Goal: Task Accomplishment & Management: Manage account settings

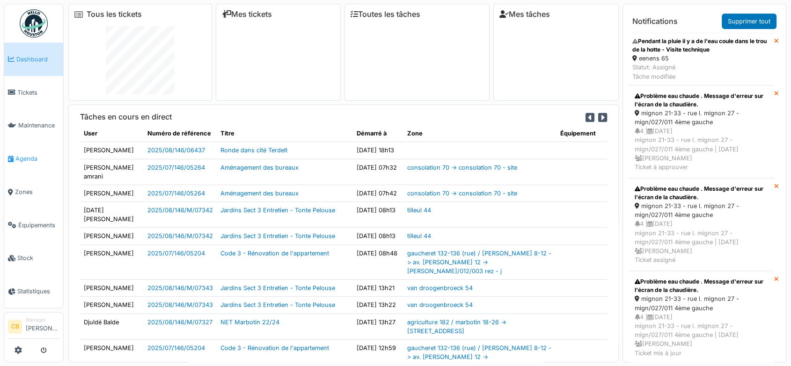
click at [29, 154] on span "Agenda" at bounding box center [37, 158] width 44 height 9
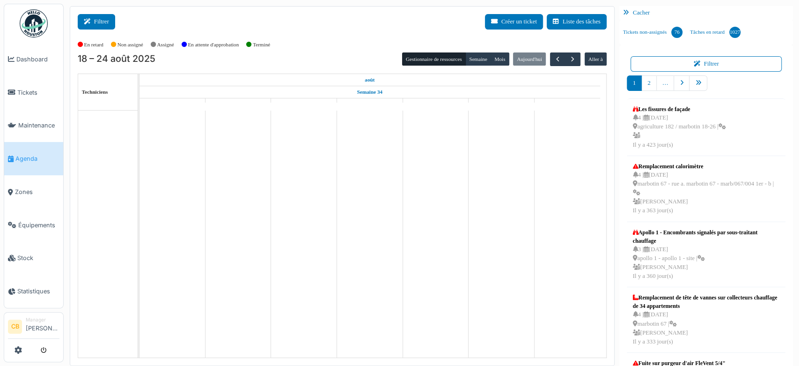
click at [105, 17] on button "Filtrer" at bounding box center [96, 21] width 37 height 15
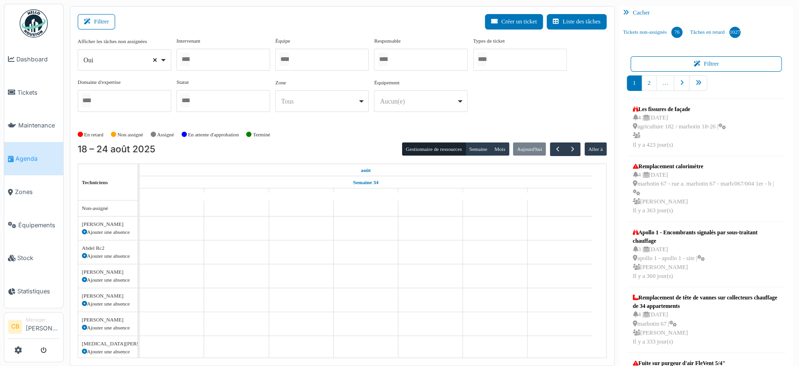
select select
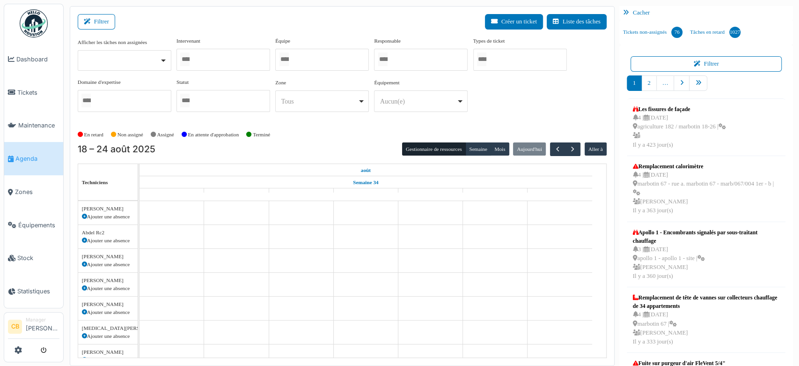
click at [183, 58] on input "Tous" at bounding box center [184, 59] width 9 height 14
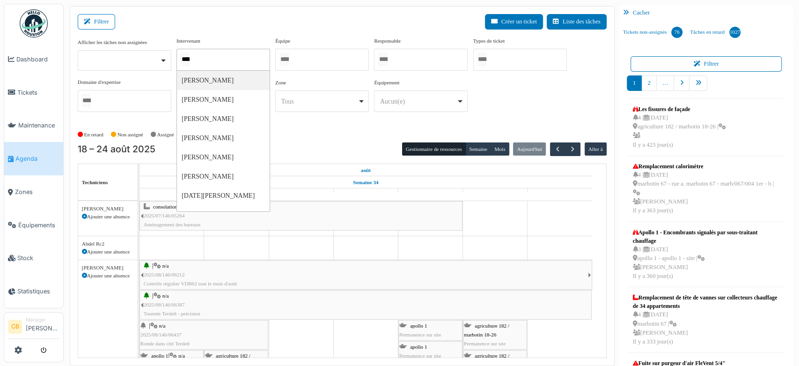
type input "*****"
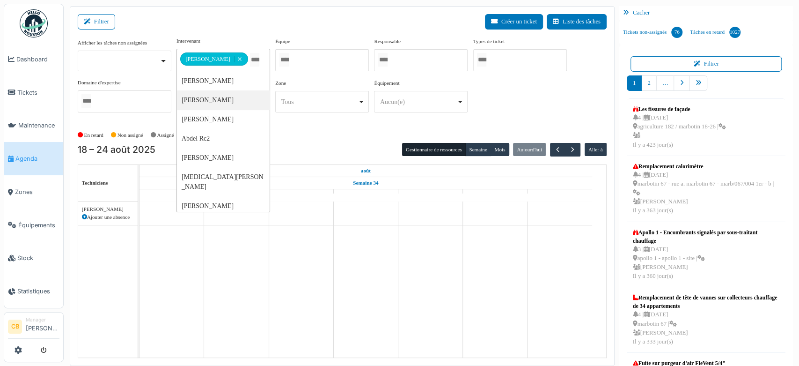
click at [301, 138] on div "En retard Non assigné Assigné En attente d'approbation Terminé" at bounding box center [342, 134] width 529 height 15
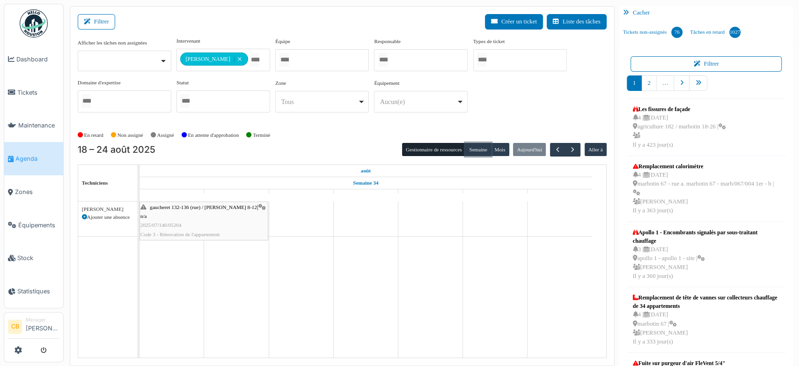
drag, startPoint x: 472, startPoint y: 144, endPoint x: 454, endPoint y: 141, distance: 17.9
click at [473, 144] on button "Semaine" at bounding box center [478, 149] width 26 height 13
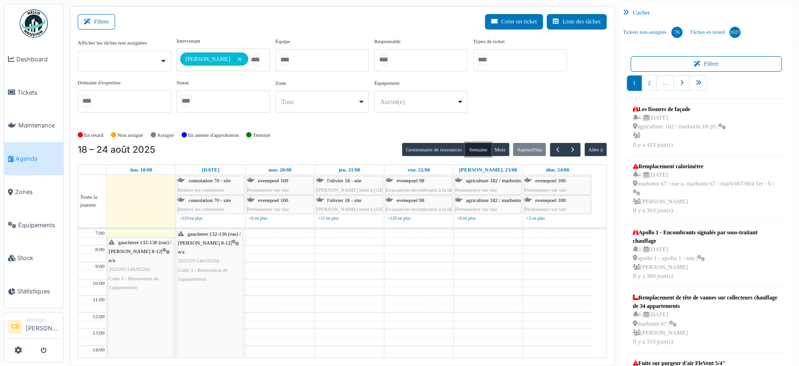
click at [144, 275] on span "Code 3 - Rénovation de l'appartement" at bounding box center [134, 282] width 50 height 15
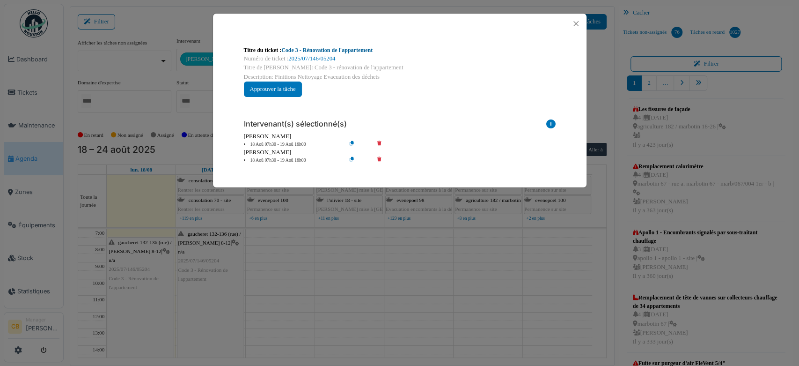
click at [318, 47] on link "Code 3 - Rénovation de l'appartement" at bounding box center [326, 50] width 91 height 7
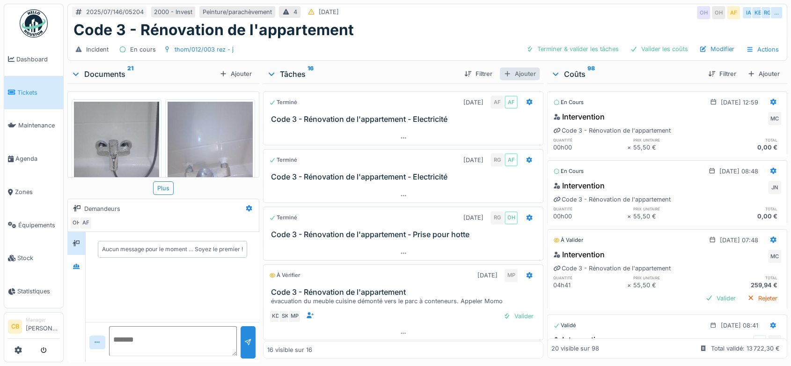
click at [525, 75] on div "Ajouter" at bounding box center [520, 73] width 40 height 13
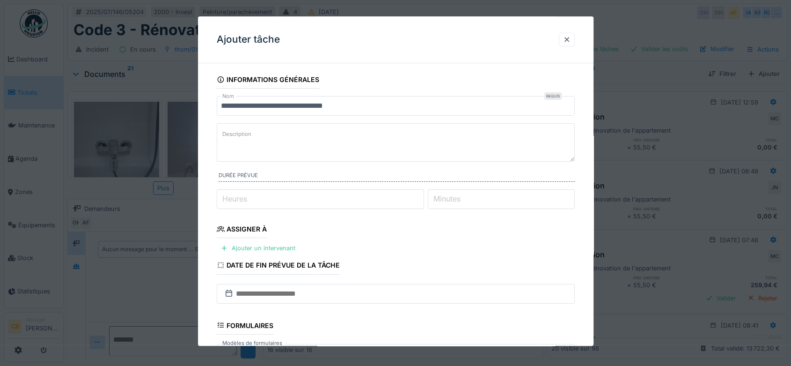
click at [264, 138] on textarea "Description" at bounding box center [396, 142] width 358 height 38
type textarea "**********"
click at [226, 195] on label "Heures" at bounding box center [235, 198] width 29 height 11
click at [226, 195] on input "Heures" at bounding box center [320, 199] width 207 height 20
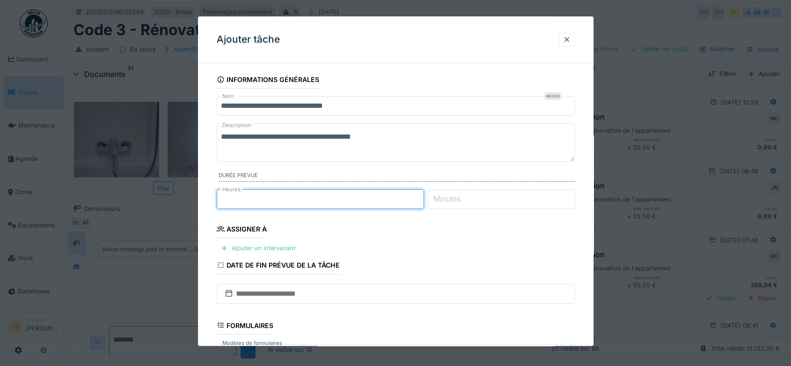
scroll to position [104, 0]
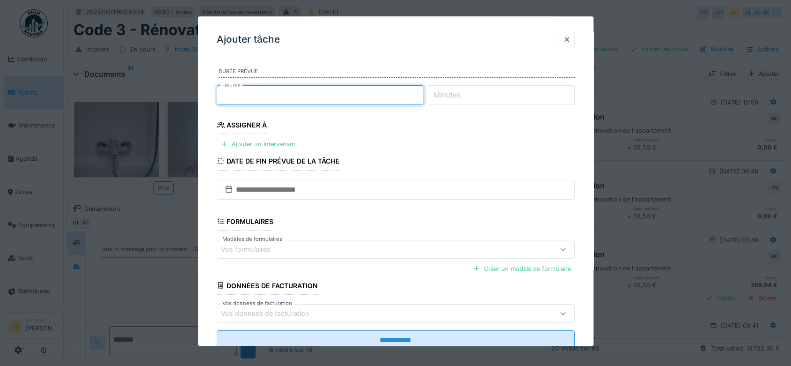
type input "*"
click at [447, 92] on label "Minutes" at bounding box center [447, 94] width 31 height 11
click at [447, 92] on input "Minutes" at bounding box center [501, 95] width 147 height 20
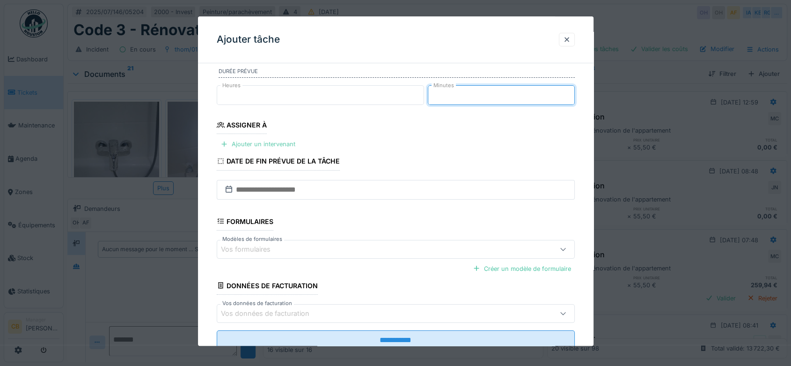
type input "**"
click at [263, 144] on div "Ajouter un intervenant" at bounding box center [258, 144] width 82 height 13
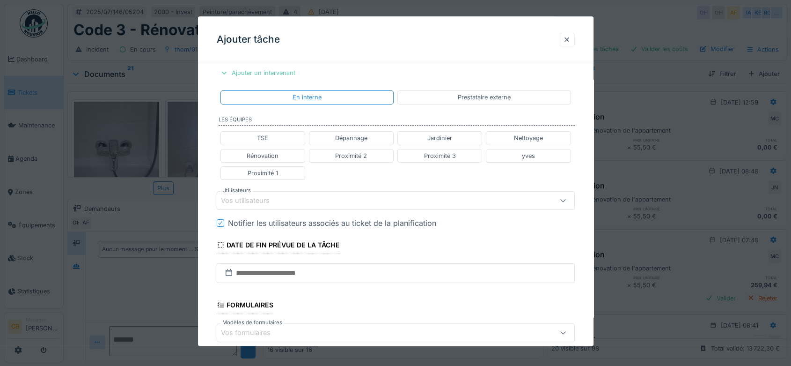
scroll to position [260, 0]
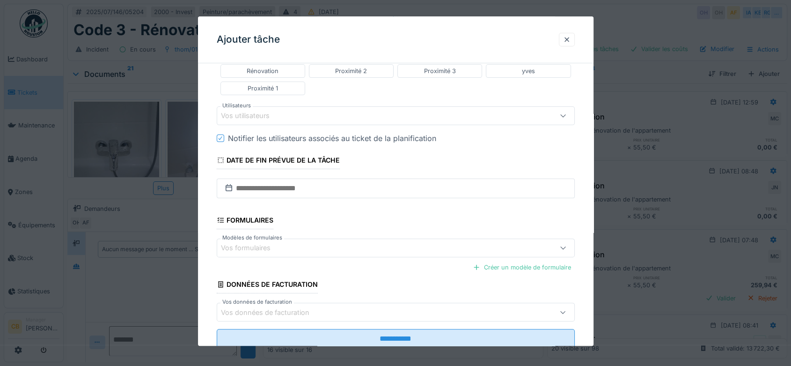
click at [249, 114] on div "Vos utilisateurs" at bounding box center [252, 116] width 62 height 10
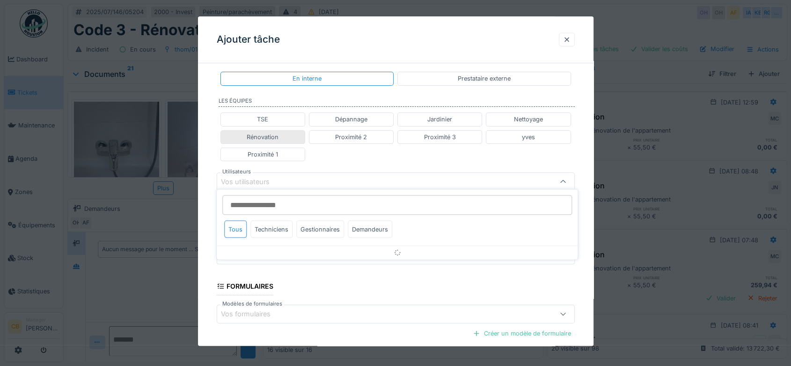
scroll to position [193, 0]
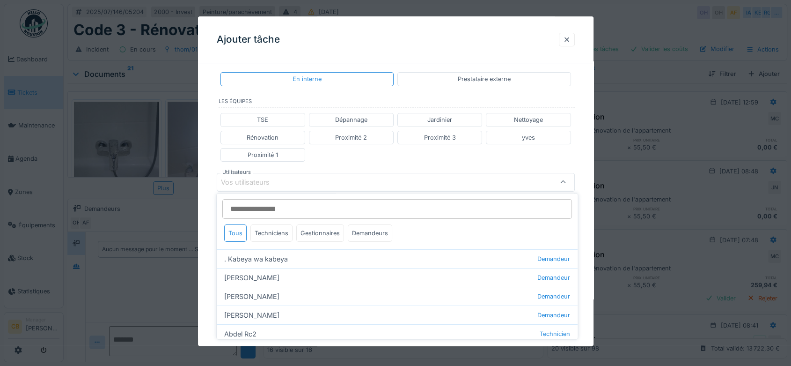
click at [248, 208] on input "Utilisateurs" at bounding box center [397, 209] width 350 height 20
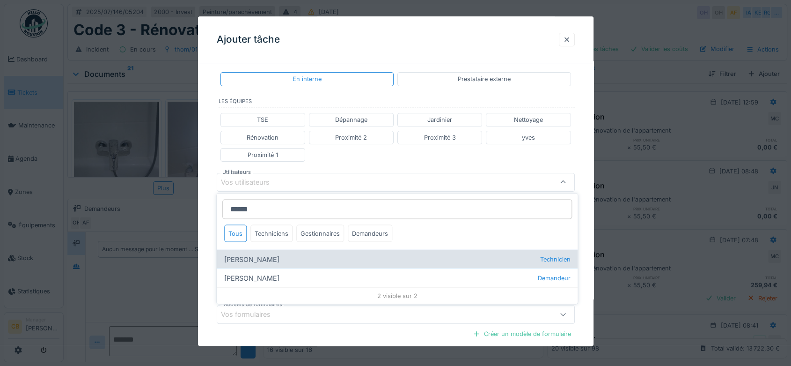
type input "******"
click at [265, 258] on div "Robert Gaspar Technicien" at bounding box center [397, 259] width 361 height 19
type input "****"
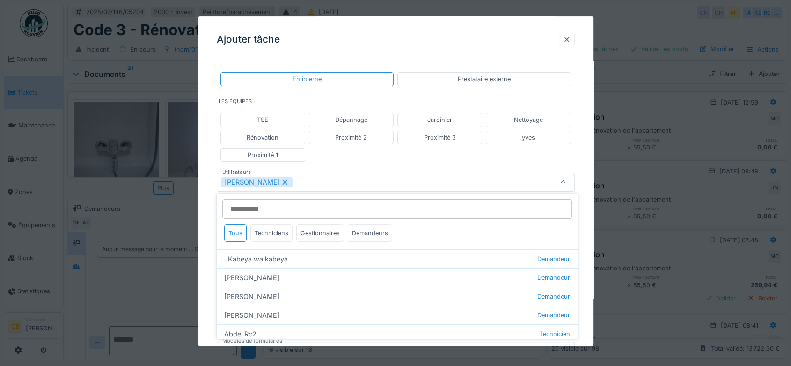
click at [205, 232] on div "**********" at bounding box center [396, 177] width 396 height 600
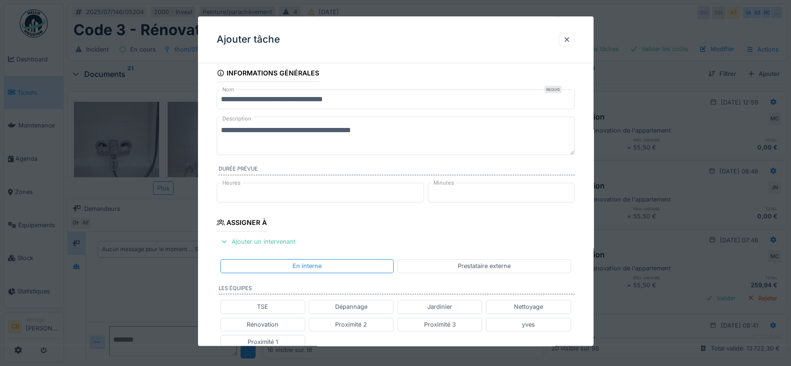
scroll to position [0, 0]
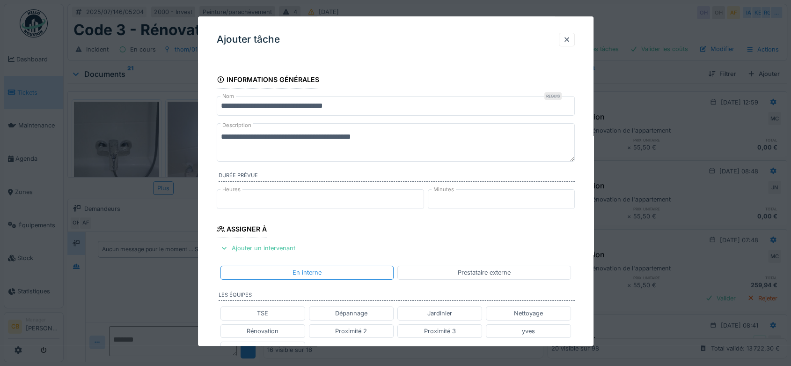
click at [398, 134] on textarea "**********" at bounding box center [396, 142] width 358 height 38
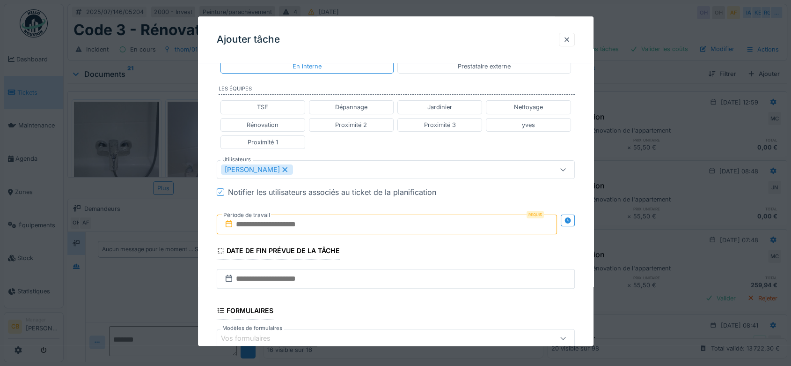
scroll to position [208, 0]
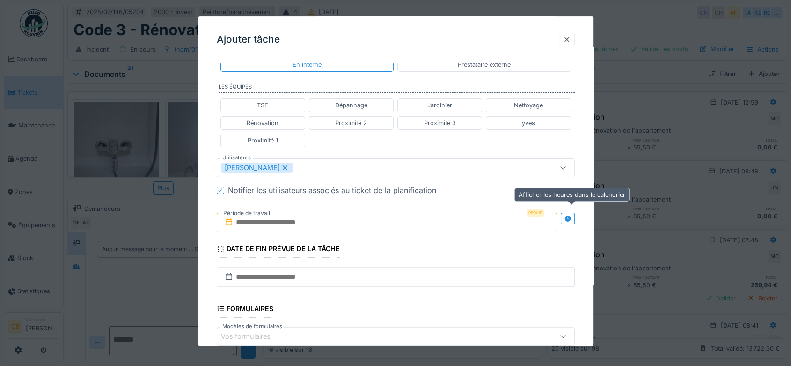
type textarea "**********"
click at [568, 216] on icon at bounding box center [567, 218] width 7 height 6
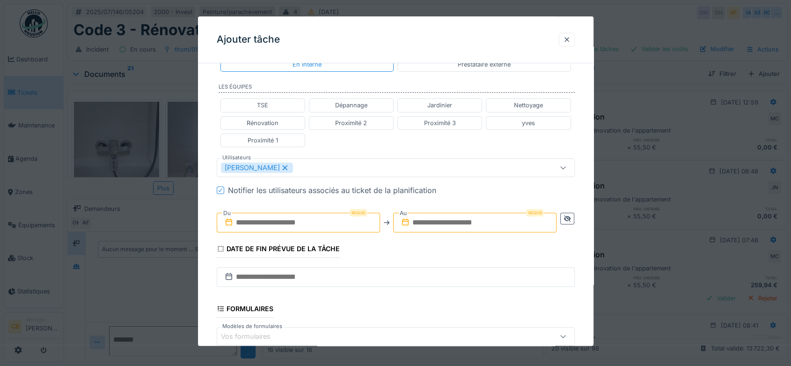
click at [262, 221] on input "text" at bounding box center [298, 223] width 163 height 20
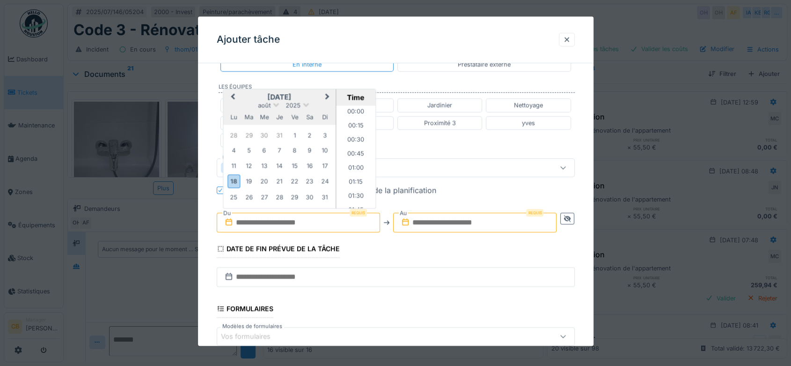
scroll to position [770, 0]
click at [266, 217] on input "text" at bounding box center [298, 223] width 163 height 20
click at [246, 179] on div "19" at bounding box center [249, 181] width 13 height 13
click at [296, 220] on input "**********" at bounding box center [298, 223] width 163 height 20
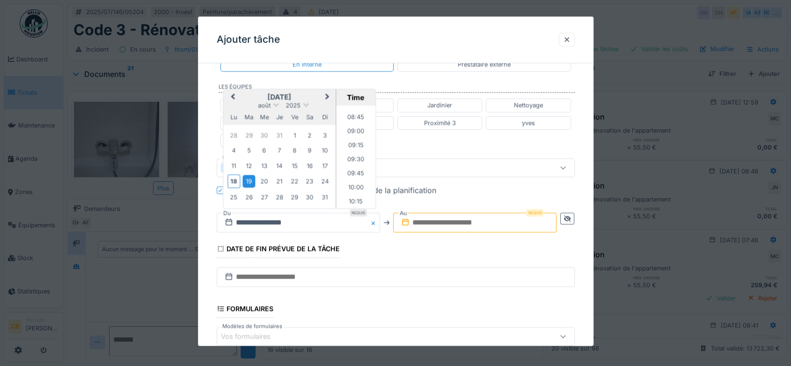
click at [354, 182] on li "10:00" at bounding box center [356, 188] width 40 height 14
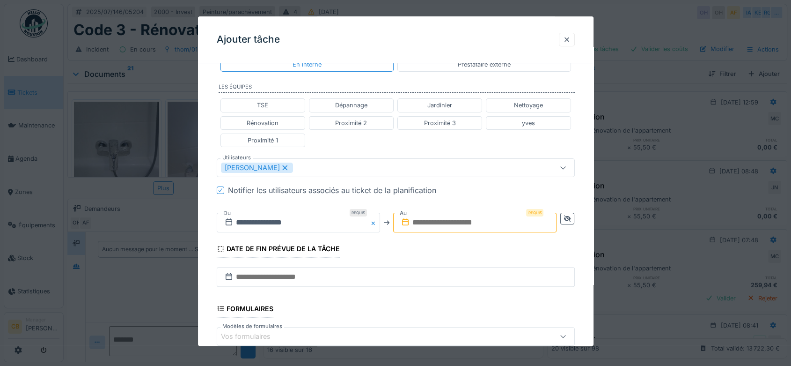
click at [421, 218] on input "text" at bounding box center [474, 223] width 163 height 20
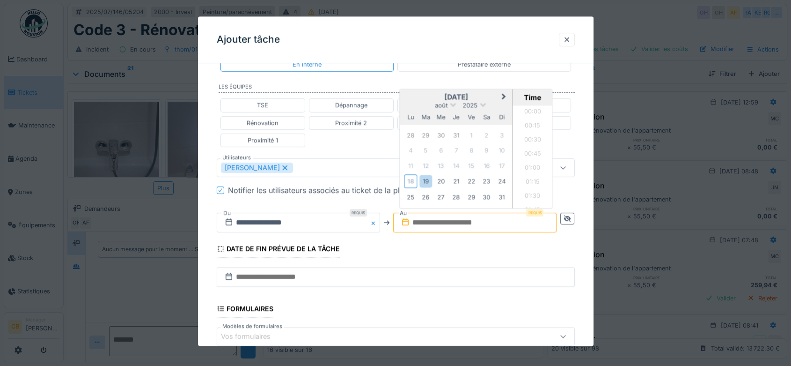
scroll to position [770, 0]
click at [427, 180] on div "19" at bounding box center [426, 181] width 13 height 13
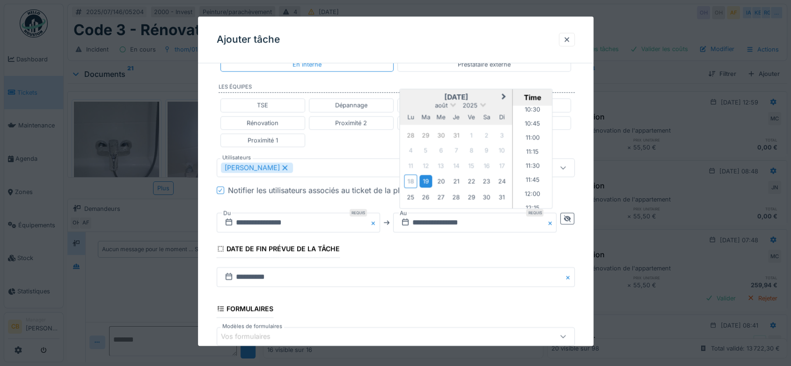
scroll to position [585, 0]
click at [532, 172] on li "11:30" at bounding box center [533, 174] width 40 height 14
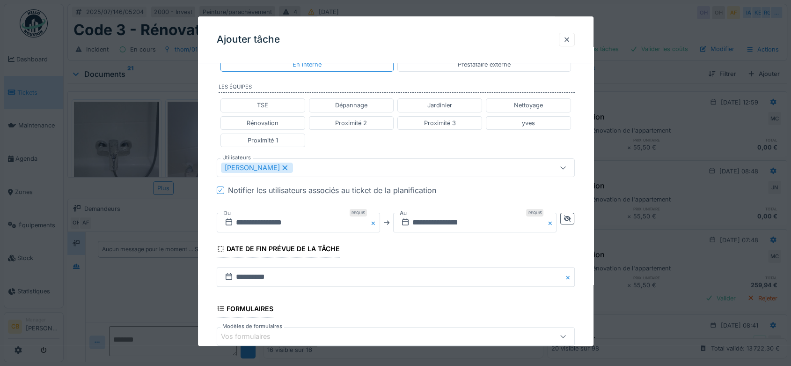
click at [296, 164] on div "[PERSON_NAME]" at bounding box center [374, 167] width 307 height 10
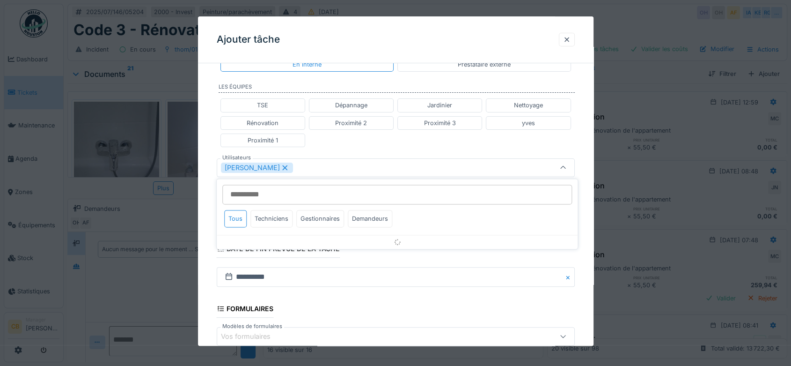
scroll to position [193, 0]
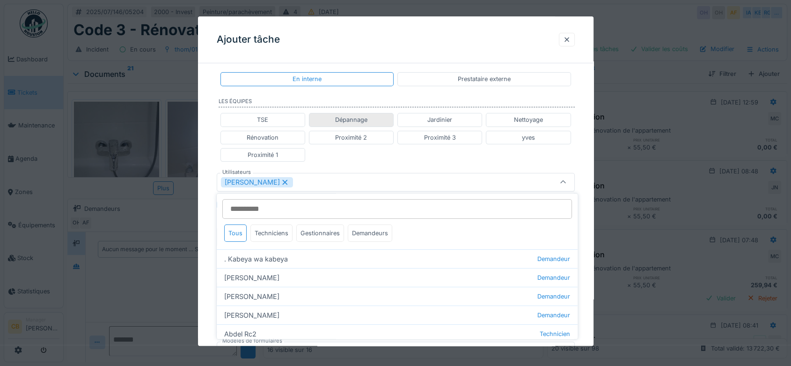
click at [356, 119] on div "Dépannage" at bounding box center [351, 120] width 32 height 9
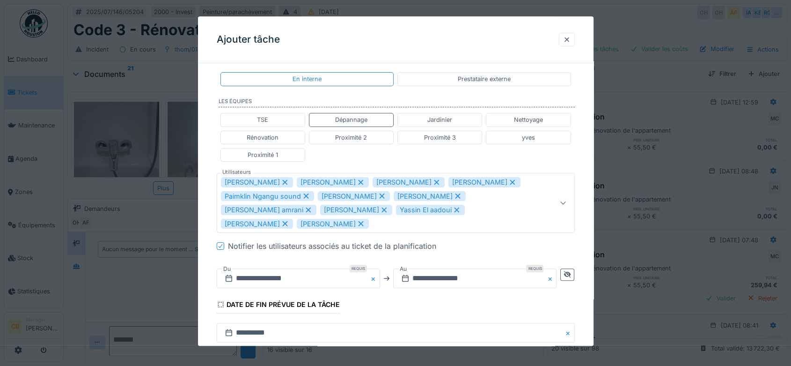
click at [262, 181] on div "[PERSON_NAME]" at bounding box center [257, 182] width 72 height 10
click at [552, 155] on div "TSE Dépannage Jardinier Nettoyage Rénovation Proximité 2 Proximité 3 yves Proxi…" at bounding box center [396, 138] width 358 height 56
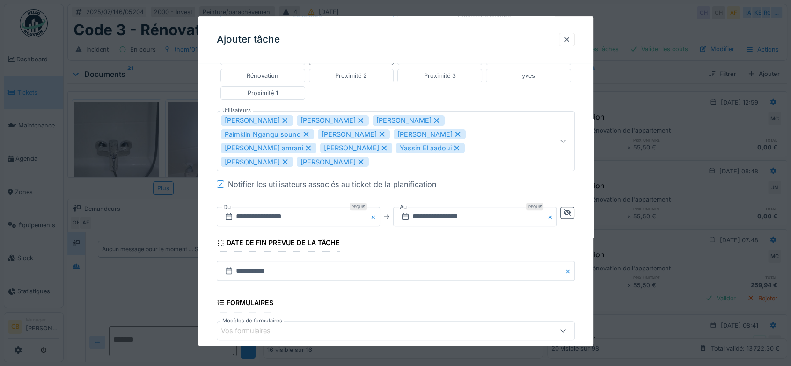
scroll to position [141, 0]
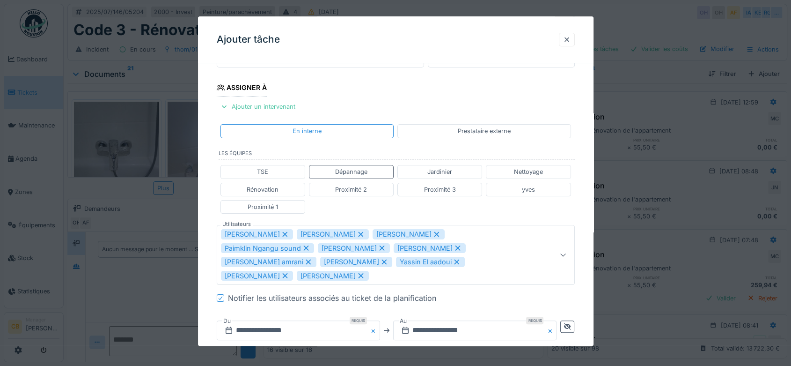
click at [238, 149] on label "Les équipes" at bounding box center [397, 154] width 356 height 10
click at [363, 273] on icon at bounding box center [360, 275] width 5 height 5
type input "**********"
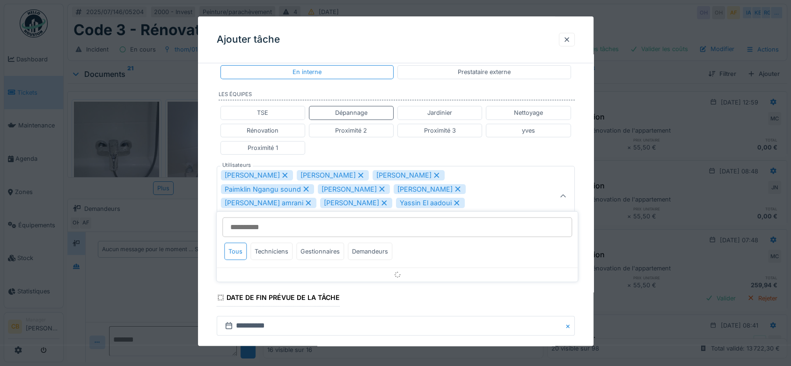
scroll to position [207, 0]
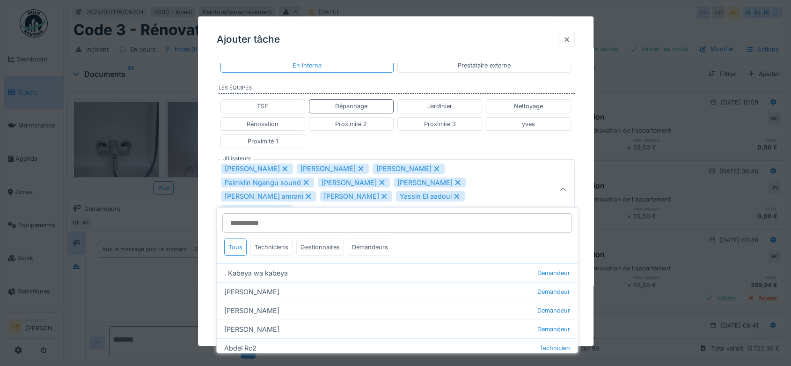
click at [263, 223] on input "Utilisateurs" at bounding box center [397, 223] width 350 height 20
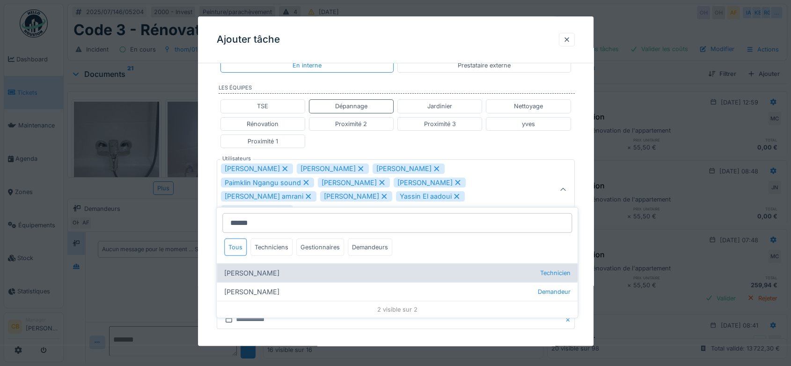
type input "******"
click at [246, 266] on div "Robert Gaspar Technicien" at bounding box center [397, 272] width 361 height 19
type input "**********"
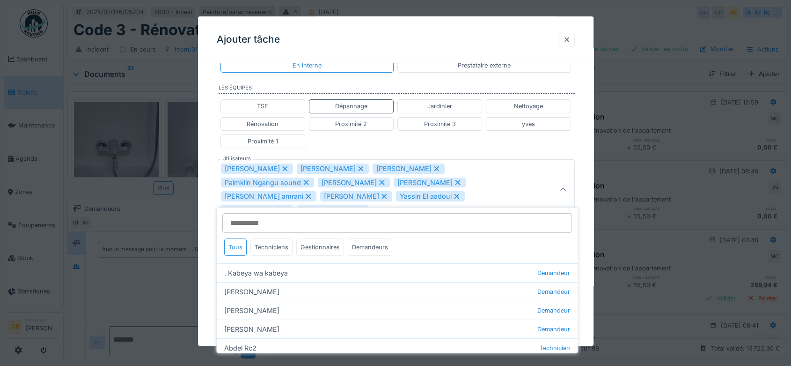
click at [453, 194] on icon at bounding box center [457, 196] width 8 height 7
click at [378, 180] on icon at bounding box center [382, 182] width 8 height 7
click at [281, 165] on icon at bounding box center [285, 168] width 8 height 7
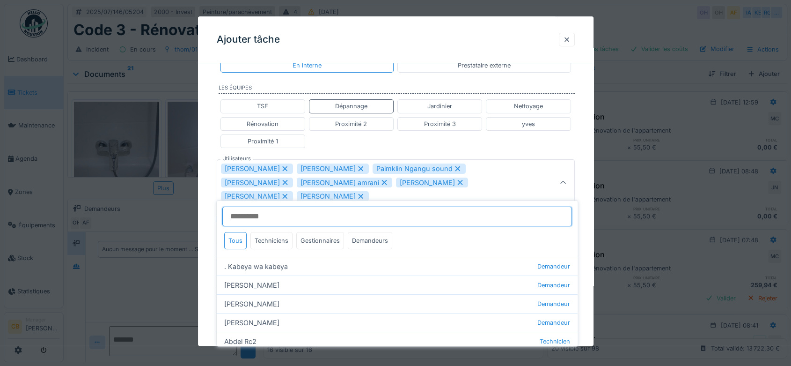
scroll to position [200, 0]
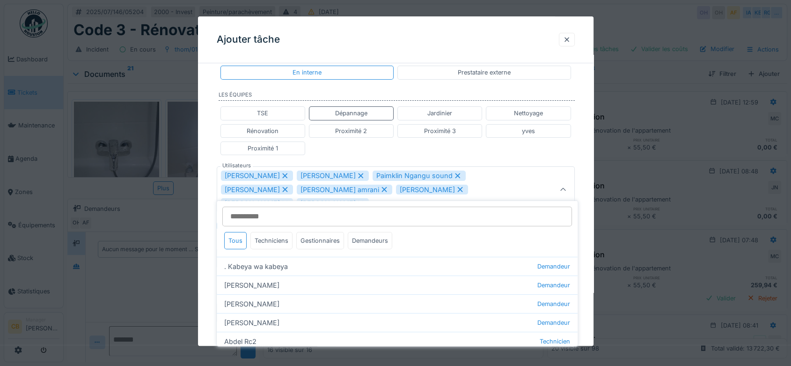
click at [380, 186] on icon at bounding box center [384, 189] width 8 height 7
click at [281, 173] on icon at bounding box center [285, 175] width 8 height 7
click at [357, 186] on icon at bounding box center [361, 189] width 8 height 7
click at [281, 172] on icon at bounding box center [285, 175] width 8 height 7
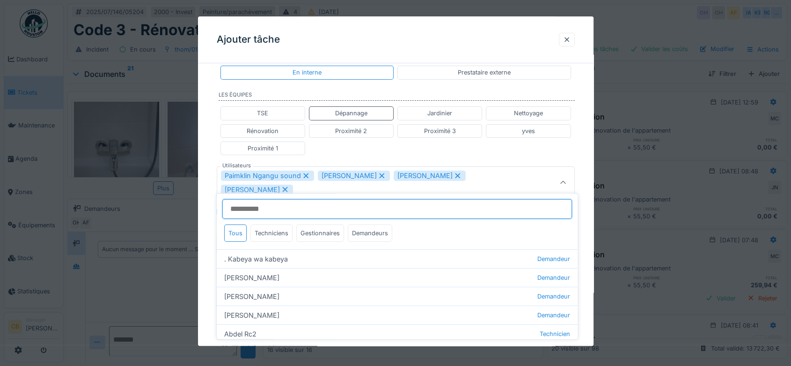
scroll to position [193, 0]
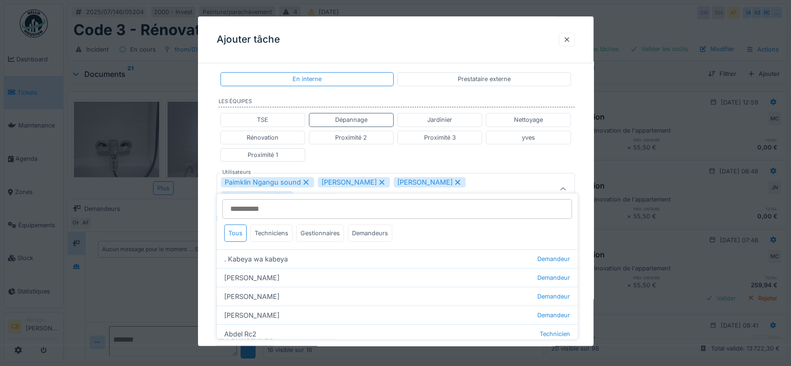
click at [303, 180] on icon at bounding box center [305, 181] width 5 height 5
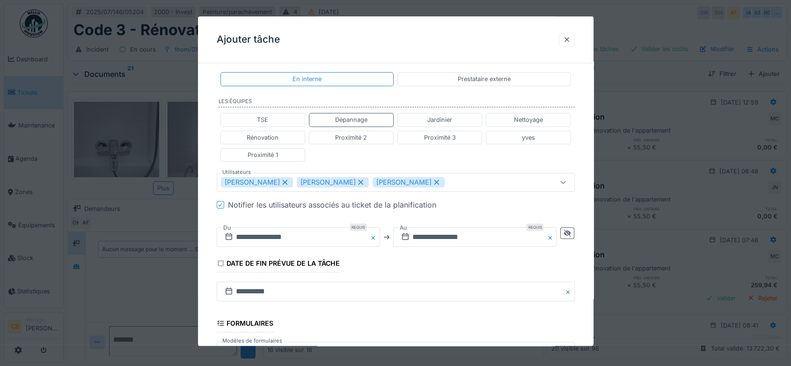
click at [357, 179] on icon at bounding box center [361, 182] width 8 height 7
click at [289, 179] on icon at bounding box center [285, 182] width 8 height 7
type input "****"
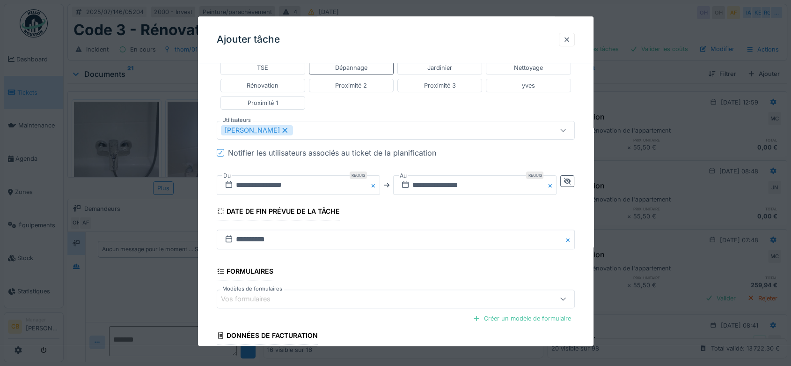
scroll to position [324, 0]
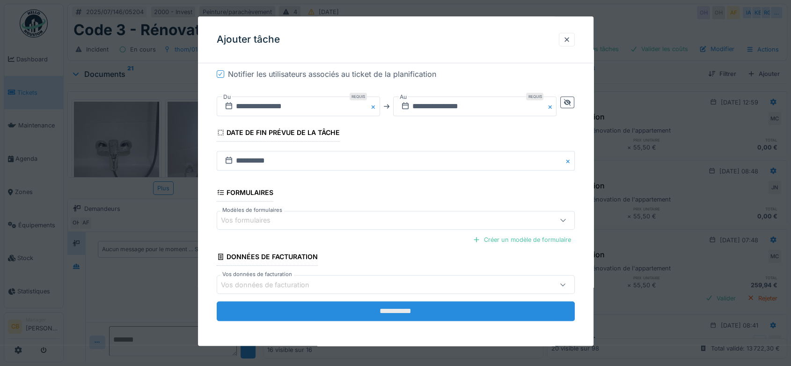
click at [400, 306] on input "**********" at bounding box center [396, 312] width 358 height 20
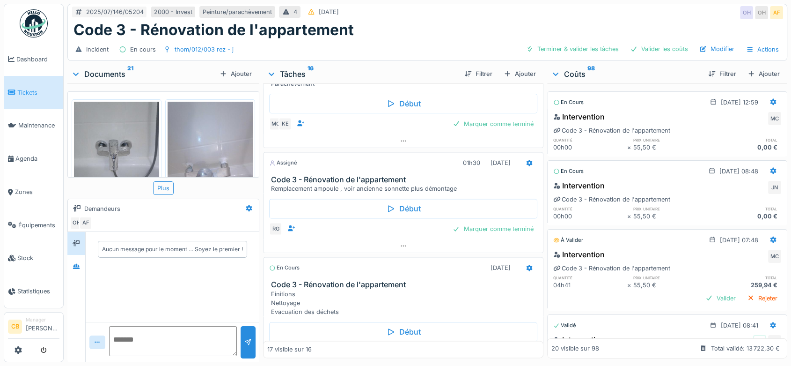
scroll to position [1324, 0]
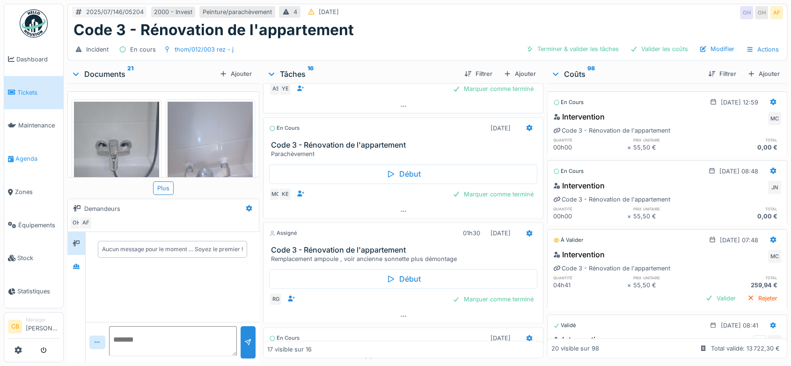
click at [32, 154] on span "Agenda" at bounding box center [37, 158] width 44 height 9
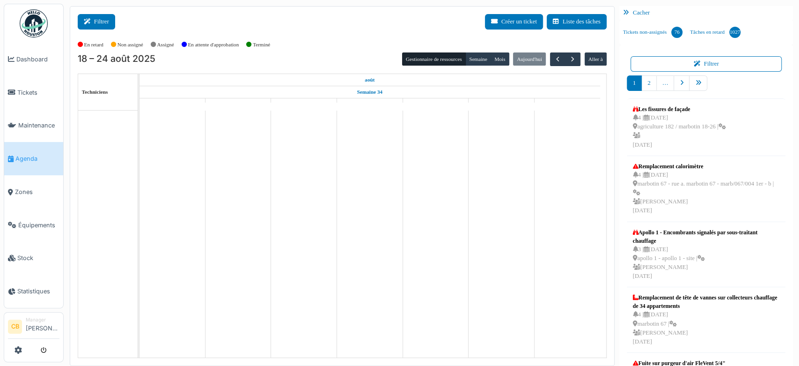
click at [97, 23] on button "Filtrer" at bounding box center [96, 21] width 37 height 15
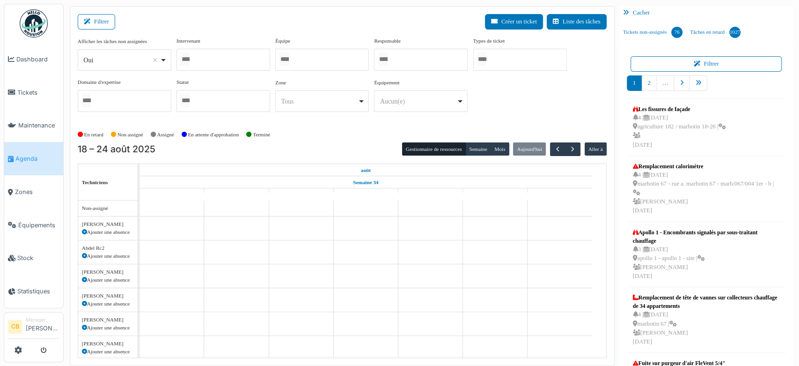
select select
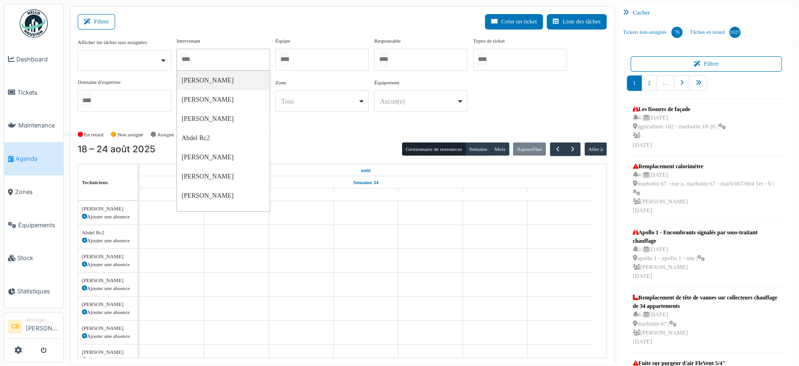
click at [190, 54] on input "Tous" at bounding box center [184, 59] width 9 height 14
type input "*******"
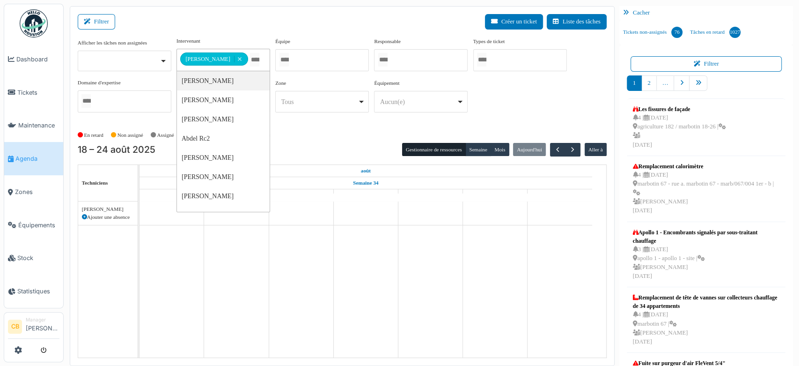
click at [303, 130] on div "En retard Non assigné Assigné En attente d'approbation Terminé" at bounding box center [342, 134] width 529 height 15
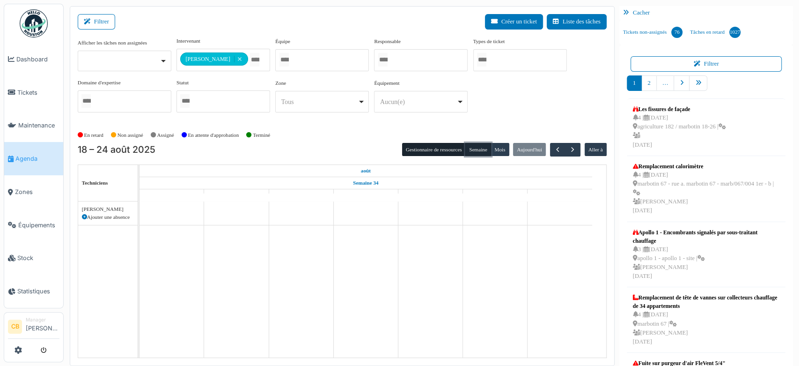
click at [477, 144] on button "Semaine" at bounding box center [478, 149] width 26 height 13
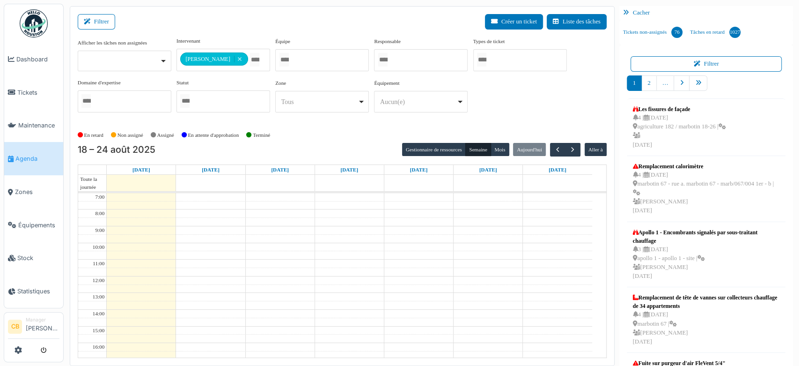
click at [326, 127] on div "En retard Non assigné Assigné En attente d'approbation Terminé" at bounding box center [342, 134] width 529 height 15
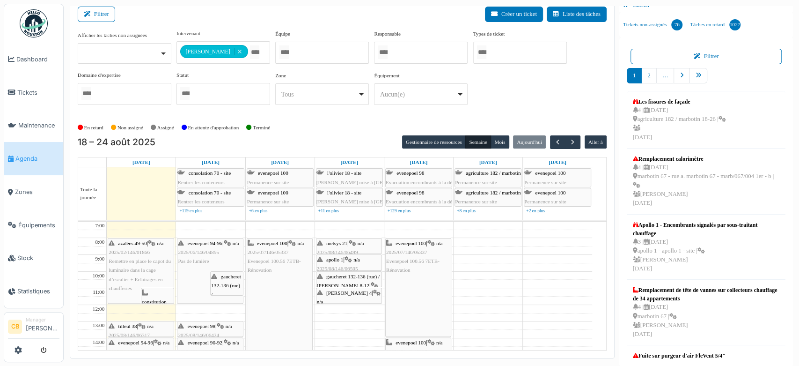
scroll to position [52, 0]
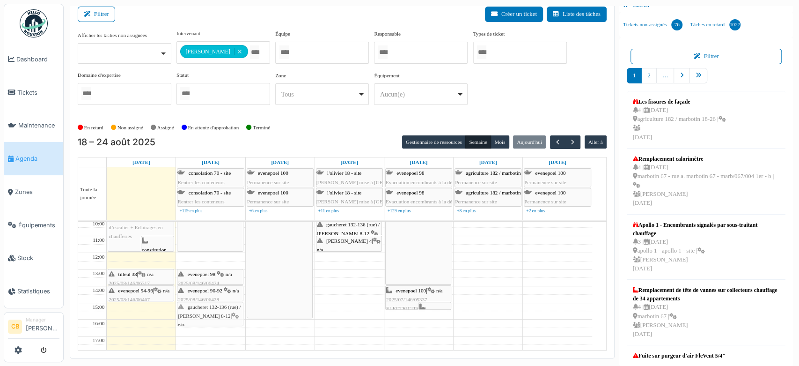
drag, startPoint x: 227, startPoint y: 227, endPoint x: 226, endPoint y: 310, distance: 83.4
click at [226, 310] on div "evenepoel 94-96 | n/a 2025/06/146/04895 Pas de lumière gaucheret 132-136 (rue) …" at bounding box center [210, 311] width 69 height 283
click at [203, 313] on div "evenepoel 94-96 | n/a 2025/06/146/04895 Pas de lumière evenepoel 98 | n/a 2025/…" at bounding box center [210, 311] width 69 height 283
click at [554, 138] on span "button" at bounding box center [558, 142] width 8 height 8
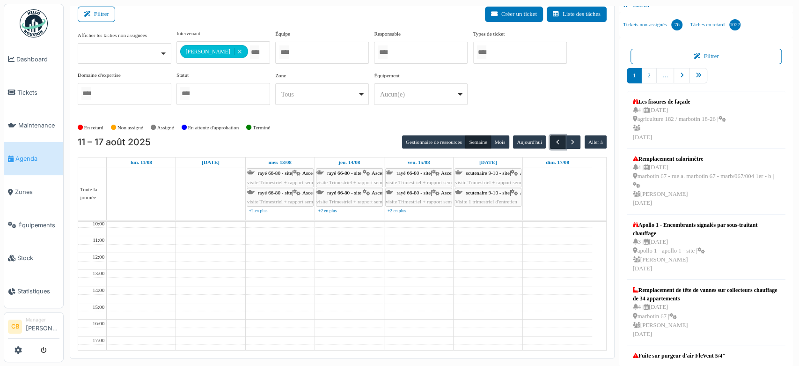
scroll to position [0, 0]
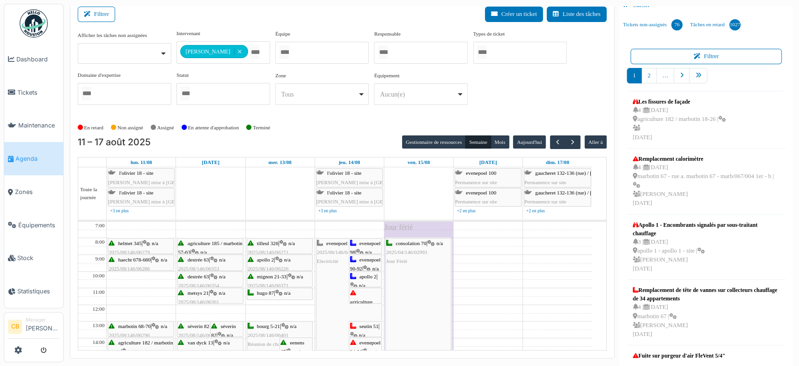
click at [35, 19] on img at bounding box center [34, 23] width 28 height 28
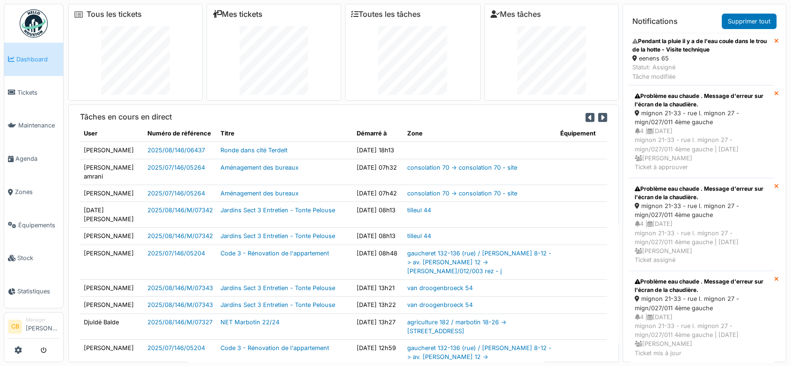
click at [234, 16] on link "Mes tickets" at bounding box center [238, 14] width 50 height 9
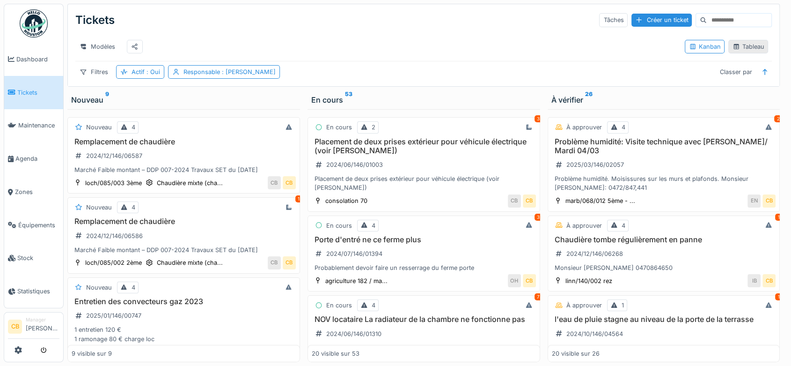
click at [738, 48] on div "Tableau" at bounding box center [748, 46] width 31 height 9
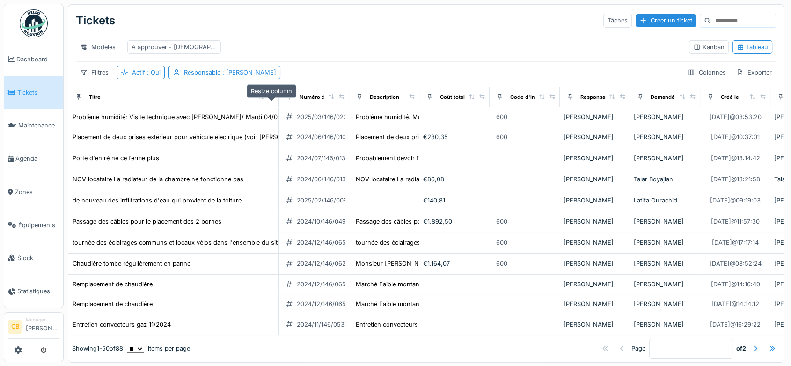
drag, startPoint x: 129, startPoint y: 104, endPoint x: 270, endPoint y: 107, distance: 141.0
click at [270, 101] on div at bounding box center [271, 97] width 7 height 8
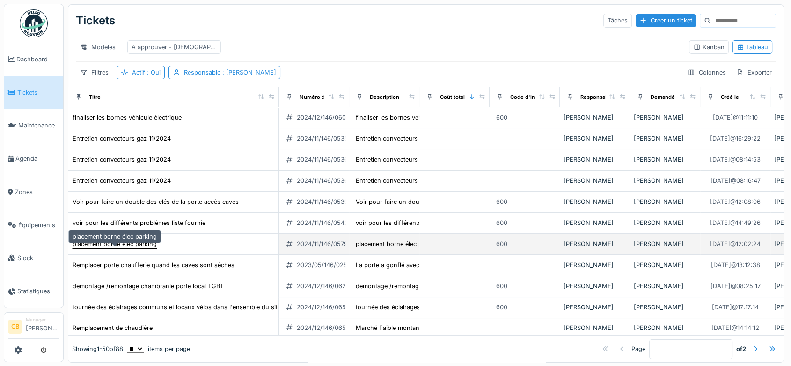
click at [120, 248] on div "placement borne élec parking" at bounding box center [115, 243] width 84 height 9
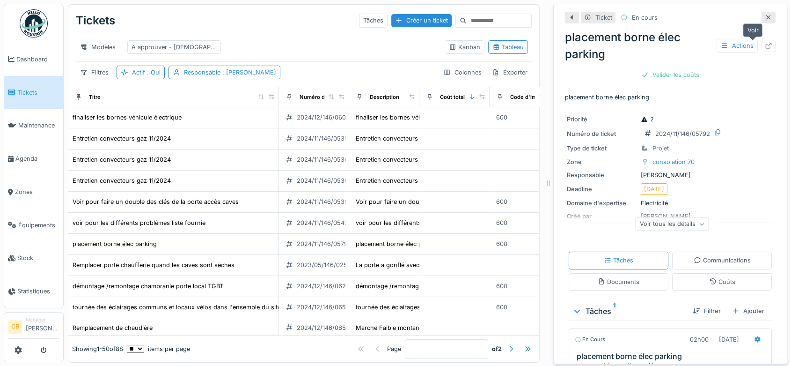
click at [765, 46] on icon at bounding box center [768, 46] width 7 height 6
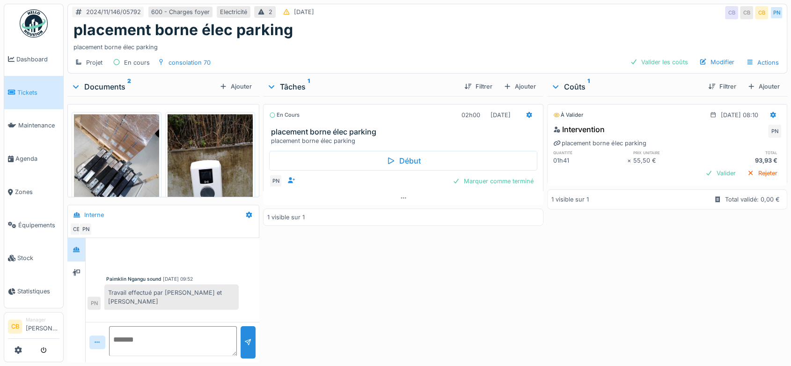
click at [104, 160] on img at bounding box center [116, 171] width 85 height 114
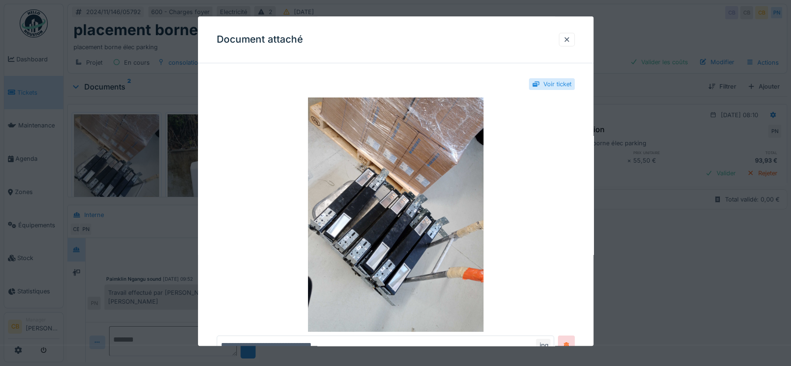
click at [104, 160] on div at bounding box center [395, 183] width 791 height 366
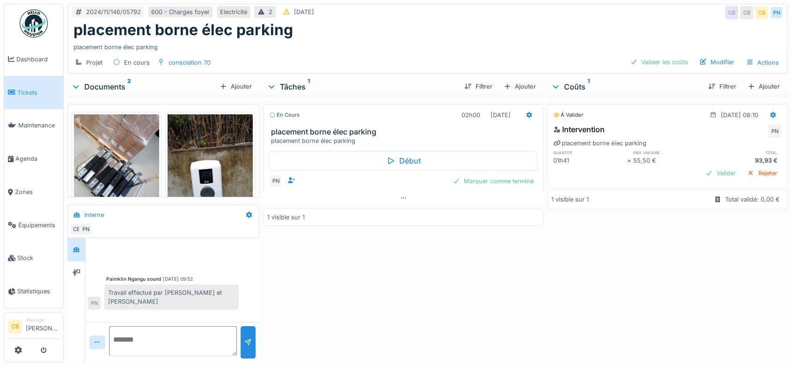
click at [175, 149] on img at bounding box center [210, 171] width 85 height 114
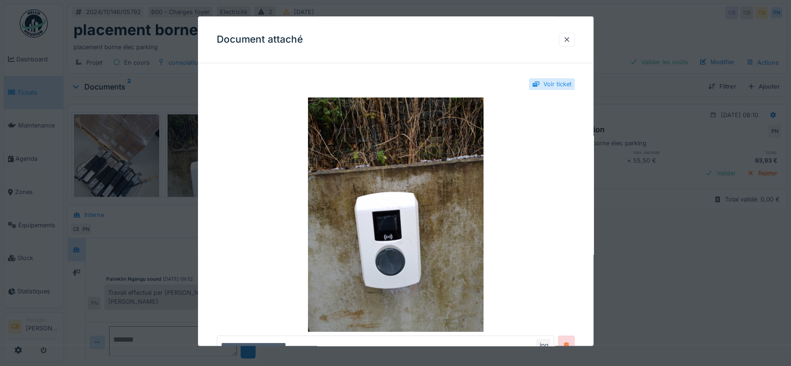
click at [175, 149] on div at bounding box center [395, 183] width 791 height 366
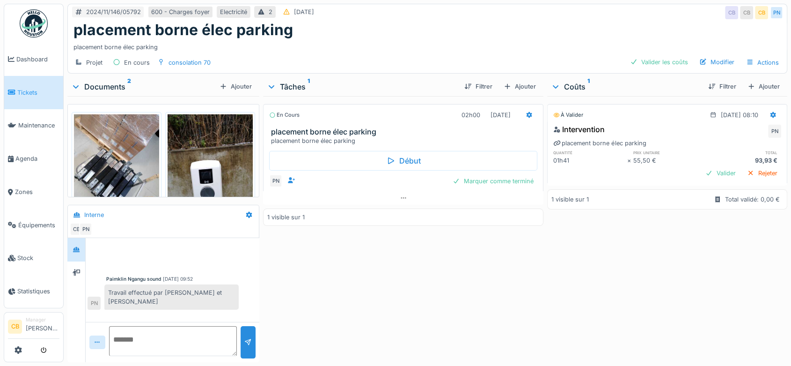
scroll to position [7, 0]
click at [74, 85] on icon at bounding box center [76, 86] width 6 height 3
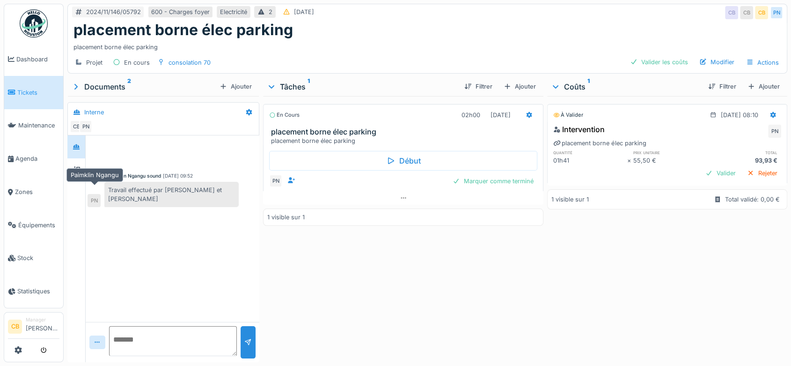
click at [97, 194] on div "PN" at bounding box center [94, 200] width 13 height 13
click at [770, 112] on icon at bounding box center [773, 115] width 7 height 6
click at [751, 56] on div "Actions" at bounding box center [762, 63] width 41 height 14
click at [709, 21] on div "placement borne élec parking" at bounding box center [428, 30] width 708 height 18
click at [771, 111] on icon at bounding box center [774, 114] width 6 height 7
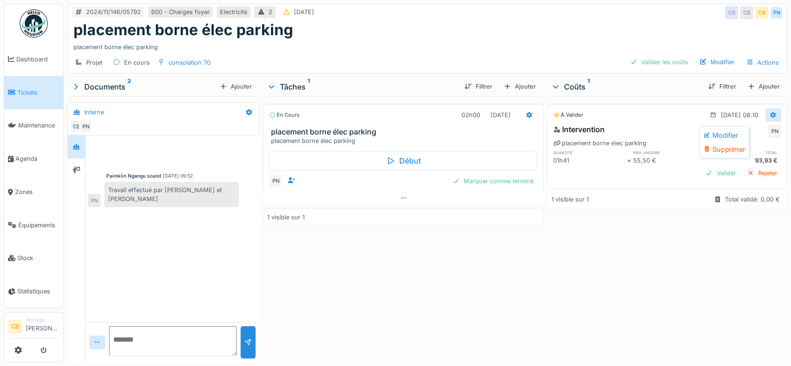
click at [770, 112] on icon at bounding box center [773, 115] width 7 height 6
click at [732, 128] on div "Modifier" at bounding box center [724, 135] width 45 height 14
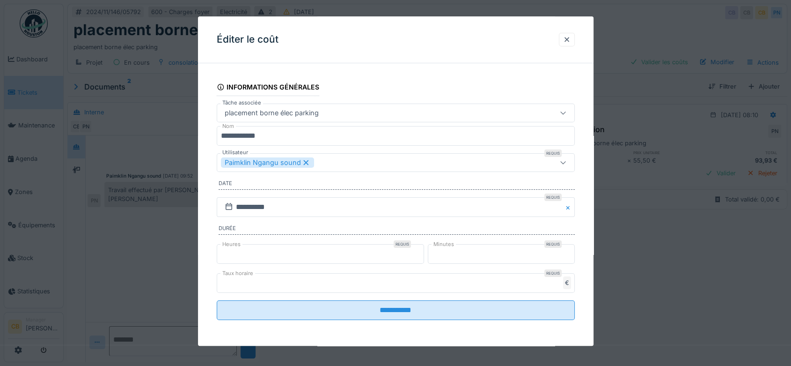
scroll to position [0, 0]
click at [575, 40] on div at bounding box center [567, 40] width 16 height 14
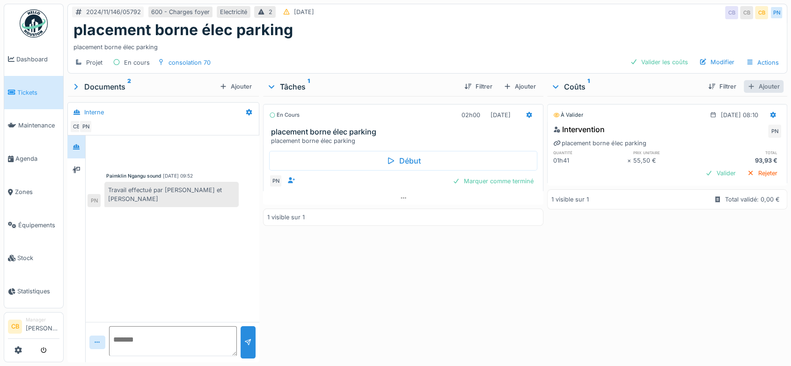
click at [748, 84] on div "Ajouter" at bounding box center [764, 86] width 40 height 13
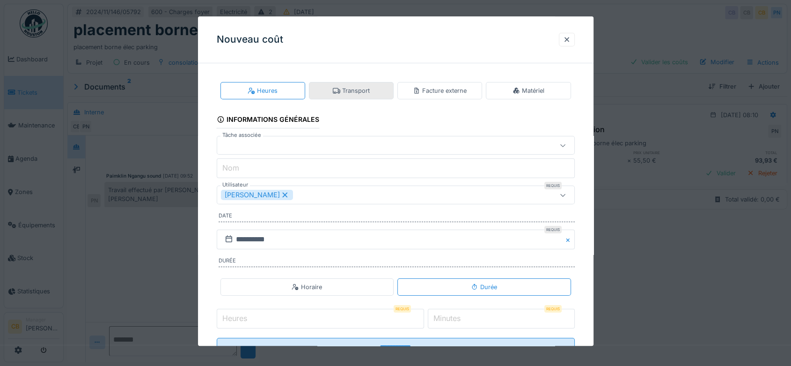
click at [377, 93] on div "Transport" at bounding box center [351, 90] width 85 height 17
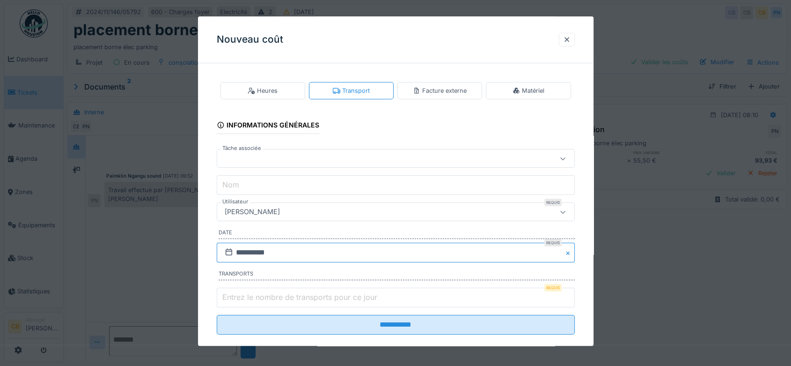
click at [257, 251] on input "**********" at bounding box center [396, 253] width 358 height 20
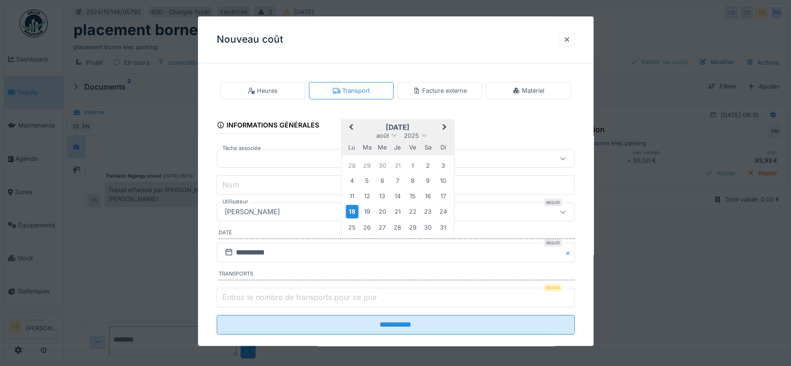
click at [343, 126] on button "Previous Month" at bounding box center [349, 127] width 15 height 15
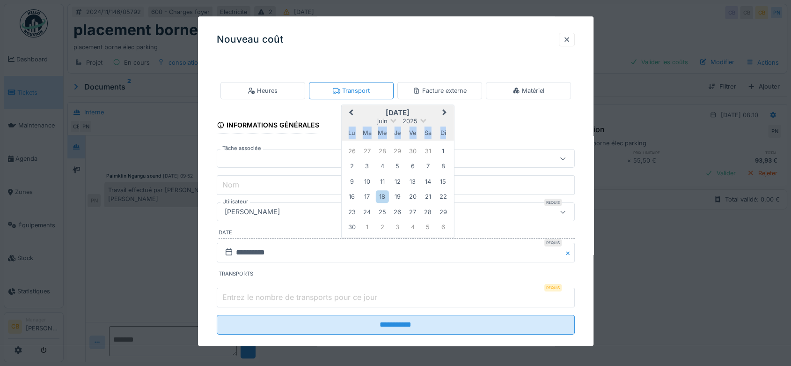
click at [343, 126] on div "lu ma me je ve sa di" at bounding box center [397, 132] width 112 height 15
click at [351, 112] on span "Previous Month" at bounding box center [351, 112] width 0 height 11
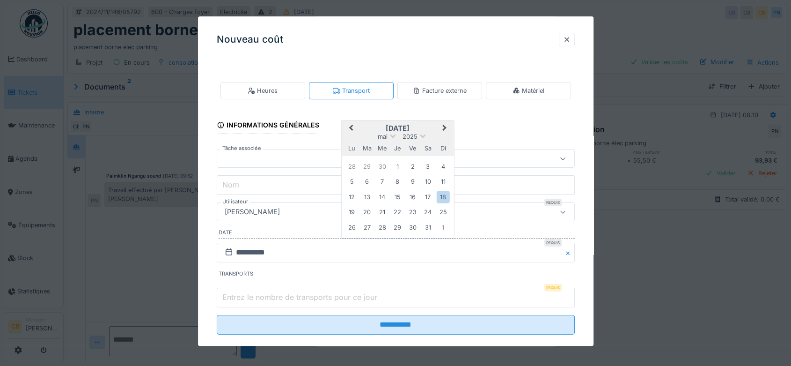
click at [350, 112] on fieldset "**********" at bounding box center [396, 206] width 358 height 271
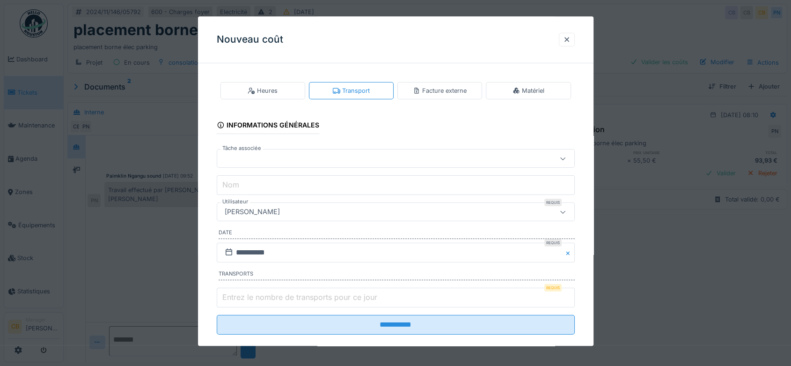
click at [352, 126] on fieldset "**********" at bounding box center [396, 206] width 358 height 271
click at [366, 89] on div "Transport" at bounding box center [351, 90] width 37 height 9
click at [299, 248] on input "**********" at bounding box center [396, 253] width 358 height 20
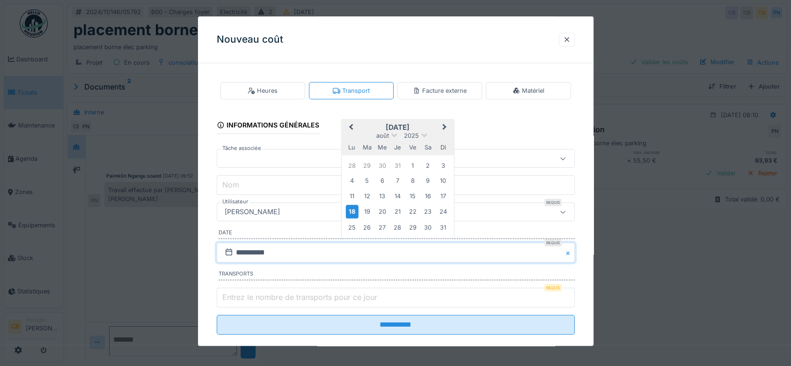
click at [351, 125] on span "Previous Month" at bounding box center [351, 127] width 0 height 11
click at [351, 125] on span "Previous Month" at bounding box center [351, 128] width 0 height 11
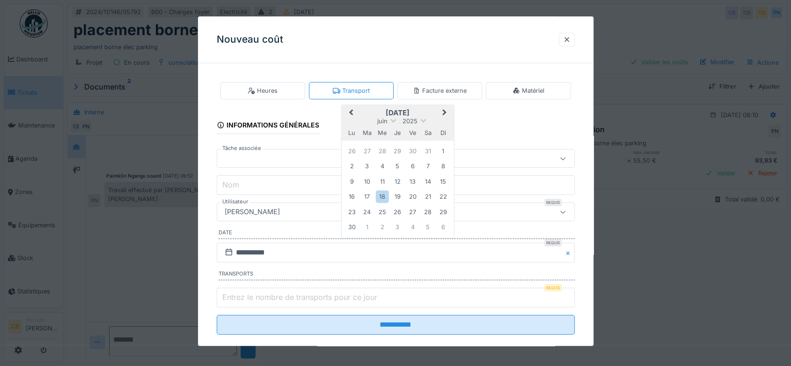
click at [351, 109] on span "Previous Month" at bounding box center [351, 112] width 0 height 11
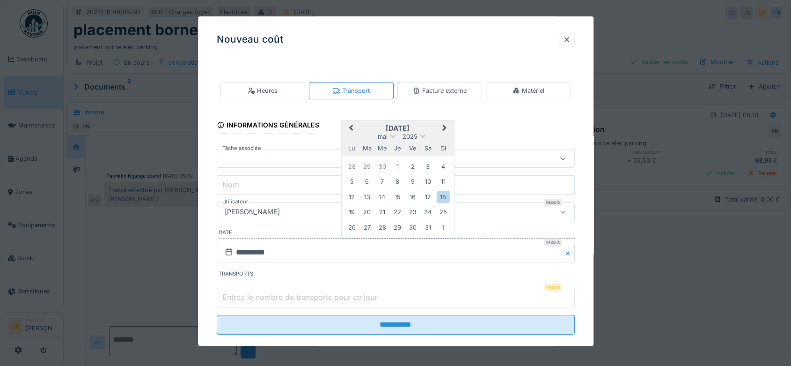
click at [351, 126] on span "Previous Month" at bounding box center [351, 128] width 0 height 11
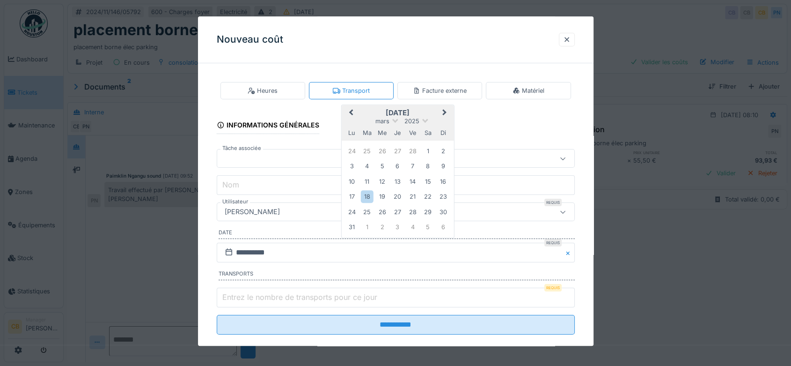
click at [351, 108] on button "Previous Month" at bounding box center [349, 113] width 15 height 15
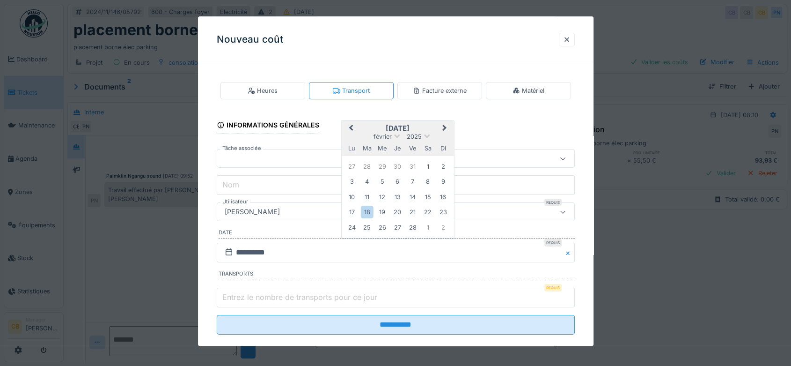
click at [351, 126] on span "Previous Month" at bounding box center [351, 128] width 0 height 11
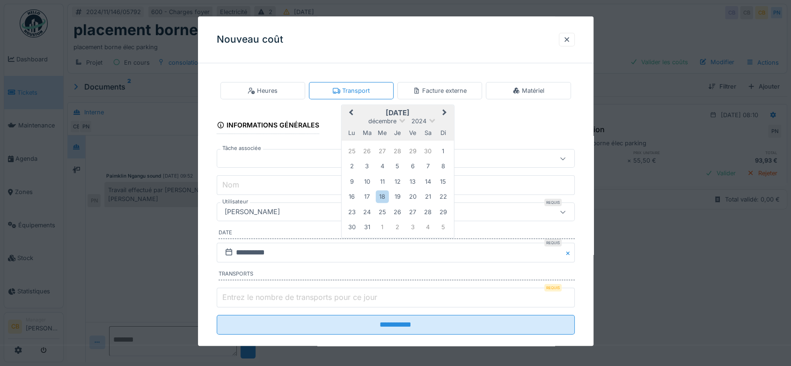
click at [351, 111] on span "Previous Month" at bounding box center [351, 112] width 0 height 11
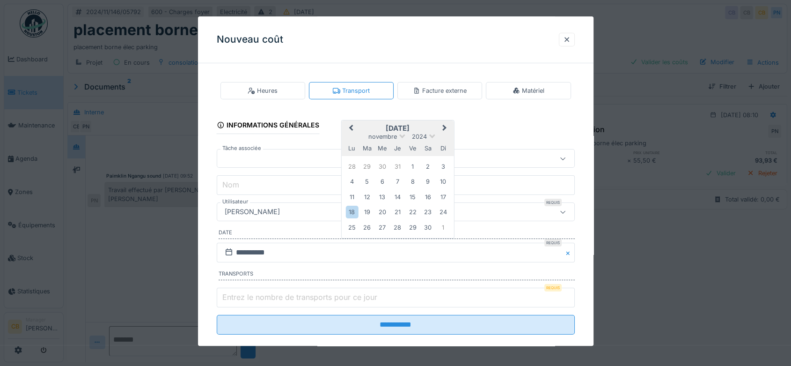
click at [351, 127] on span "Previous Month" at bounding box center [351, 128] width 0 height 11
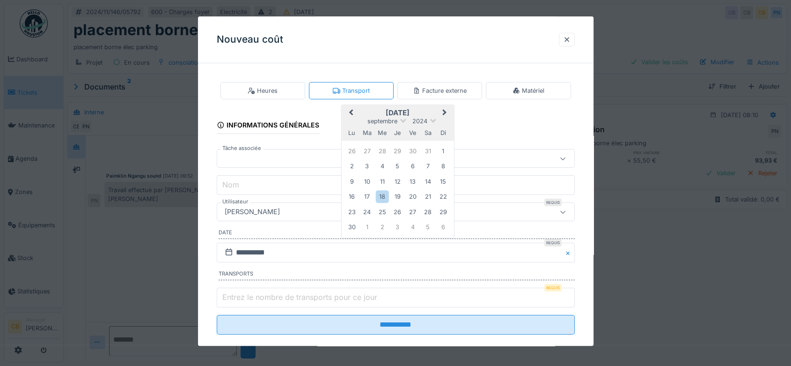
click at [351, 111] on span "Previous Month" at bounding box center [351, 112] width 0 height 11
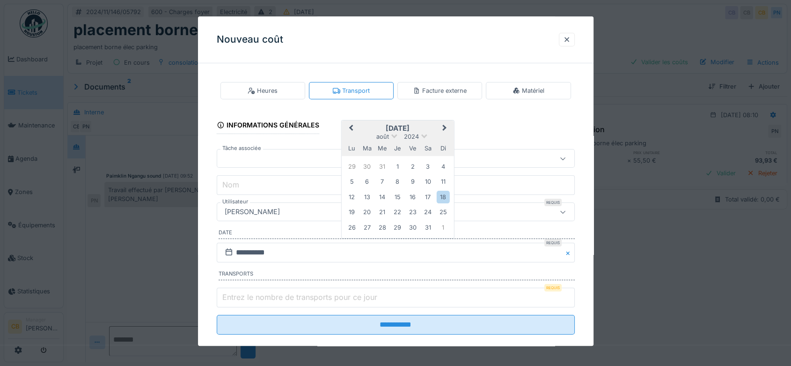
click at [349, 125] on button "Previous Month" at bounding box center [349, 128] width 15 height 15
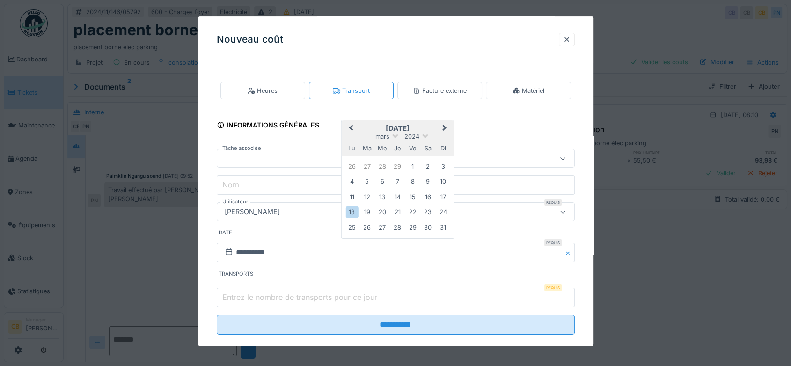
click at [349, 125] on button "Previous Month" at bounding box center [349, 128] width 15 height 15
click at [394, 213] on div "21" at bounding box center [397, 212] width 13 height 13
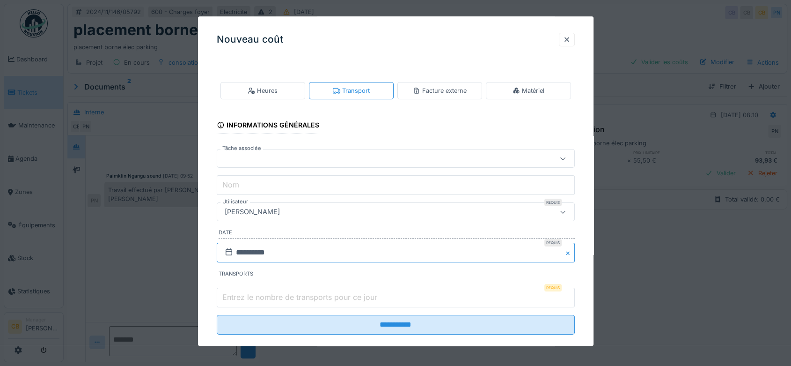
click at [292, 249] on input "**********" at bounding box center [396, 253] width 358 height 20
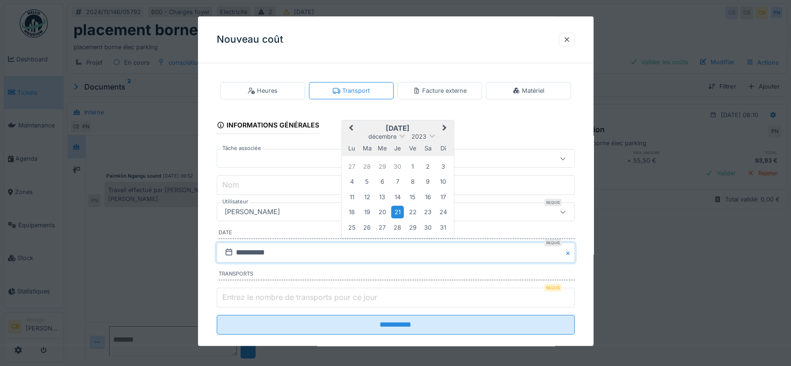
click at [353, 125] on button "Previous Month" at bounding box center [349, 128] width 15 height 15
click at [367, 207] on div "21" at bounding box center [367, 212] width 13 height 13
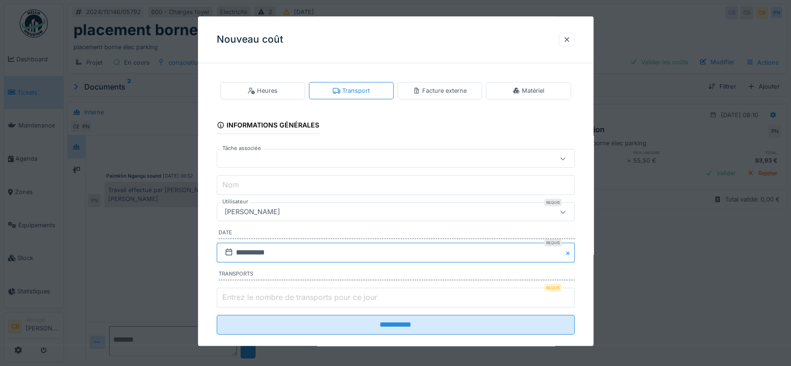
click at [298, 246] on input "**********" at bounding box center [396, 253] width 358 height 20
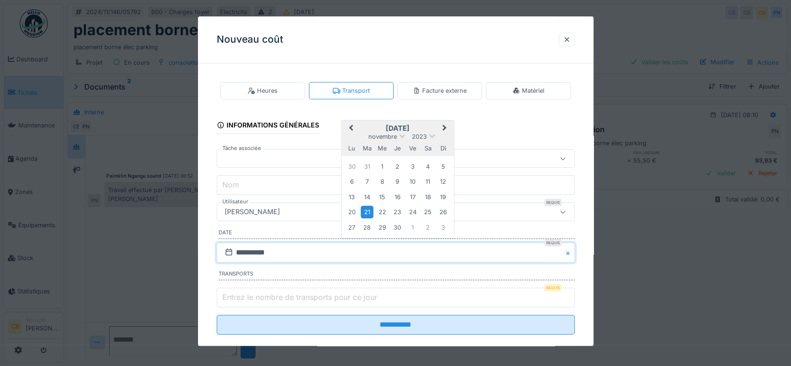
click at [447, 125] on button "Next Month" at bounding box center [445, 128] width 15 height 15
click at [444, 126] on span "Next Month" at bounding box center [444, 128] width 0 height 11
click at [442, 195] on div "21" at bounding box center [443, 197] width 13 height 13
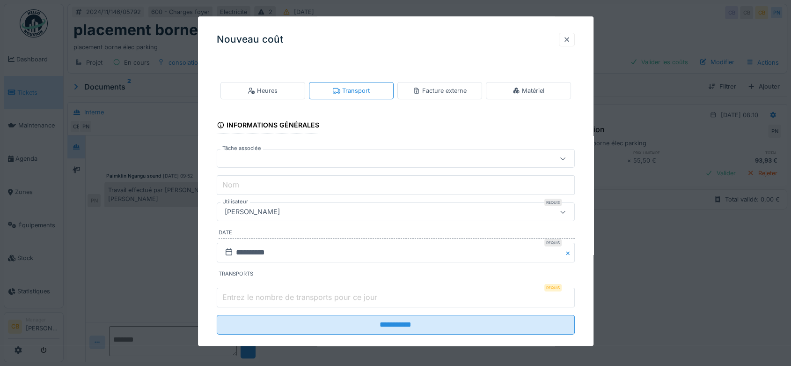
click at [569, 40] on div at bounding box center [566, 39] width 7 height 9
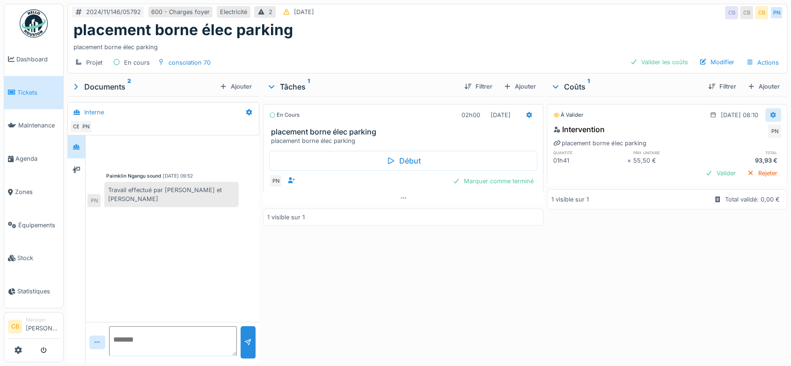
click at [771, 115] on icon at bounding box center [774, 114] width 6 height 7
click at [165, 332] on textarea at bounding box center [173, 341] width 128 height 30
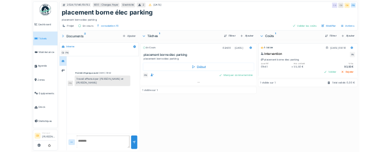
scroll to position [7, 0]
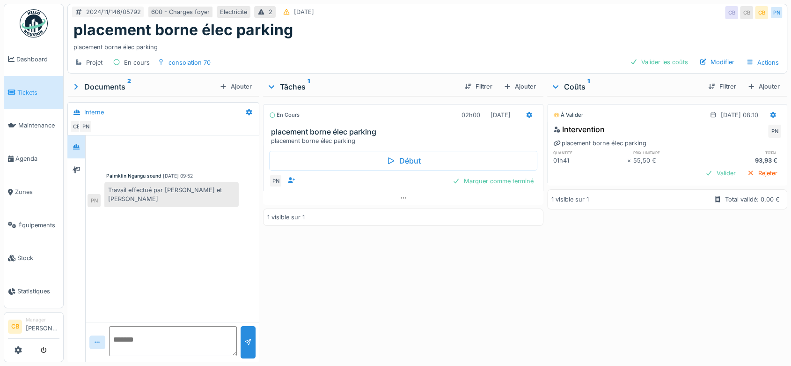
drag, startPoint x: 165, startPoint y: 332, endPoint x: 299, endPoint y: 274, distance: 146.0
click at [236, 289] on div "Paimklin Ngangu sound [DATE] 09:52 Travail effectué par [PERSON_NAME] et [PERSO…" at bounding box center [173, 248] width 174 height 227
click at [256, 265] on div "Paimklin Ngangu sound [DATE] 09:52 Travail effectué par [PERSON_NAME] et [PERSO…" at bounding box center [173, 228] width 174 height 186
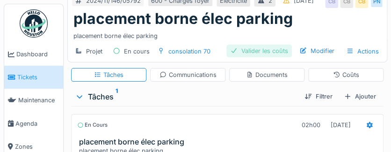
drag, startPoint x: 240, startPoint y: 89, endPoint x: 235, endPoint y: 76, distance: 13.7
click at [236, 62] on div "Projet En cours consolation 70 Valider les coûts Modifier Actions" at bounding box center [227, 51] width 319 height 21
drag, startPoint x: 229, startPoint y: 67, endPoint x: 226, endPoint y: 62, distance: 5.9
click at [226, 40] on div "placement borne élec parking" at bounding box center [228, 34] width 308 height 13
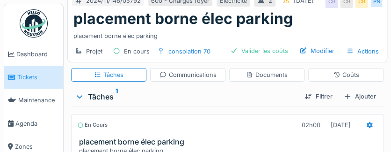
click at [225, 40] on div "placement borne élec parking" at bounding box center [228, 34] width 308 height 13
click at [220, 40] on div "placement borne élec parking" at bounding box center [228, 34] width 308 height 13
click at [217, 28] on h1 "placement borne élec parking" at bounding box center [184, 19] width 220 height 18
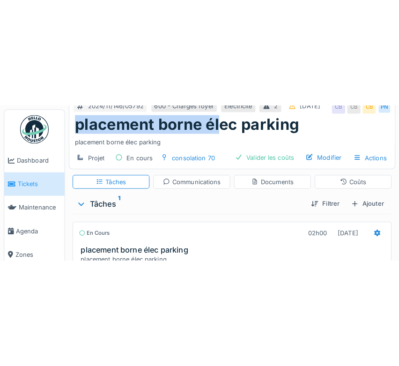
scroll to position [0, 0]
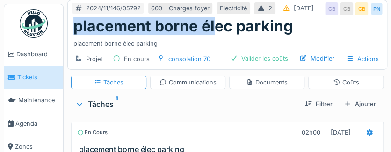
drag, startPoint x: 217, startPoint y: 46, endPoint x: 197, endPoint y: -16, distance: 65.5
click at [197, 0] on html "Dashboard Tickets Maintenance [GEOGRAPHIC_DATA] Zones Équipements Stock Statist…" at bounding box center [195, 76] width 391 height 152
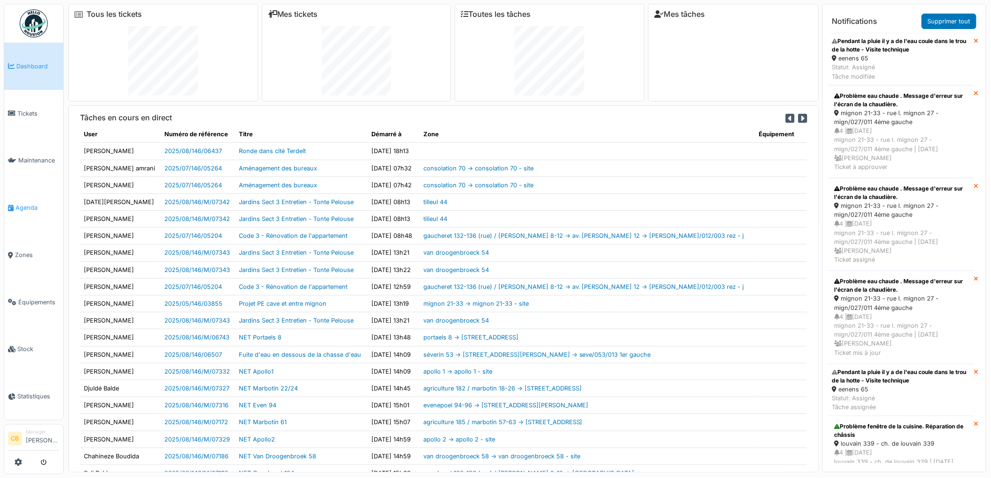
click at [26, 203] on span "Agenda" at bounding box center [37, 207] width 44 height 9
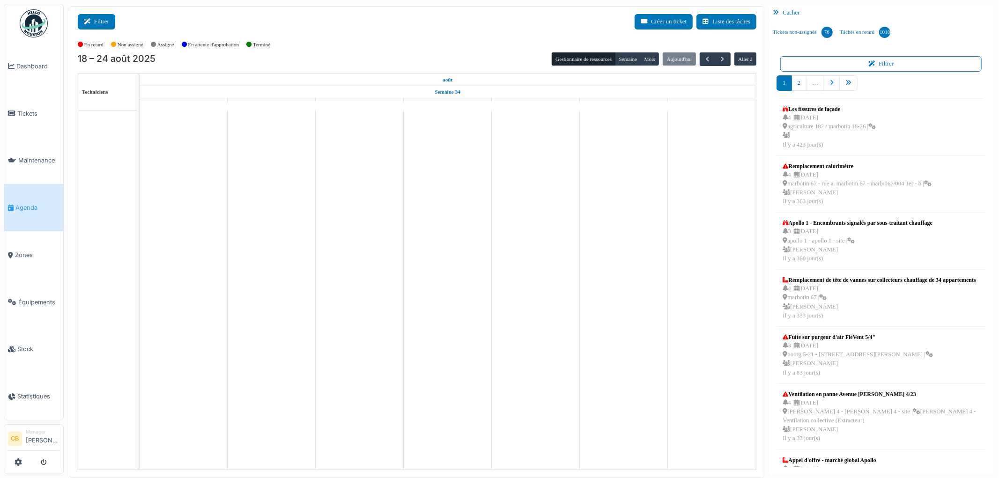
click at [92, 22] on icon at bounding box center [89, 22] width 10 height 6
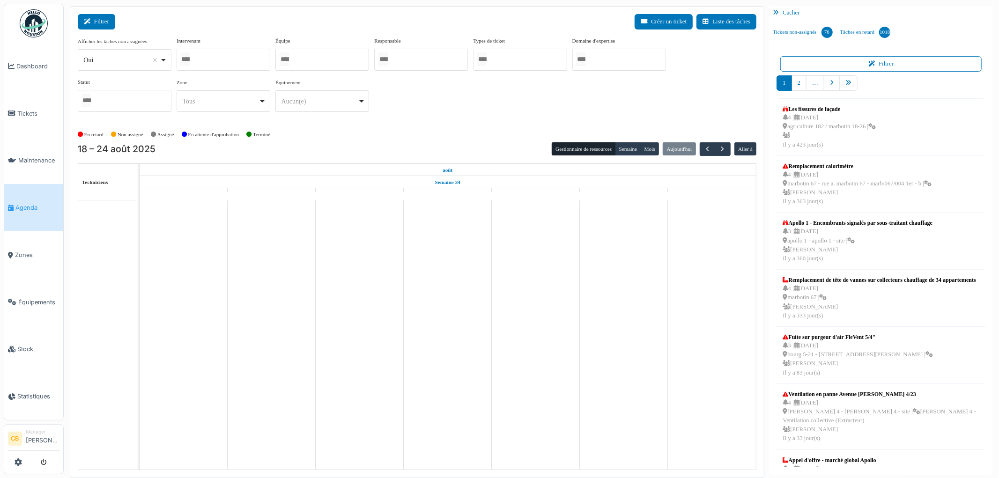
click at [92, 22] on icon at bounding box center [89, 22] width 10 height 6
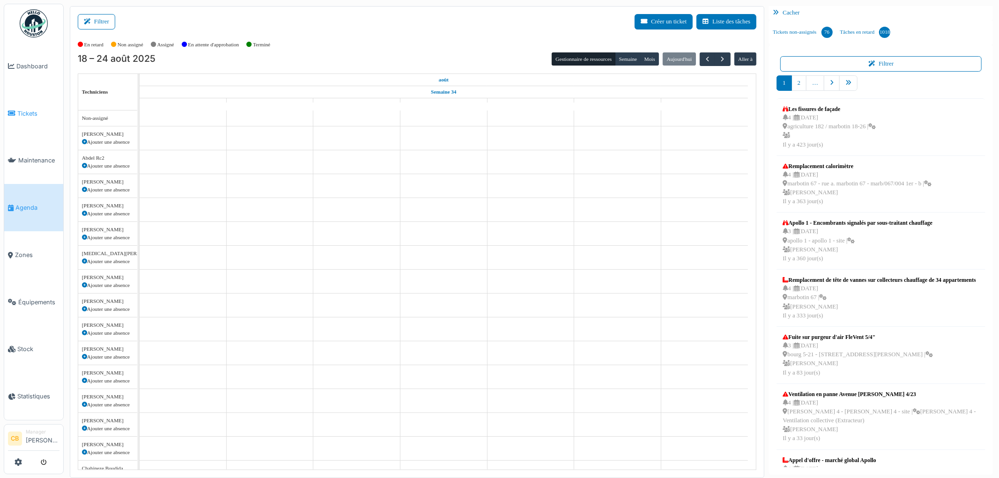
click at [20, 101] on link "Tickets" at bounding box center [33, 113] width 59 height 47
click at [25, 110] on span "Tickets" at bounding box center [38, 113] width 42 height 9
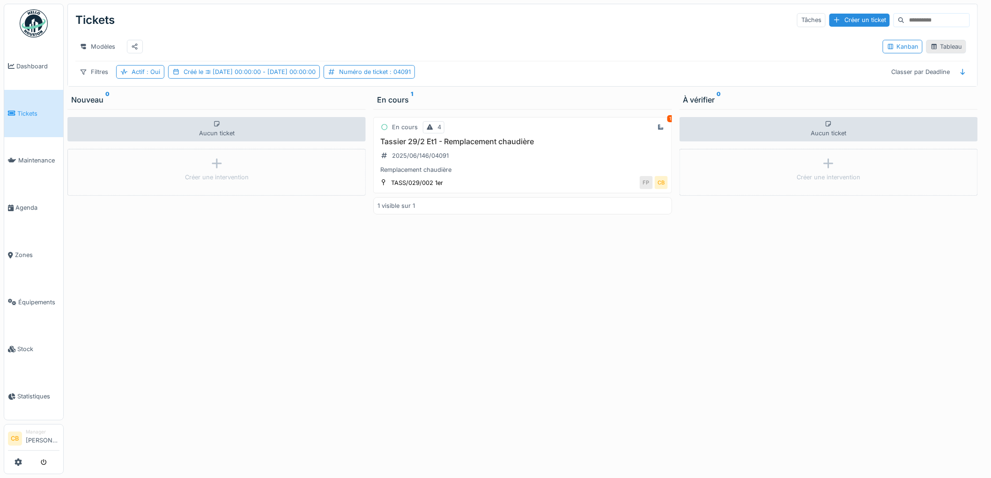
click at [930, 50] on div "Tableau" at bounding box center [945, 46] width 31 height 9
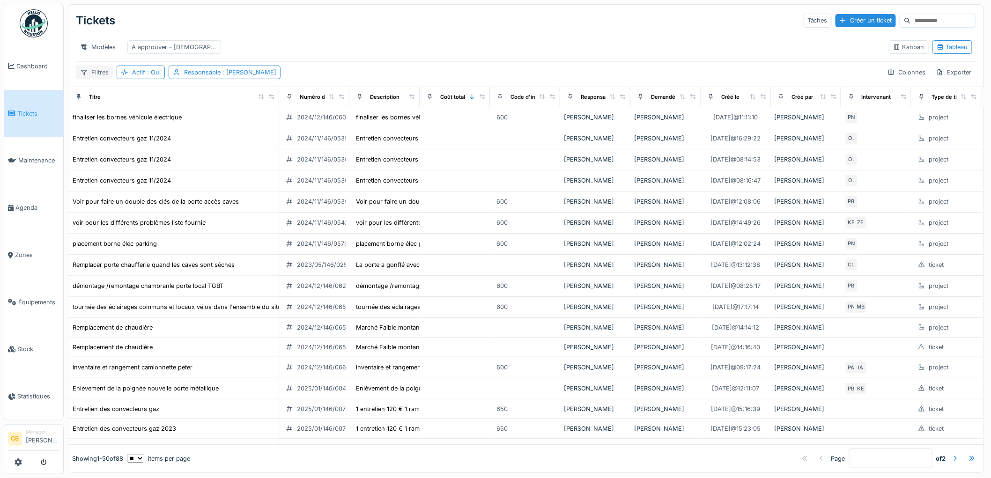
click at [100, 79] on div "Filtres" at bounding box center [94, 73] width 37 height 14
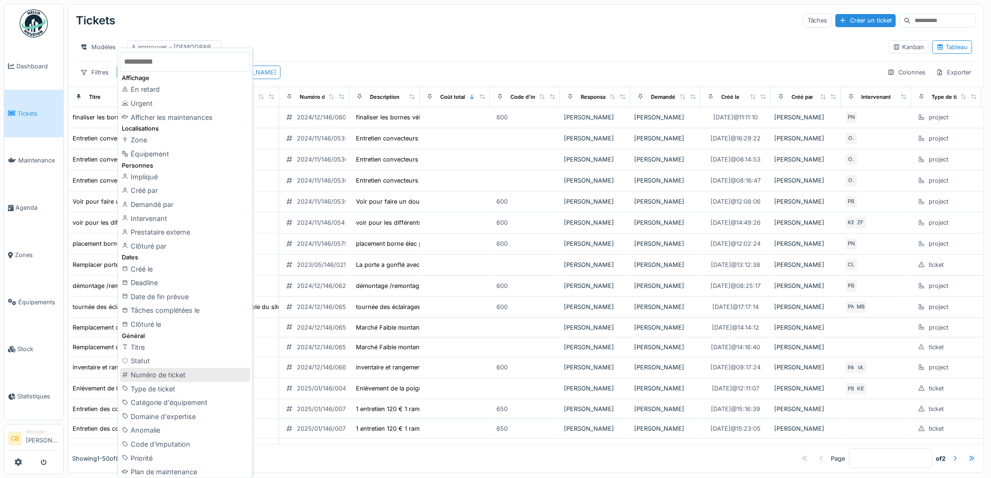
click at [186, 372] on div "Numéro de ticket" at bounding box center [185, 375] width 130 height 14
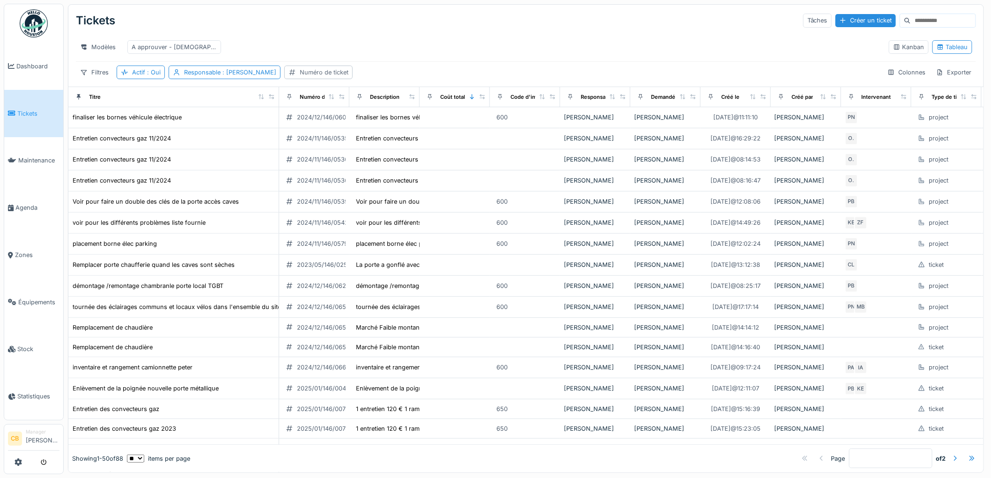
click at [310, 77] on div "Numéro de ticket" at bounding box center [324, 72] width 49 height 9
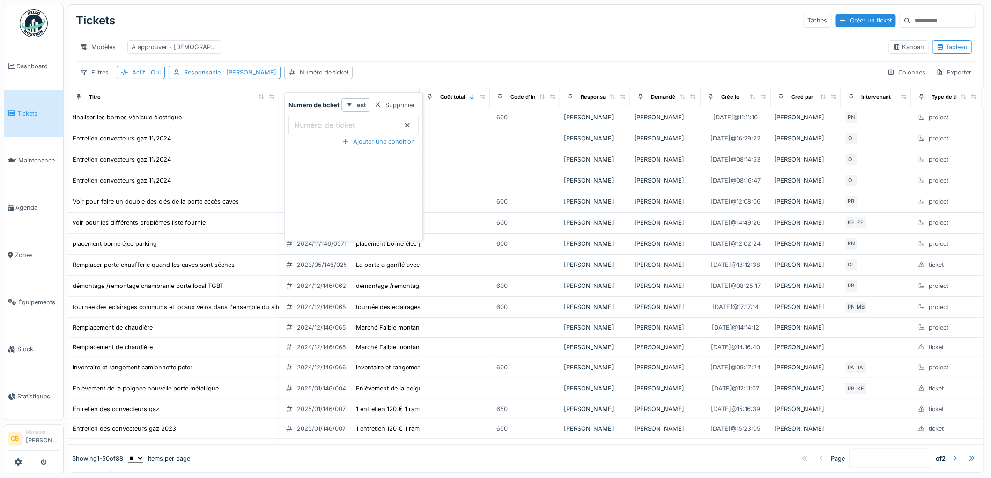
click at [311, 125] on label "Numéro de ticket" at bounding box center [324, 124] width 65 height 11
click at [311, 125] on ticket_MwNDY "Numéro de ticket" at bounding box center [353, 126] width 130 height 20
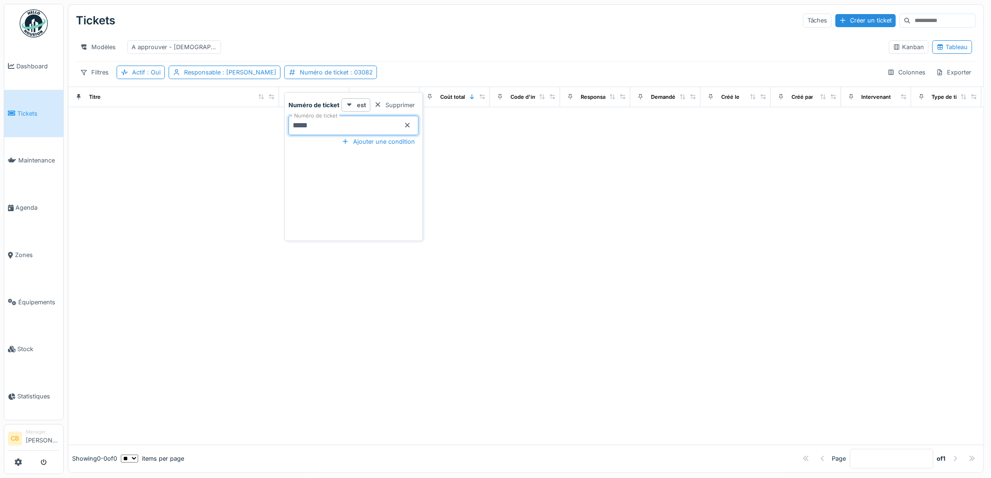
type ticket_MwNDY "*****"
click at [336, 214] on div "Numéro de ticket est Supprimer Numéro de ticket ***** Ajouter une condition" at bounding box center [354, 168] width 134 height 140
click at [152, 76] on span ": Oui" at bounding box center [152, 72] width 15 height 7
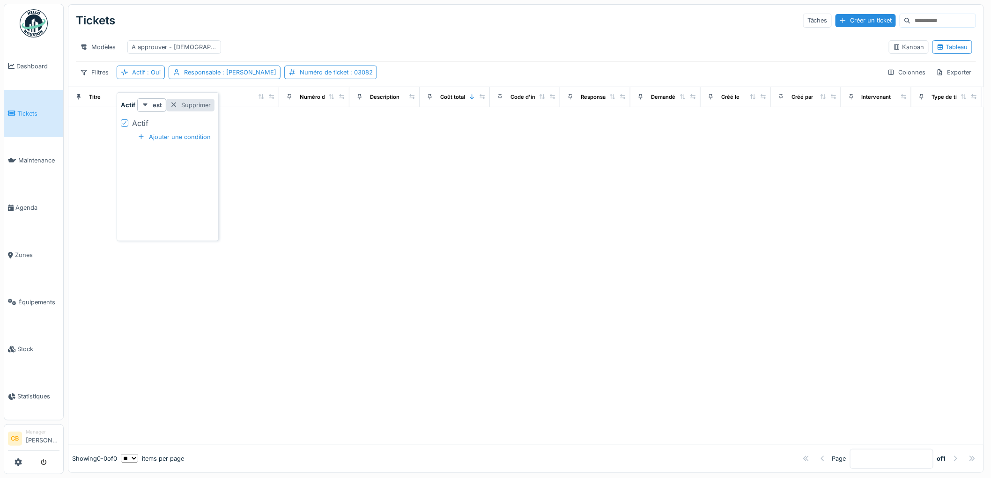
click at [172, 104] on div at bounding box center [173, 105] width 7 height 9
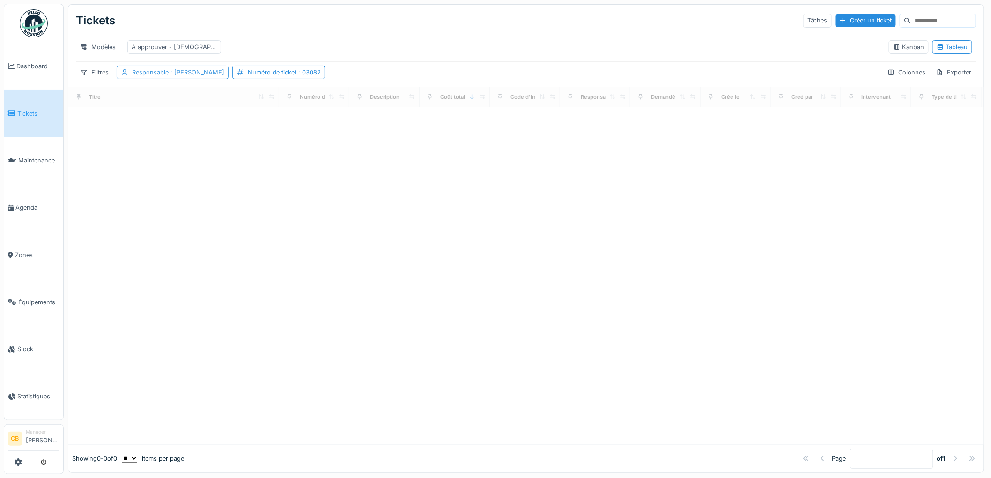
click at [180, 76] on span ": Christian Bassette" at bounding box center [197, 72] width 56 height 7
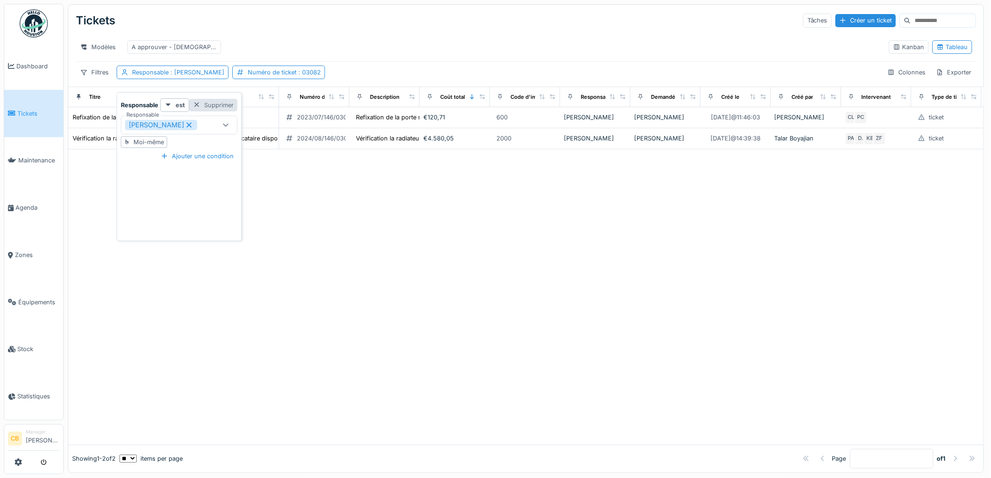
click at [197, 103] on div at bounding box center [196, 105] width 7 height 9
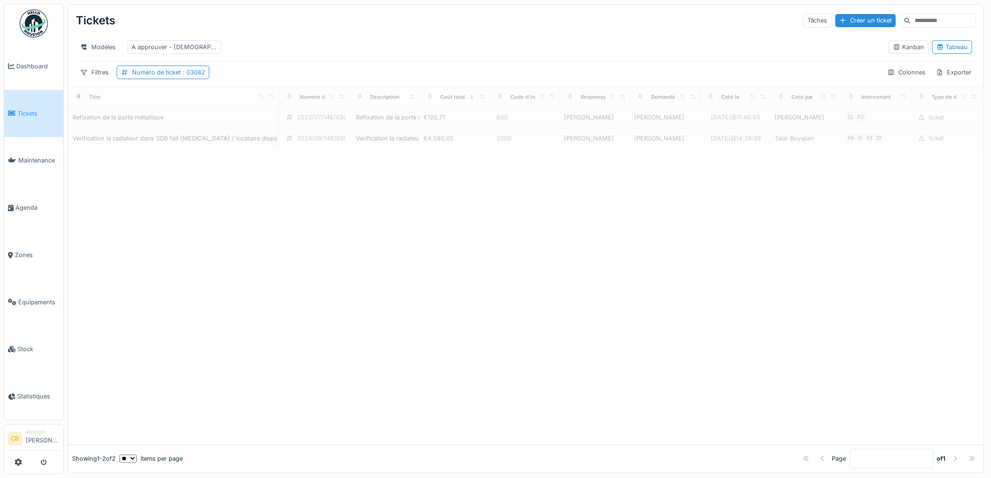
click at [258, 203] on div at bounding box center [525, 296] width 915 height 295
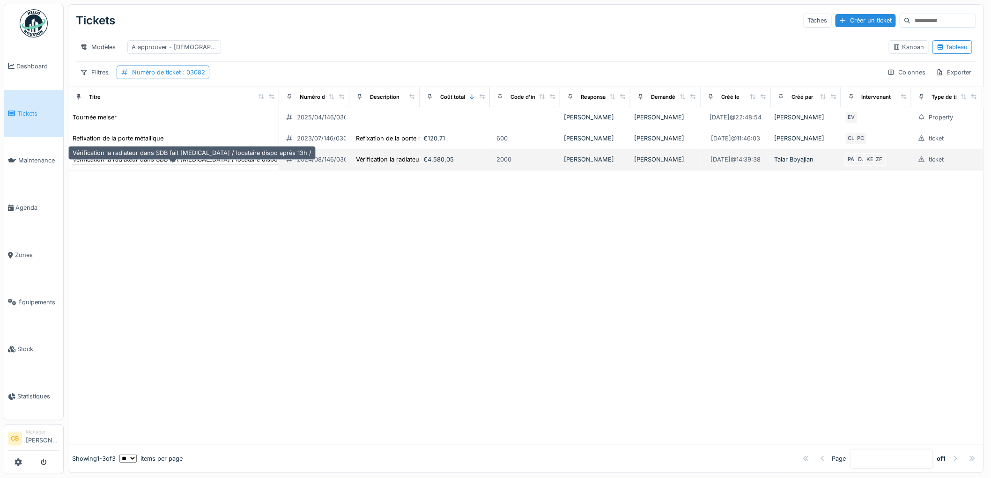
click at [193, 164] on div "Vérification la radiateur dans SDB fait [MEDICAL_DATA] / locataire dispo après …" at bounding box center [192, 159] width 239 height 9
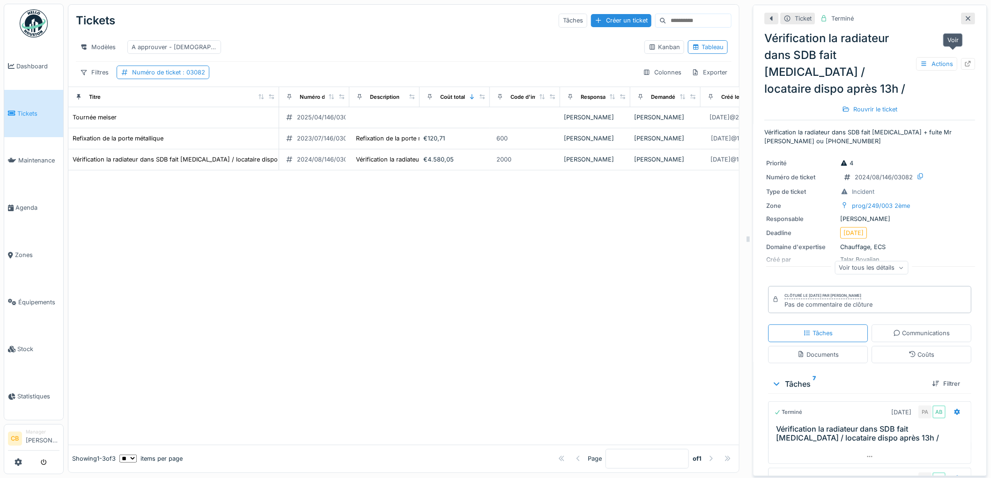
click at [965, 61] on icon at bounding box center [968, 64] width 7 height 6
click at [22, 205] on span "Agenda" at bounding box center [37, 207] width 44 height 9
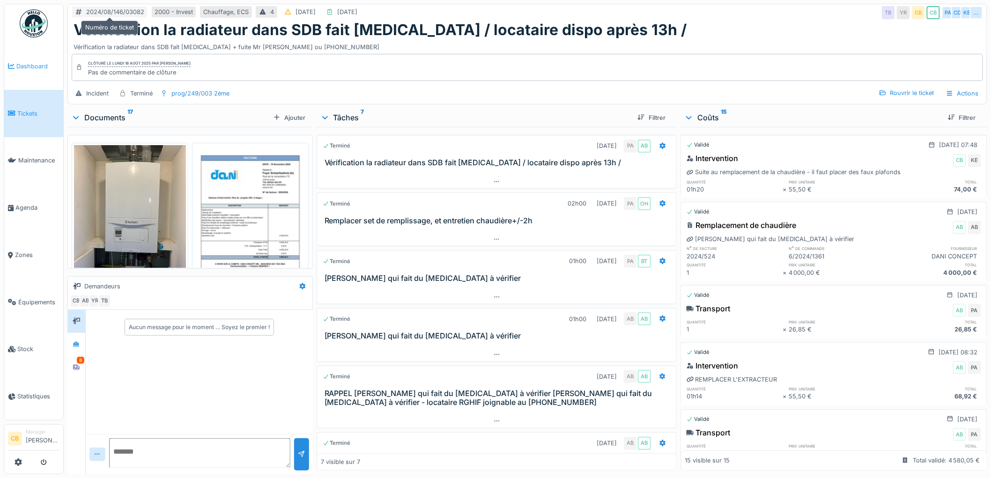
drag, startPoint x: 94, startPoint y: 11, endPoint x: 49, endPoint y: 67, distance: 72.3
click at [49, 67] on span "Dashboard" at bounding box center [37, 66] width 43 height 9
drag, startPoint x: 144, startPoint y: 10, endPoint x: 114, endPoint y: 22, distance: 32.2
click at [94, 11] on div "2024/08/146/03082" at bounding box center [115, 11] width 58 height 9
click at [139, 217] on img at bounding box center [130, 219] width 112 height 149
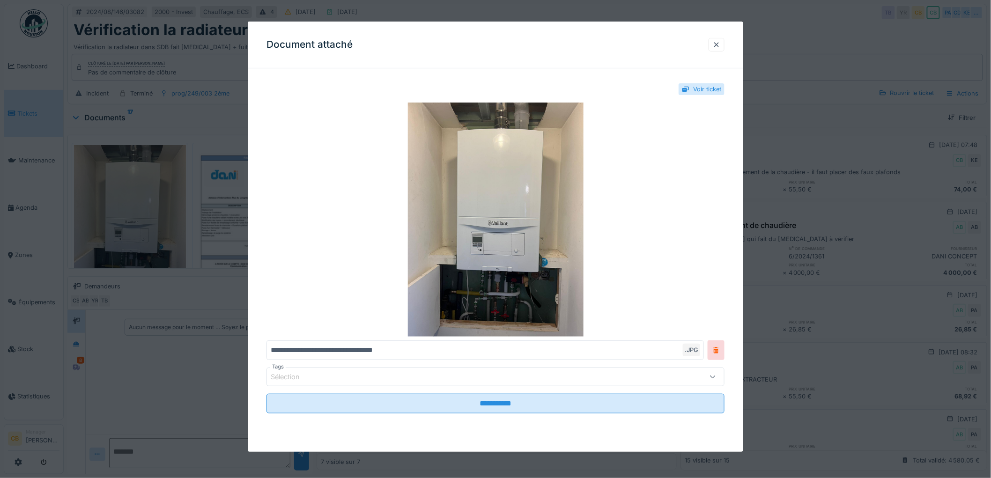
click at [139, 214] on div at bounding box center [495, 239] width 991 height 478
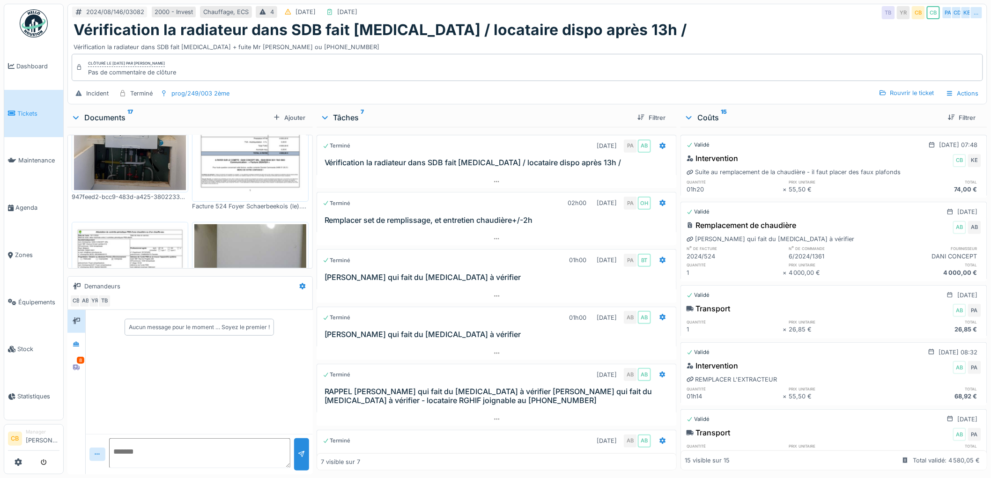
scroll to position [156, 0]
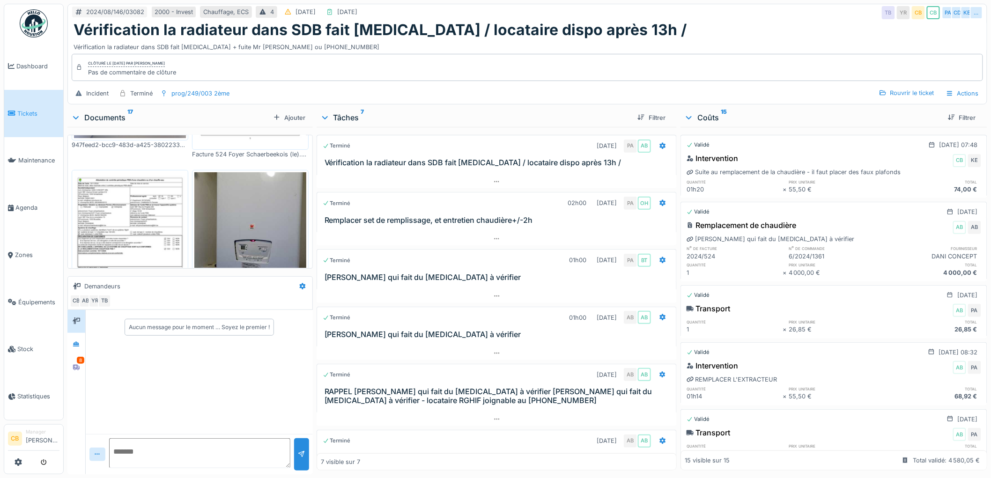
click at [139, 204] on img at bounding box center [130, 251] width 112 height 158
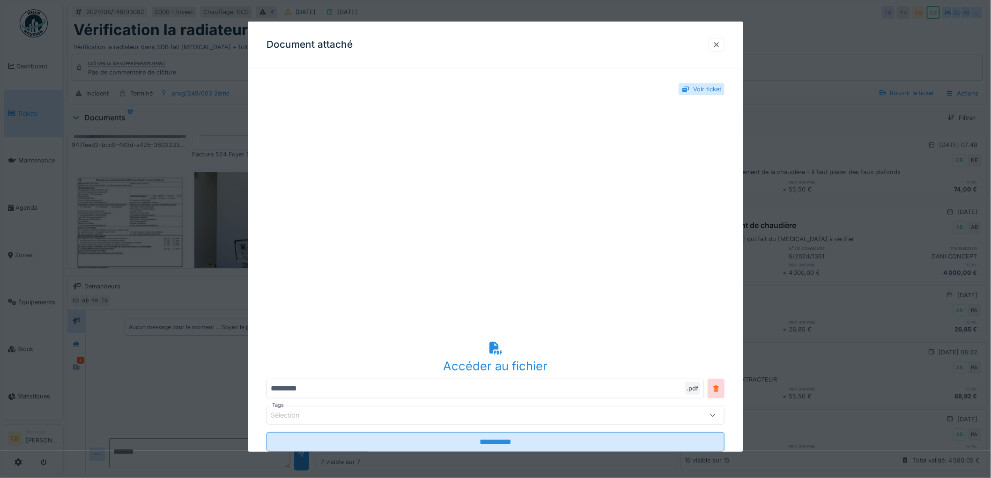
click at [493, 359] on div "Accéder au fichier" at bounding box center [495, 366] width 458 height 18
click at [720, 44] on div at bounding box center [716, 44] width 7 height 9
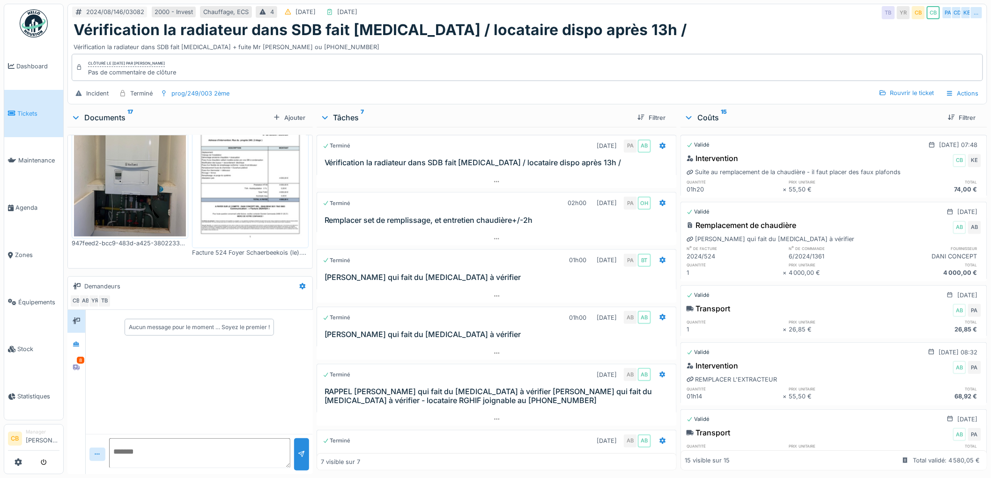
scroll to position [0, 0]
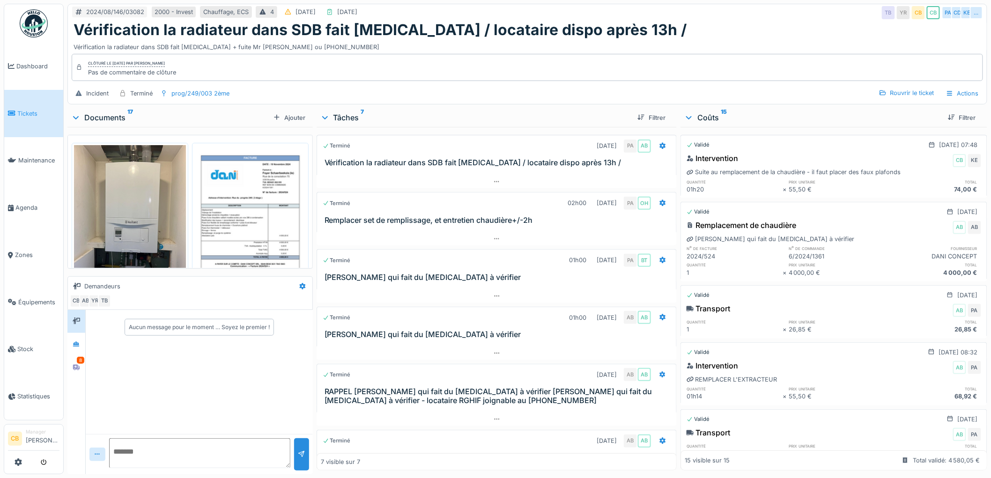
click at [138, 235] on img at bounding box center [130, 219] width 112 height 149
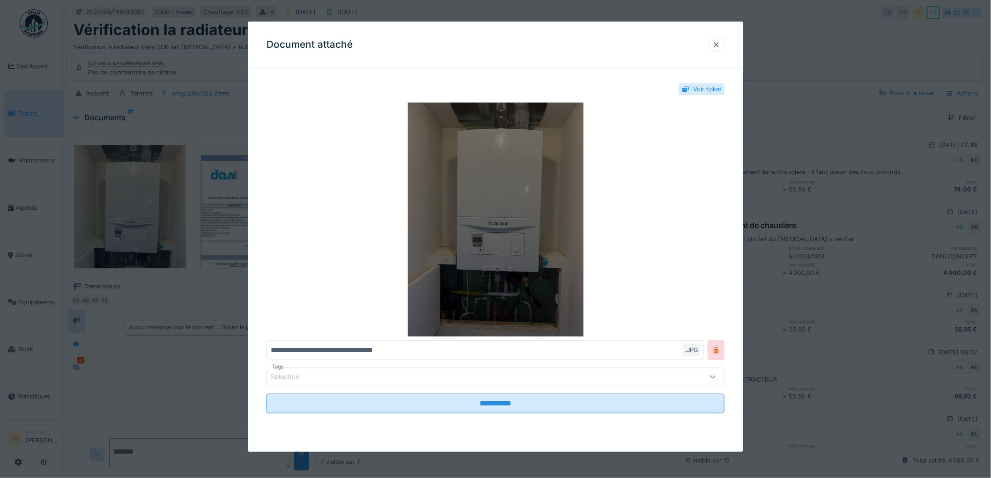
click at [436, 226] on img at bounding box center [495, 220] width 458 height 234
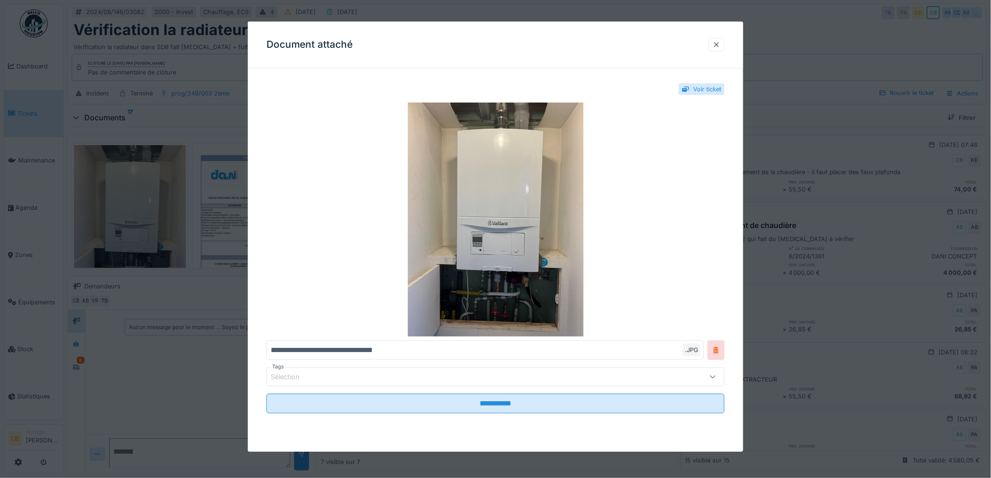
click at [720, 44] on div at bounding box center [716, 44] width 7 height 9
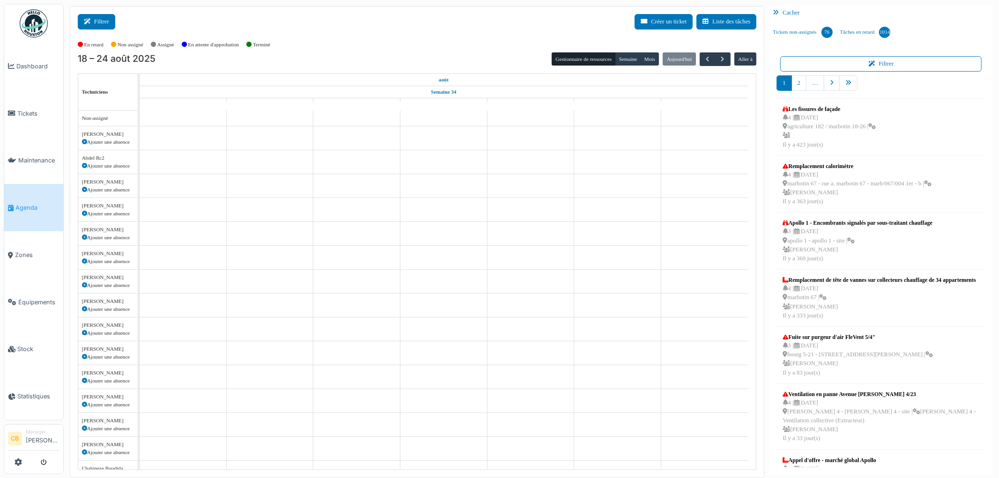
click at [106, 22] on button "Filtrer" at bounding box center [96, 21] width 37 height 15
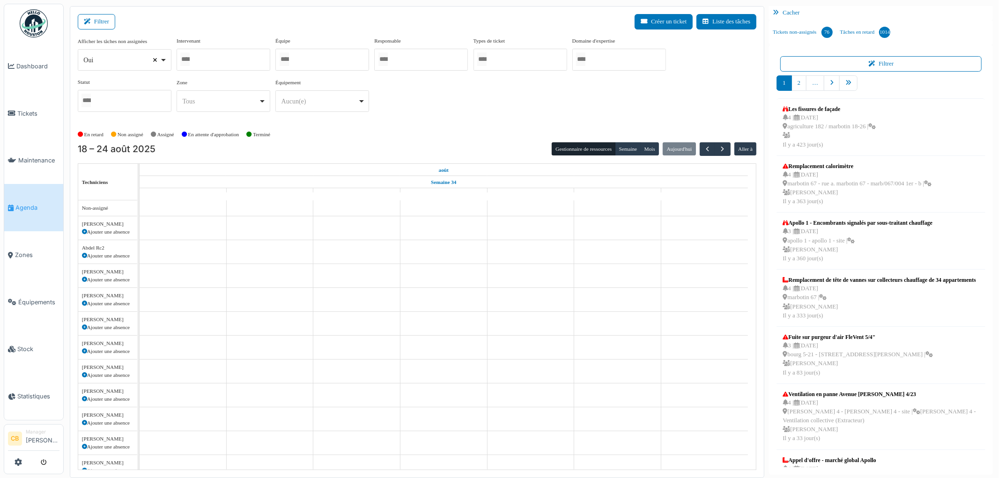
select select
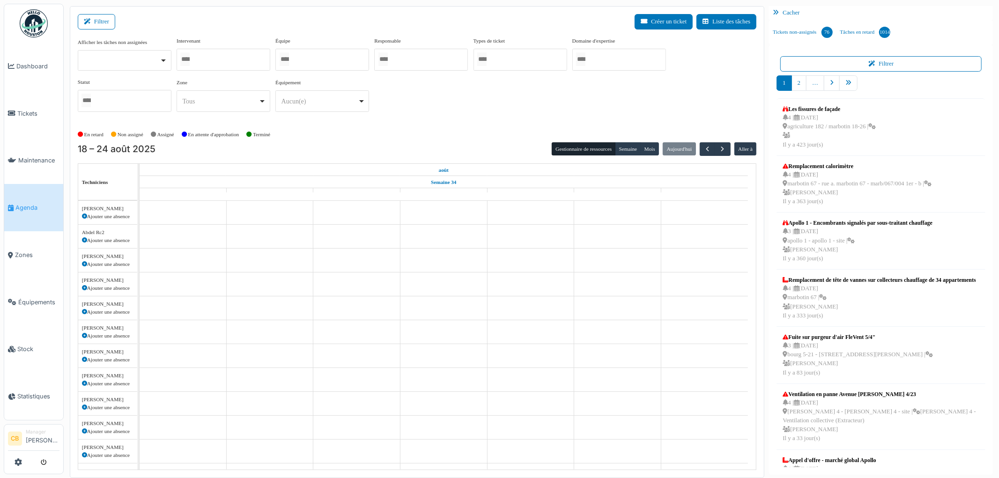
click at [188, 57] on input "Tous" at bounding box center [184, 59] width 9 height 14
type input "******"
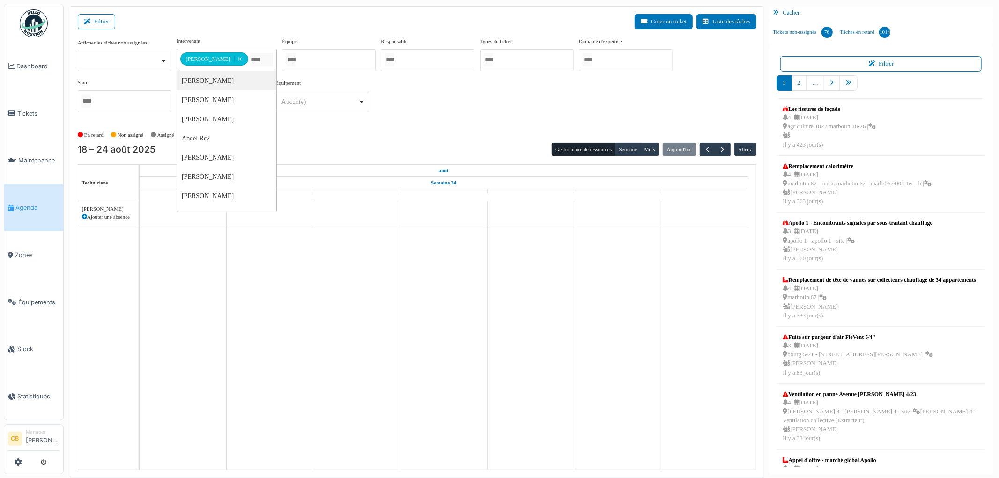
scroll to position [0, 0]
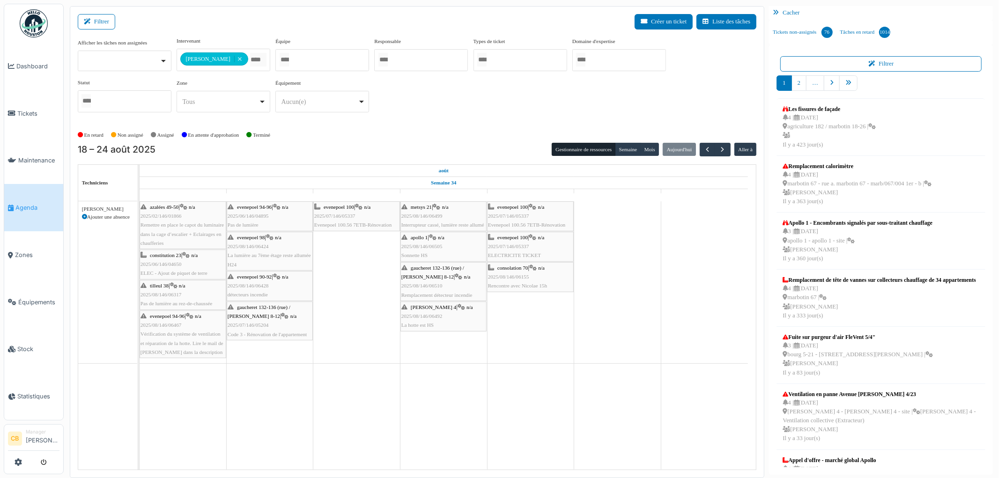
click at [381, 116] on div "**********" at bounding box center [417, 78] width 679 height 83
click at [719, 151] on span "button" at bounding box center [723, 150] width 8 height 8
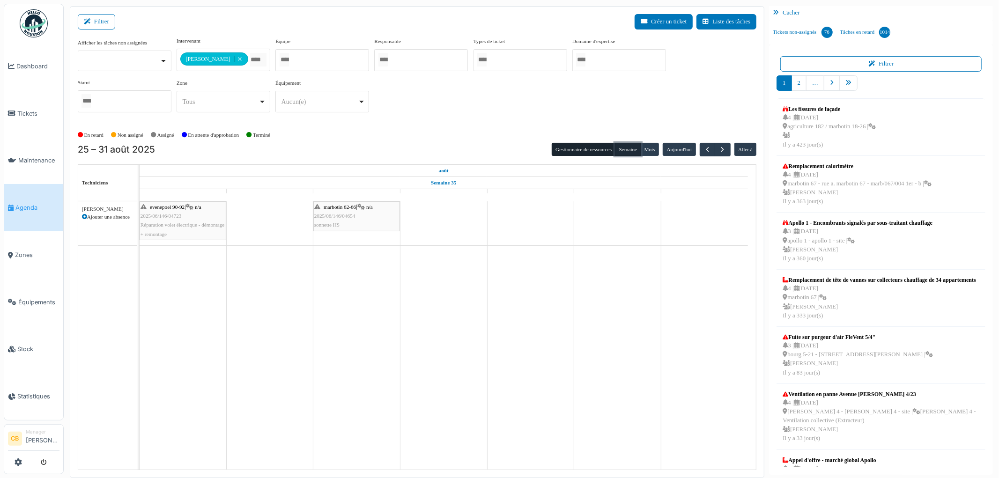
click at [625, 148] on button "Semaine" at bounding box center [628, 149] width 26 height 13
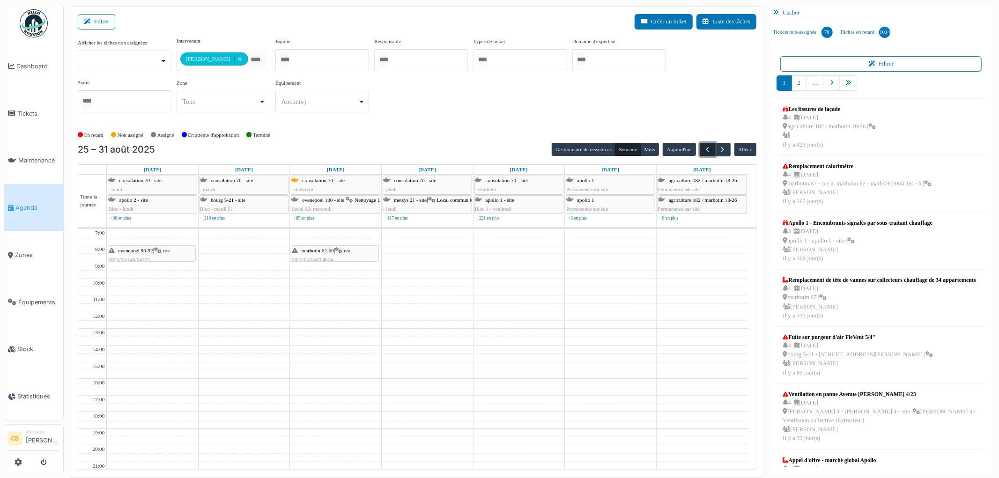
click at [705, 149] on span "button" at bounding box center [707, 150] width 8 height 8
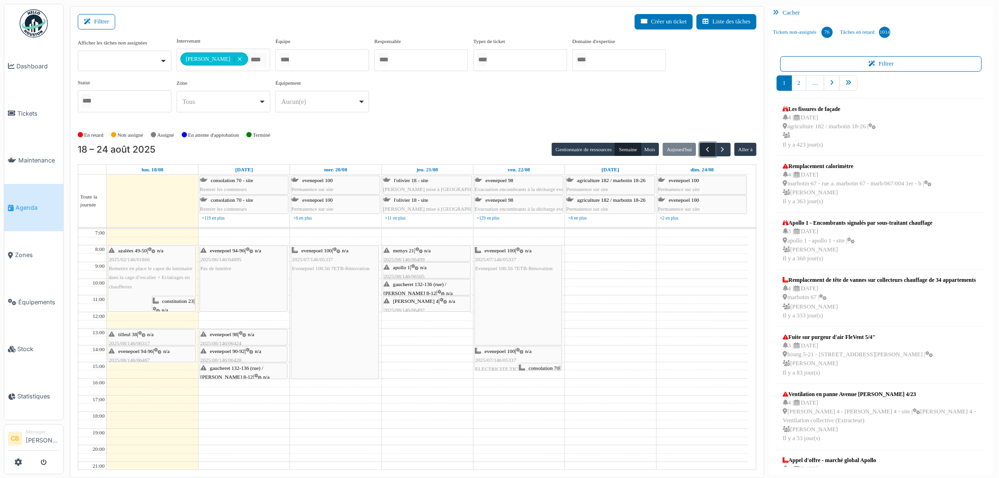
click at [705, 149] on span "button" at bounding box center [707, 150] width 8 height 8
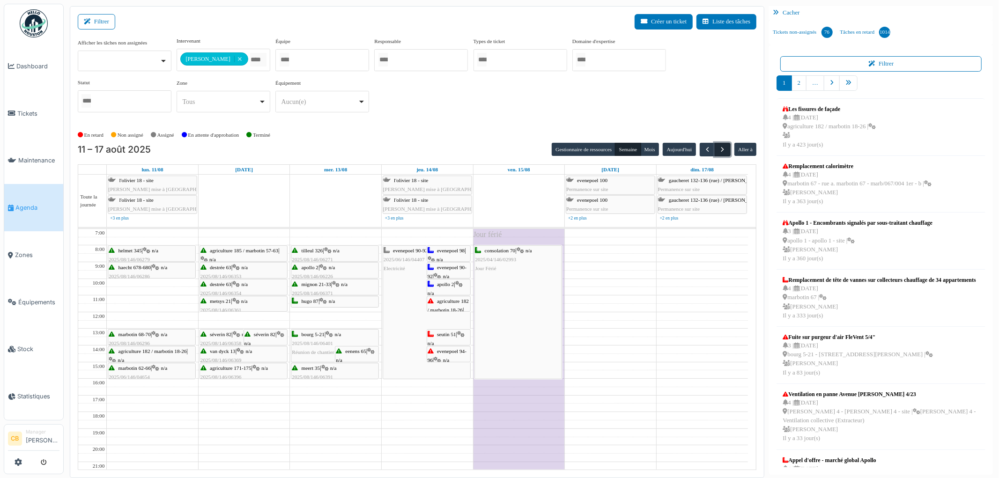
click at [724, 150] on span "button" at bounding box center [723, 150] width 8 height 8
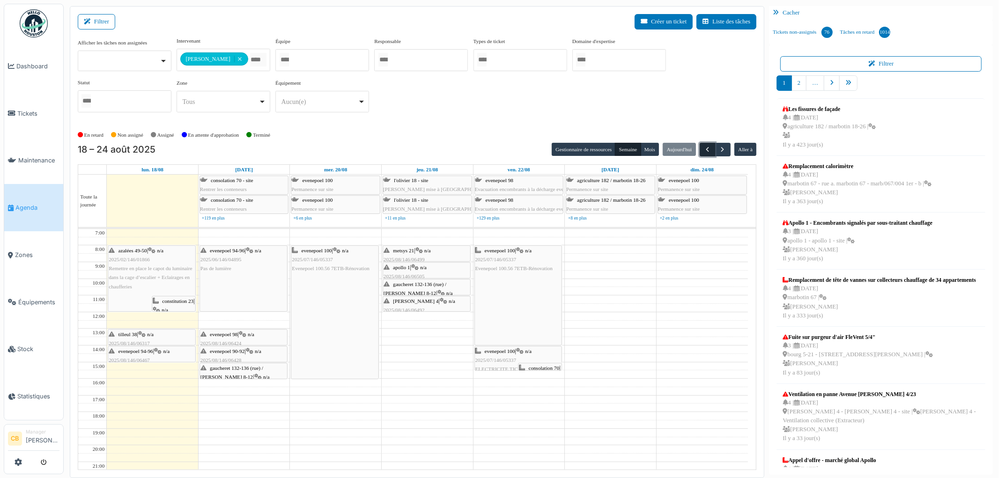
click at [705, 151] on span "button" at bounding box center [707, 150] width 8 height 8
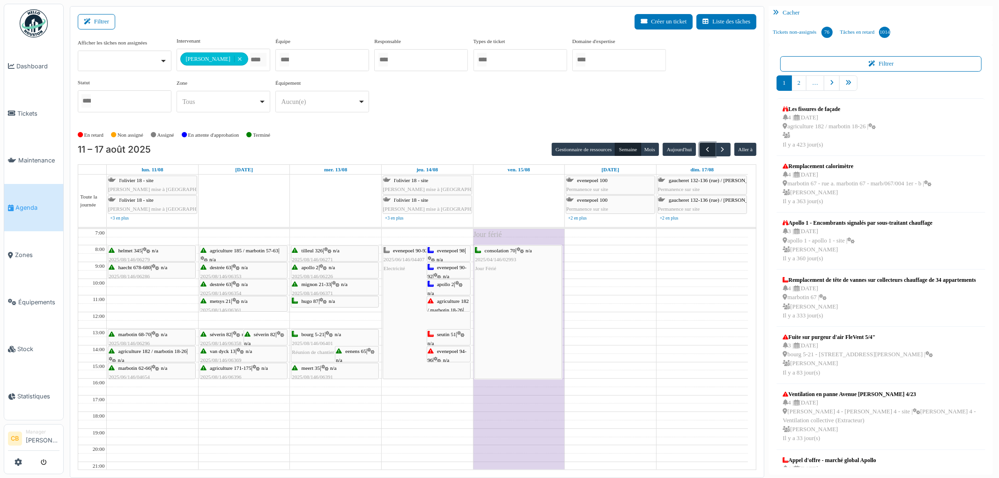
click at [705, 151] on span "button" at bounding box center [707, 150] width 8 height 8
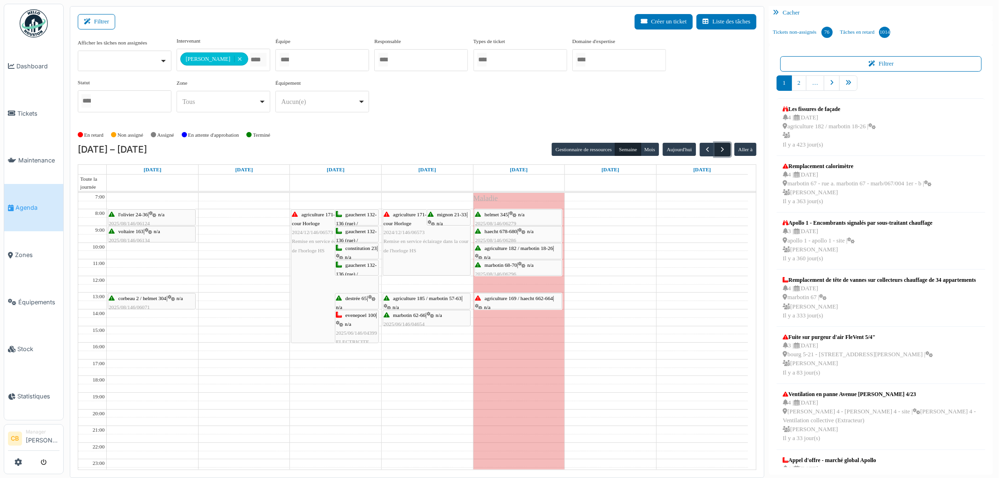
click at [723, 150] on span "button" at bounding box center [723, 150] width 8 height 8
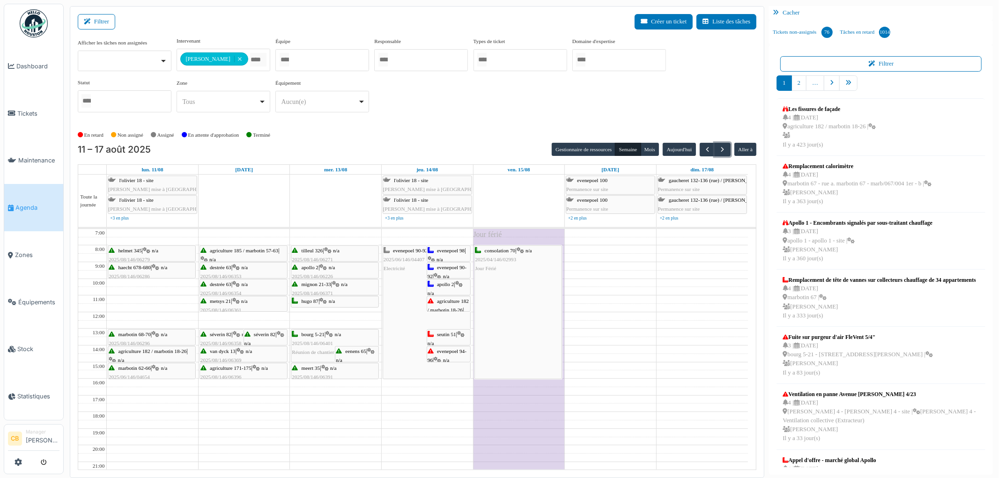
click at [495, 319] on div "consolation 70 | n/a 2025/04/146/02993 Jour Férié" at bounding box center [518, 312] width 87 height 133
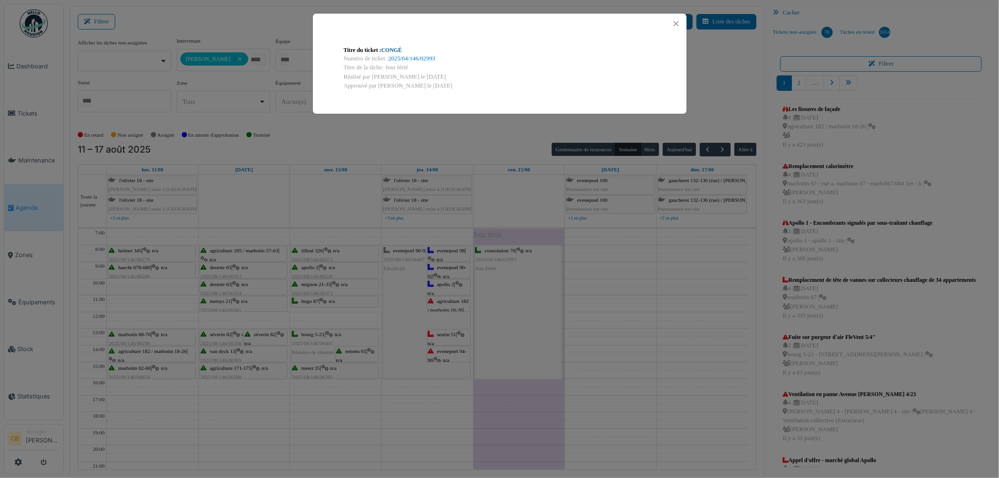
click at [396, 50] on link "CONGÉ" at bounding box center [391, 50] width 21 height 7
click at [676, 22] on button "Close" at bounding box center [676, 23] width 13 height 13
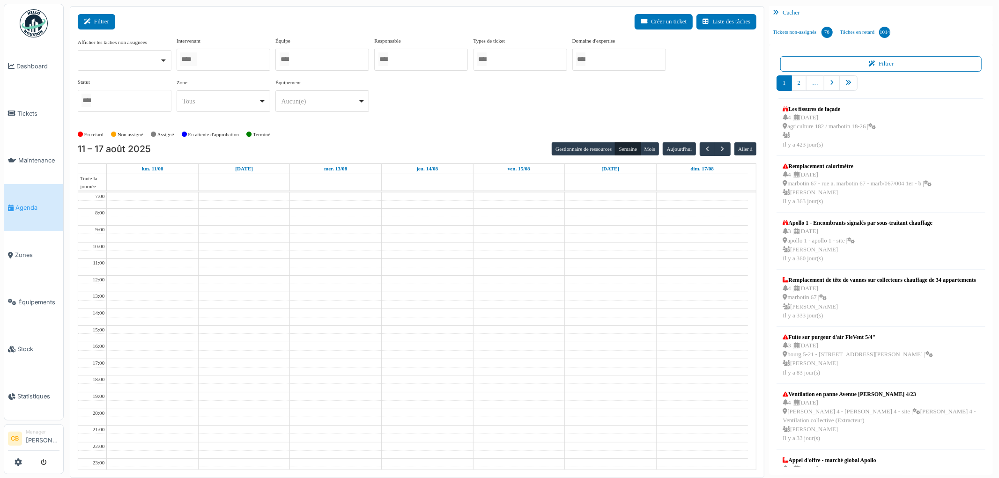
click at [105, 22] on button "Filtrer" at bounding box center [96, 21] width 37 height 15
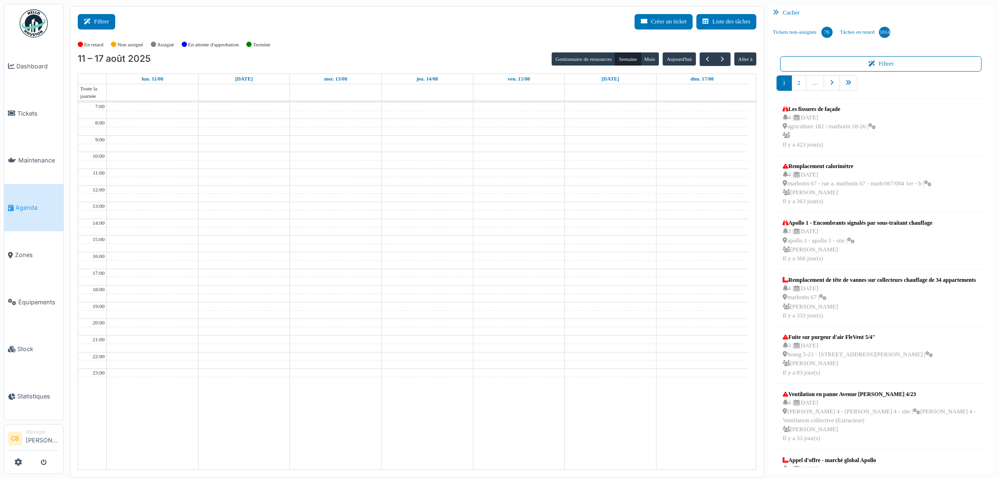
click at [105, 22] on button "Filtrer" at bounding box center [96, 21] width 37 height 15
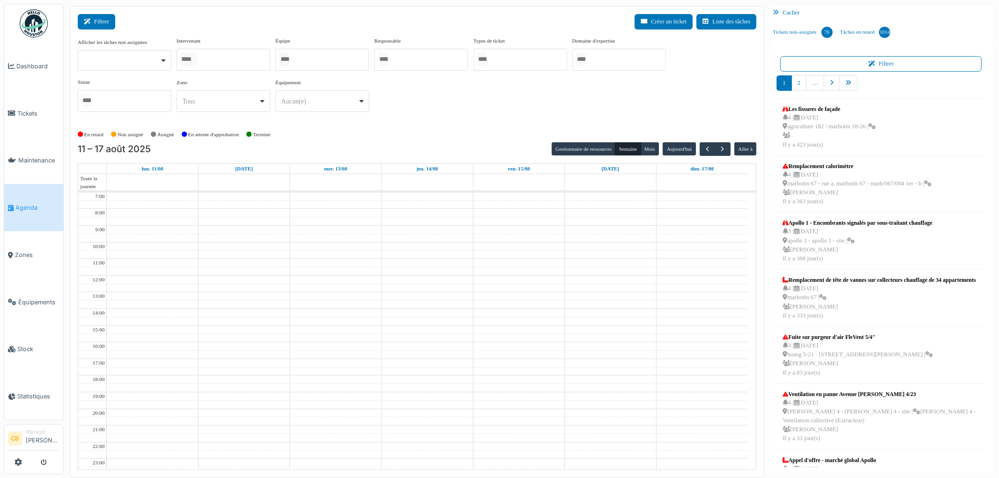
click at [105, 24] on button "Filtrer" at bounding box center [96, 21] width 37 height 15
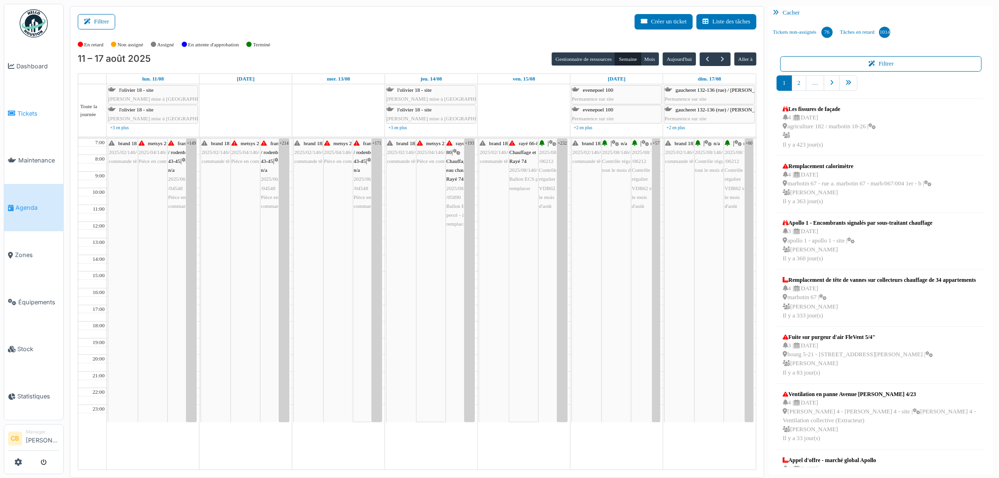
click at [29, 110] on span "Tickets" at bounding box center [38, 113] width 42 height 9
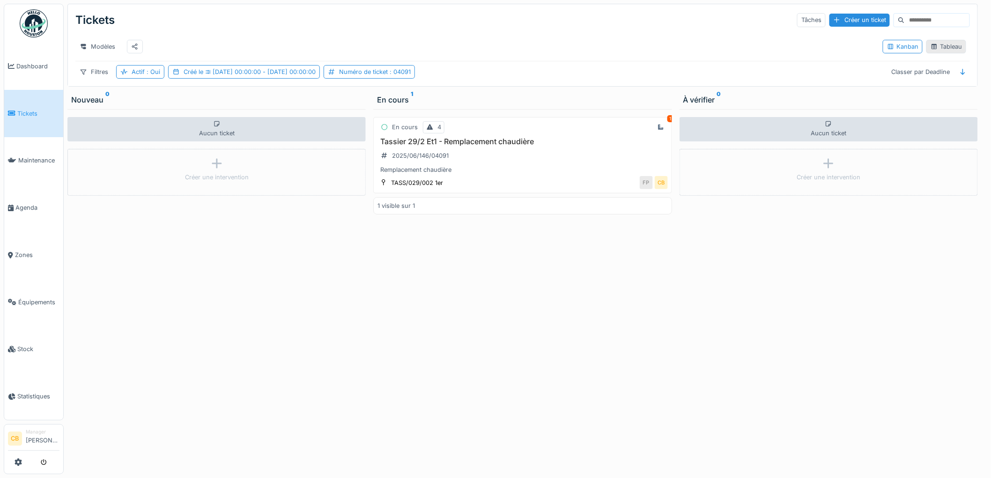
click at [933, 50] on div "Tableau" at bounding box center [945, 46] width 31 height 9
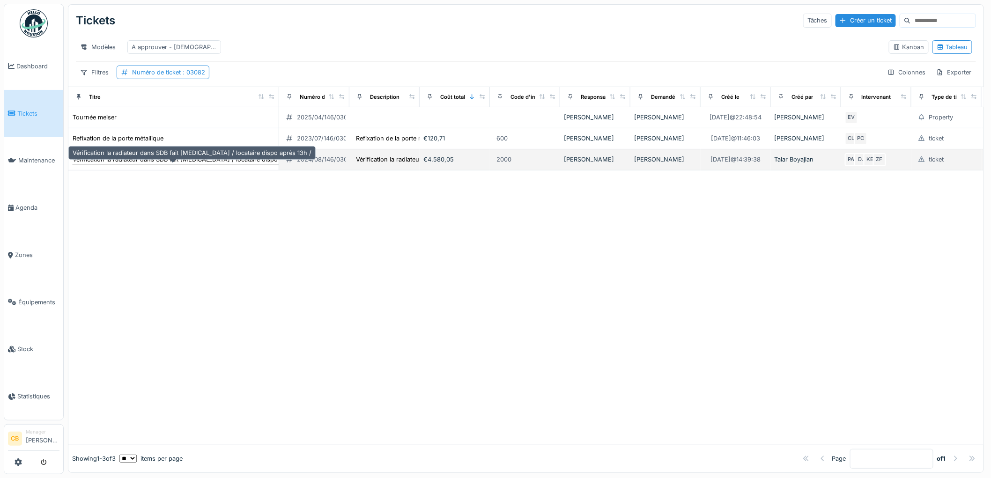
click at [161, 162] on div "Vérification la radiateur dans SDB fait [MEDICAL_DATA] / locataire dispo après …" at bounding box center [192, 160] width 240 height 10
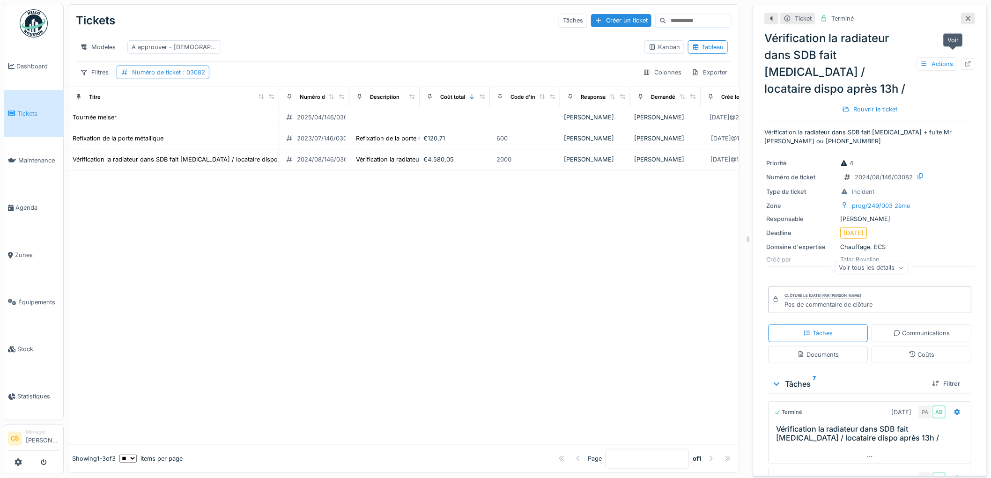
click at [965, 61] on icon at bounding box center [968, 64] width 7 height 6
click at [190, 76] on span ": 03082" at bounding box center [193, 72] width 24 height 7
click at [161, 120] on ticket_g0MTE "*****" at bounding box center [186, 126] width 130 height 20
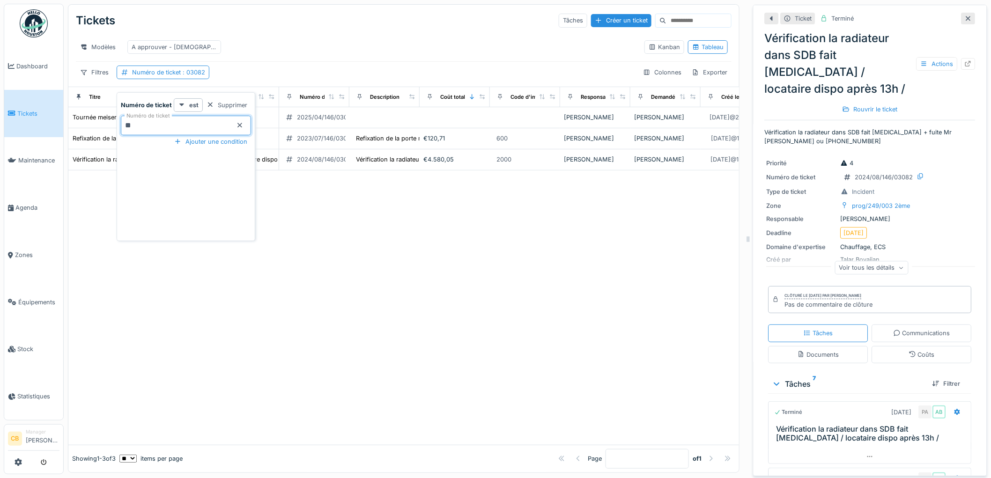
type ticket_g0MTE "*"
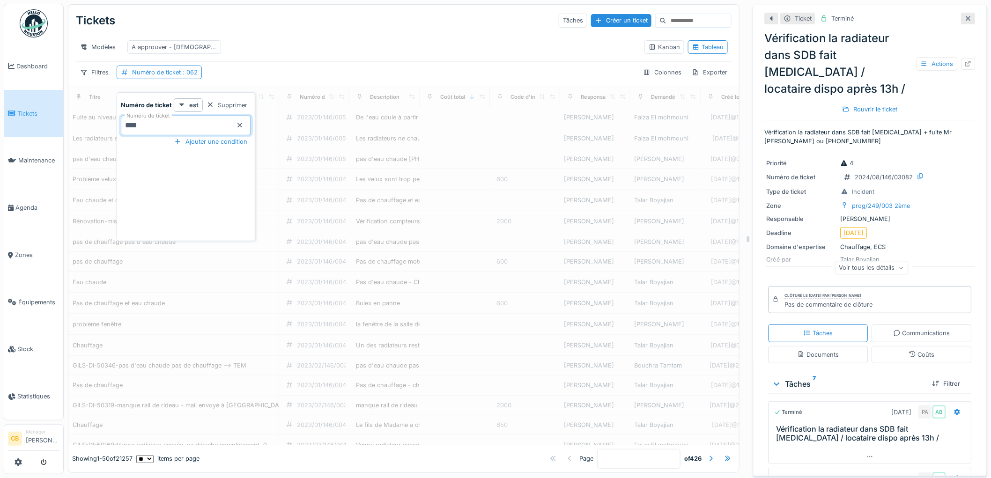
type ticket_g0MTE "*****"
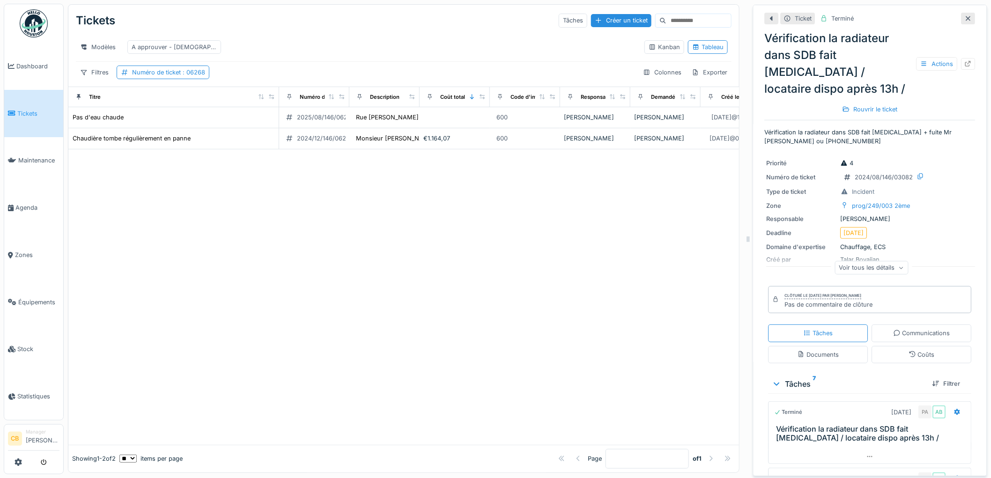
click at [303, 47] on div "Modèles A approuver - christian" at bounding box center [356, 47] width 561 height 21
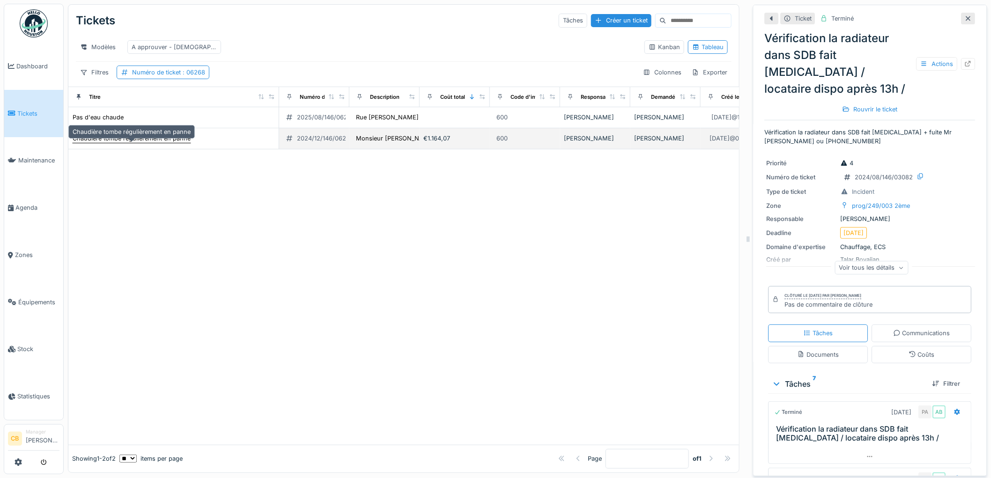
click at [135, 143] on div "Chaudière tombe régulièrement en panne" at bounding box center [132, 138] width 118 height 9
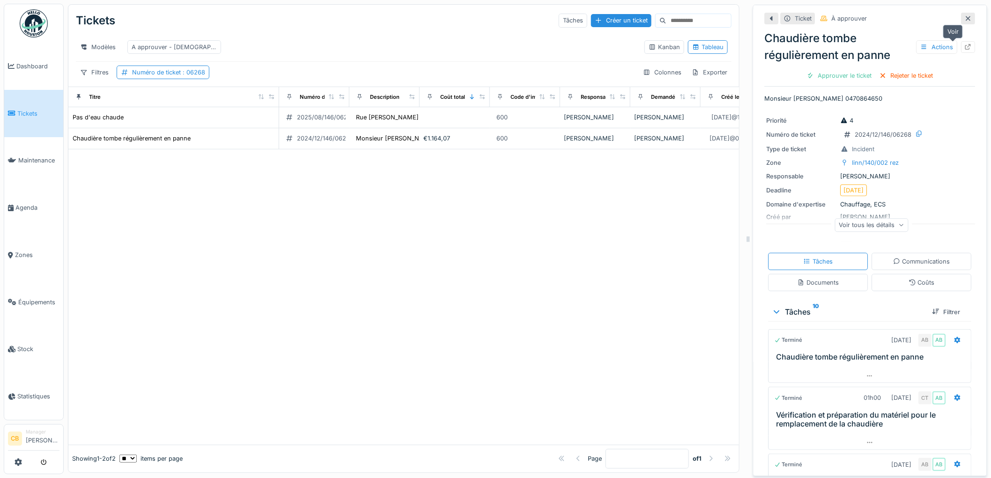
click at [966, 45] on icon at bounding box center [969, 47] width 6 height 6
click at [167, 77] on div "Numéro de ticket : 06268" at bounding box center [168, 72] width 73 height 9
click at [237, 125] on icon at bounding box center [239, 125] width 5 height 5
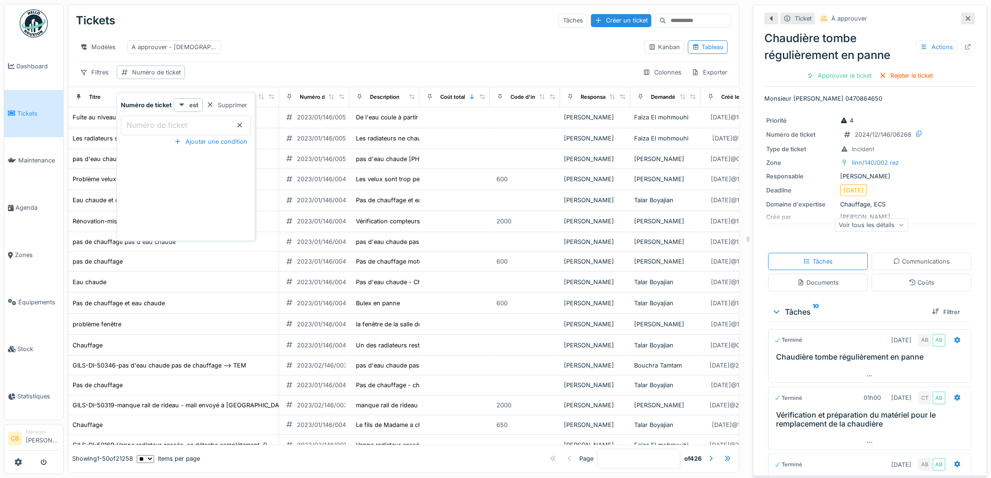
click at [212, 126] on ticket_Y4MjQ "Numéro de ticket" at bounding box center [186, 126] width 130 height 20
type ticket_Y4MjQ "*****"
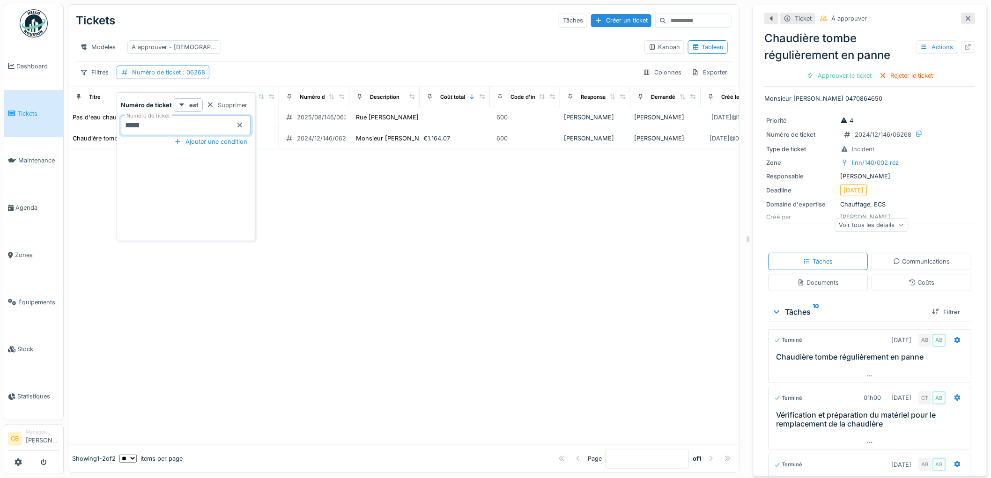
click at [361, 54] on div "Modèles A approuver - christian" at bounding box center [356, 47] width 561 height 21
click at [198, 76] on span ": 06268" at bounding box center [193, 72] width 24 height 7
click at [240, 124] on icon at bounding box center [239, 125] width 7 height 6
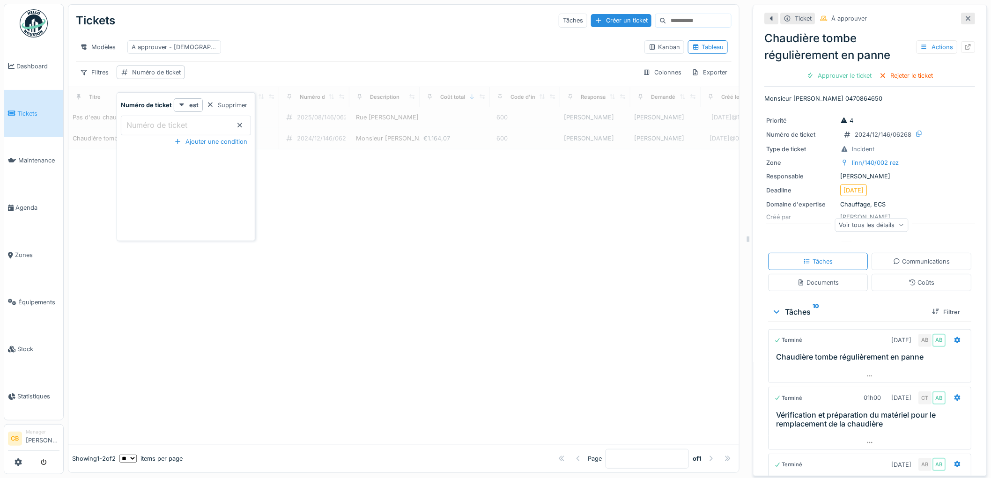
click at [193, 122] on ticket_g1NTc "Numéro de ticket" at bounding box center [186, 126] width 130 height 20
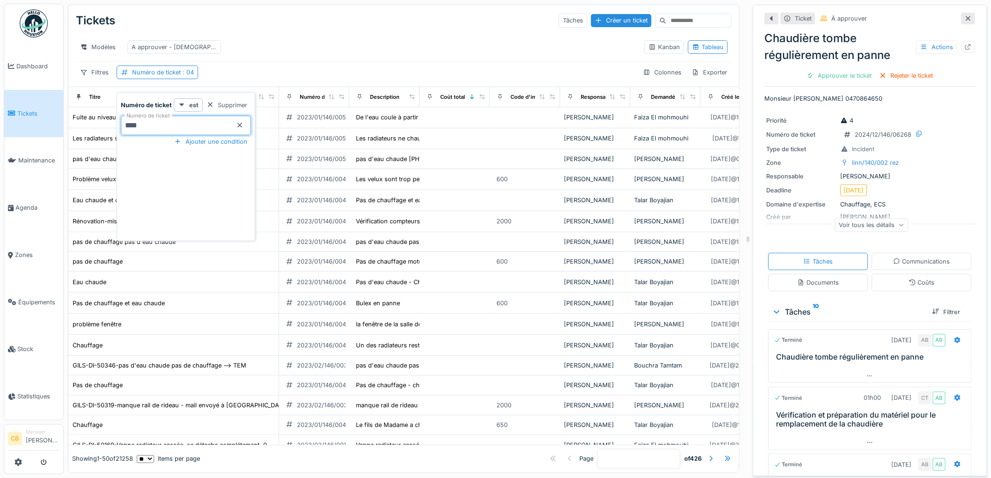
type ticket_g1NTc "*****"
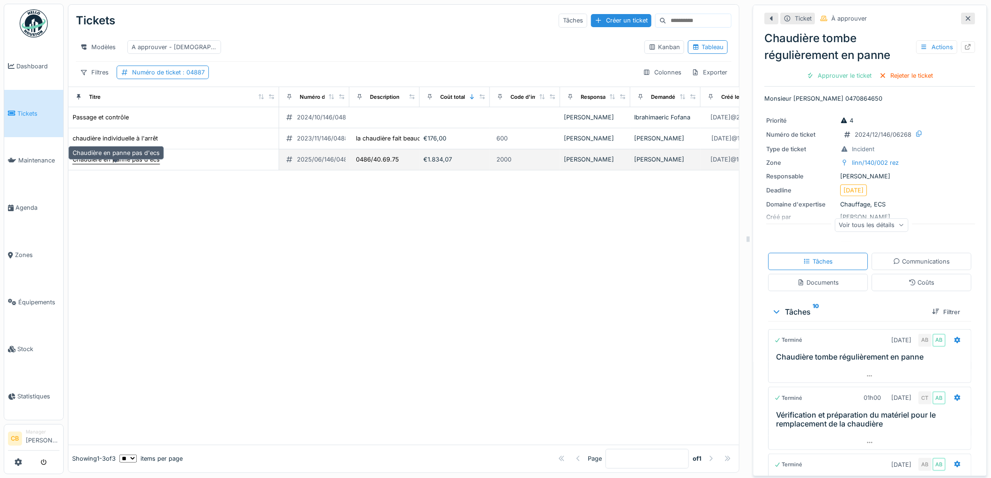
click at [149, 164] on div "Chaudière en panne pas d'ecs" at bounding box center [116, 159] width 87 height 9
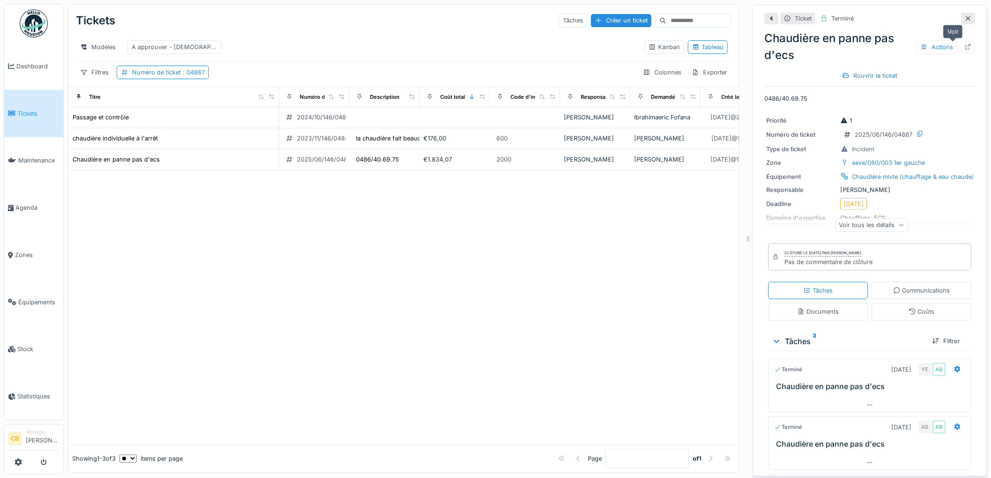
click at [965, 47] on icon at bounding box center [968, 47] width 7 height 6
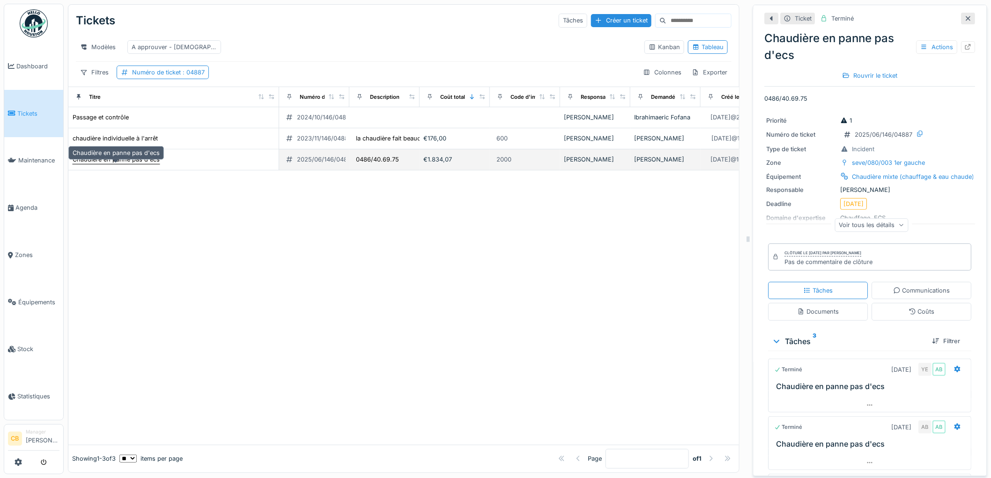
click at [125, 162] on div "Chaudière en panne pas d'ecs" at bounding box center [116, 160] width 88 height 10
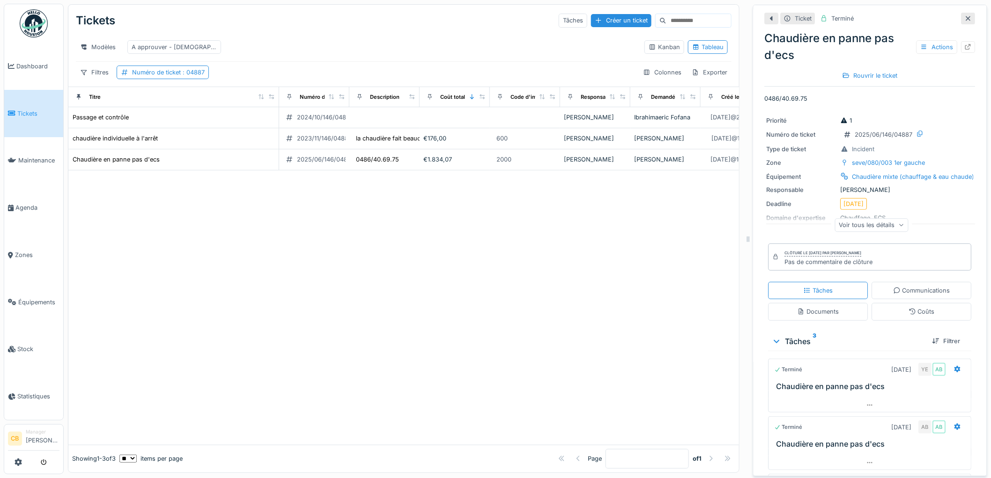
drag, startPoint x: 854, startPoint y: 162, endPoint x: 554, endPoint y: 284, distance: 324.5
click at [554, 284] on div at bounding box center [403, 307] width 671 height 274
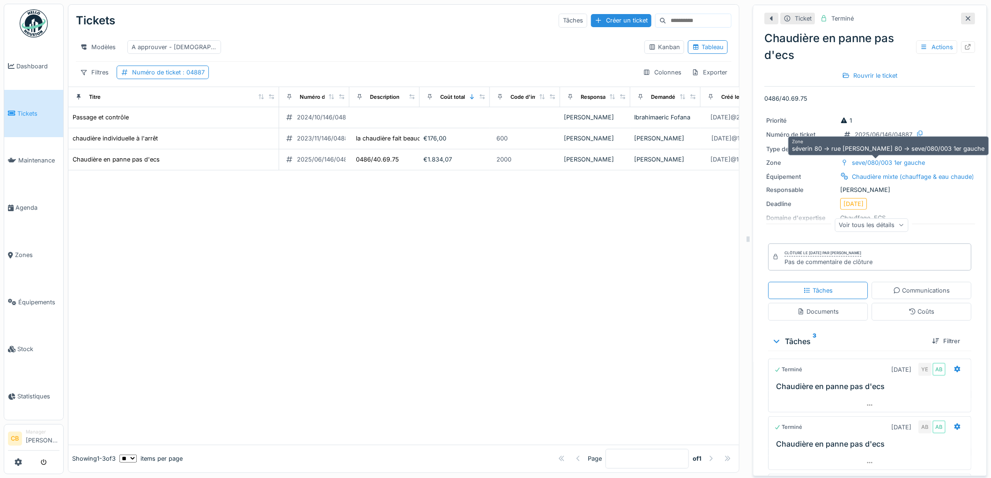
drag, startPoint x: 888, startPoint y: 161, endPoint x: 887, endPoint y: 156, distance: 4.8
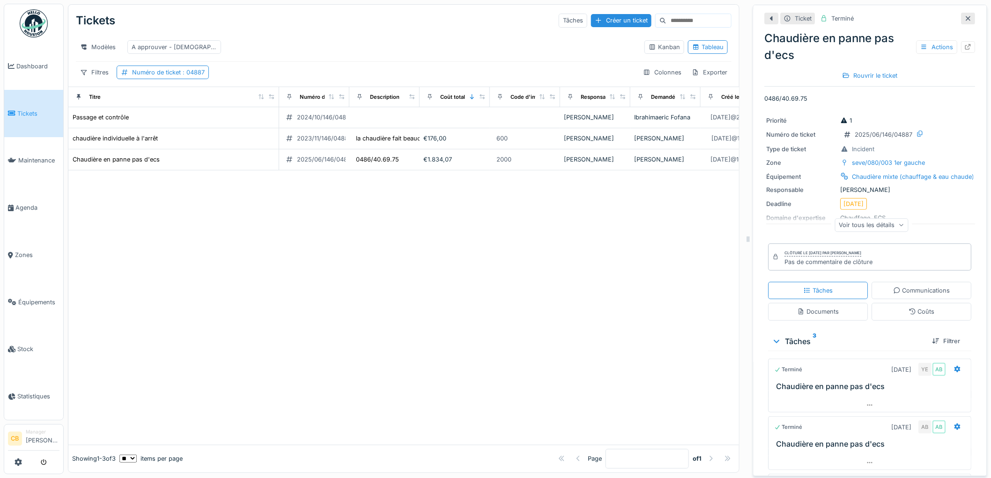
drag, startPoint x: 887, startPoint y: 156, endPoint x: 571, endPoint y: 346, distance: 368.2
click at [571, 346] on div at bounding box center [403, 307] width 671 height 274
click at [966, 45] on icon at bounding box center [969, 47] width 6 height 6
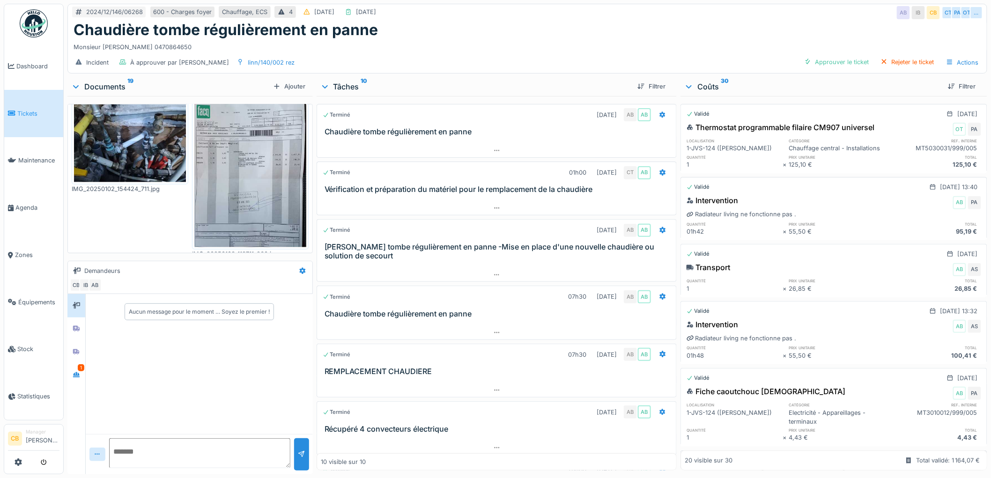
scroll to position [520, 0]
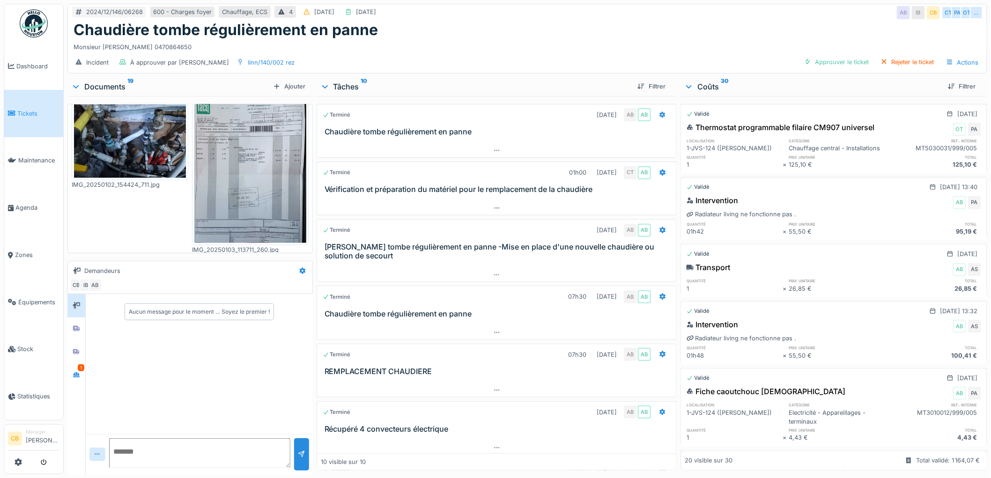
click at [245, 140] on img at bounding box center [250, 168] width 112 height 149
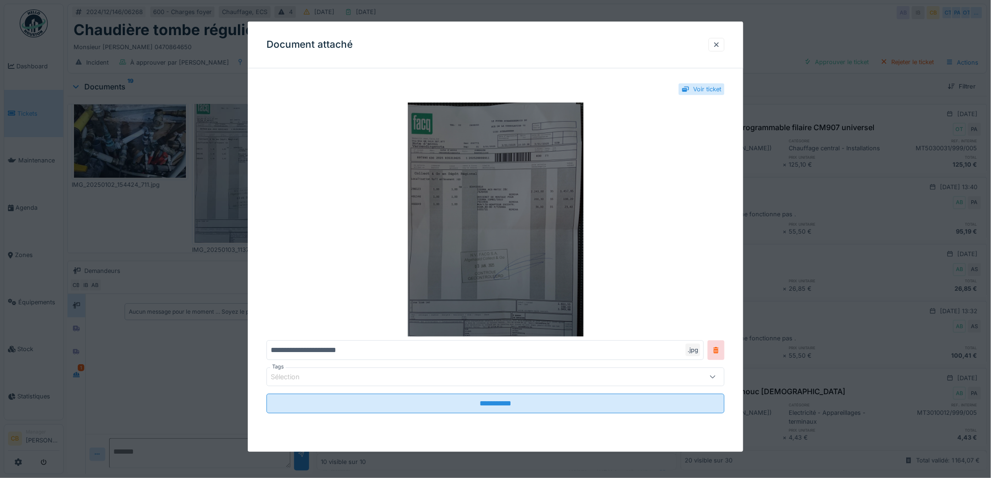
click at [540, 269] on img at bounding box center [495, 220] width 458 height 234
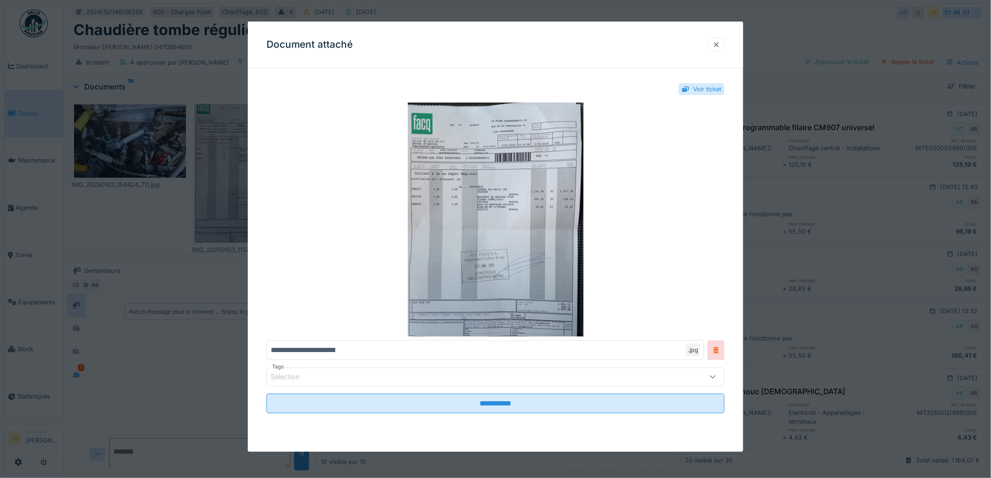
click at [720, 45] on div at bounding box center [716, 44] width 7 height 9
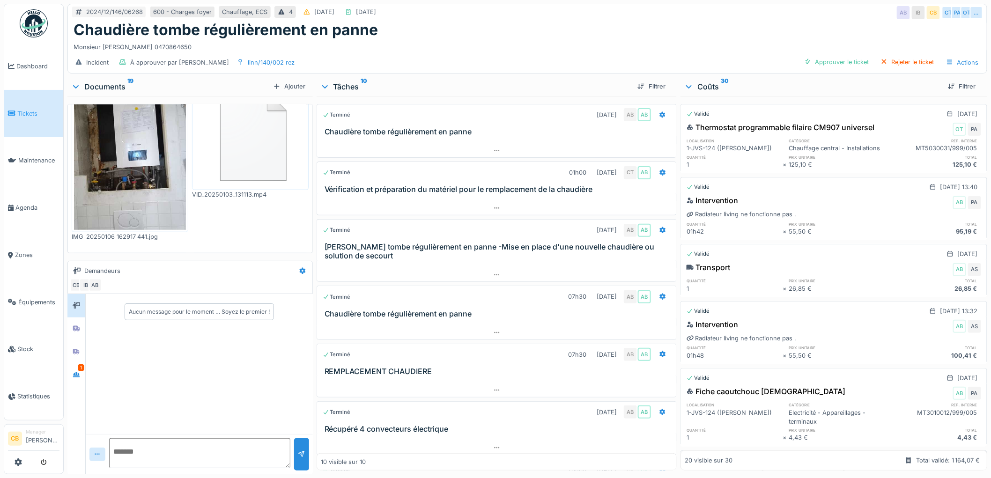
scroll to position [208, 0]
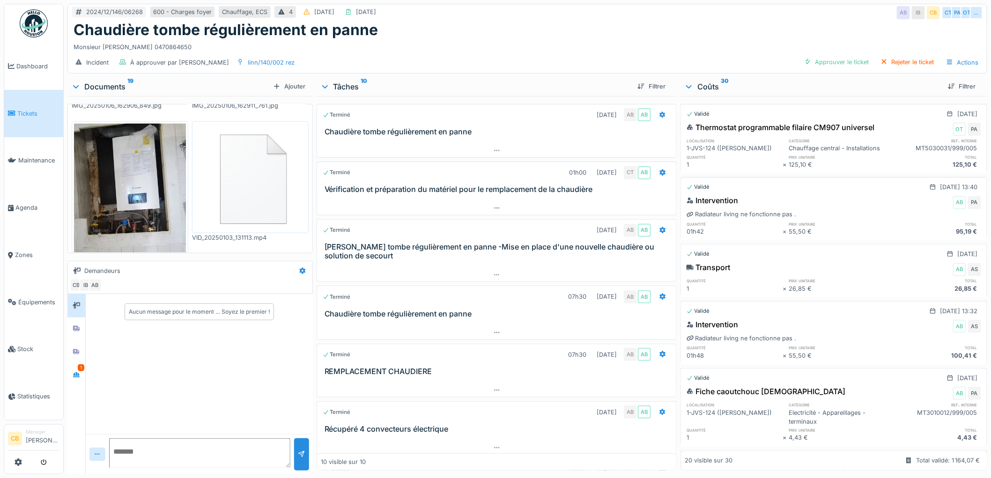
click at [123, 190] on img at bounding box center [130, 198] width 112 height 149
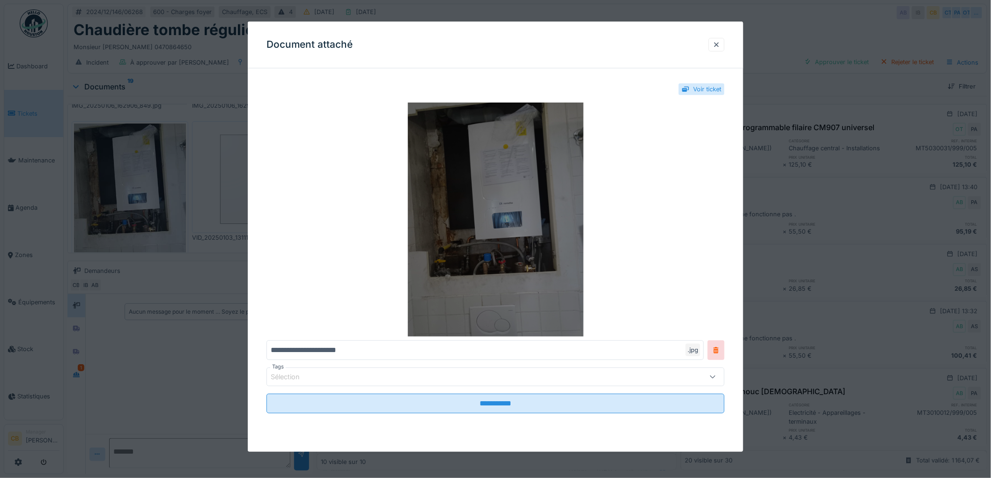
click at [497, 199] on img at bounding box center [495, 220] width 458 height 234
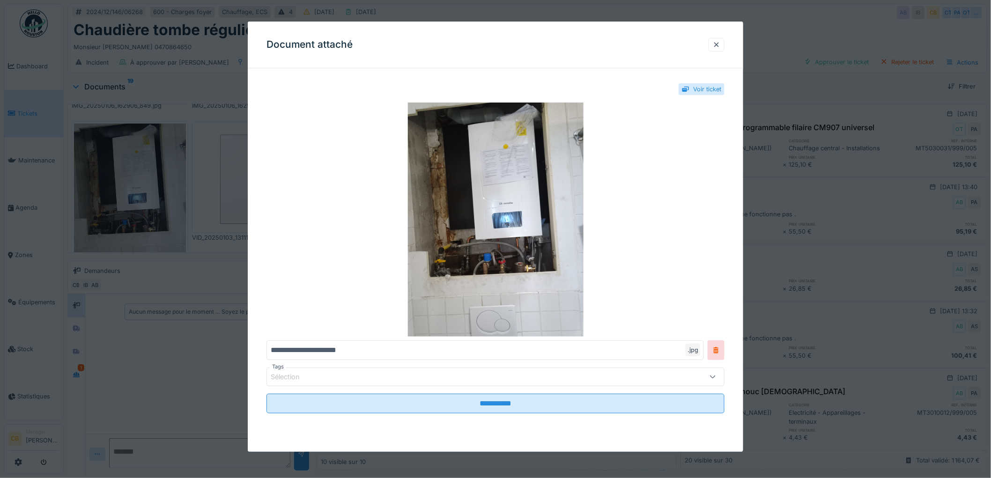
drag, startPoint x: 718, startPoint y: 43, endPoint x: 632, endPoint y: 55, distance: 87.0
click at [719, 43] on div at bounding box center [716, 44] width 7 height 9
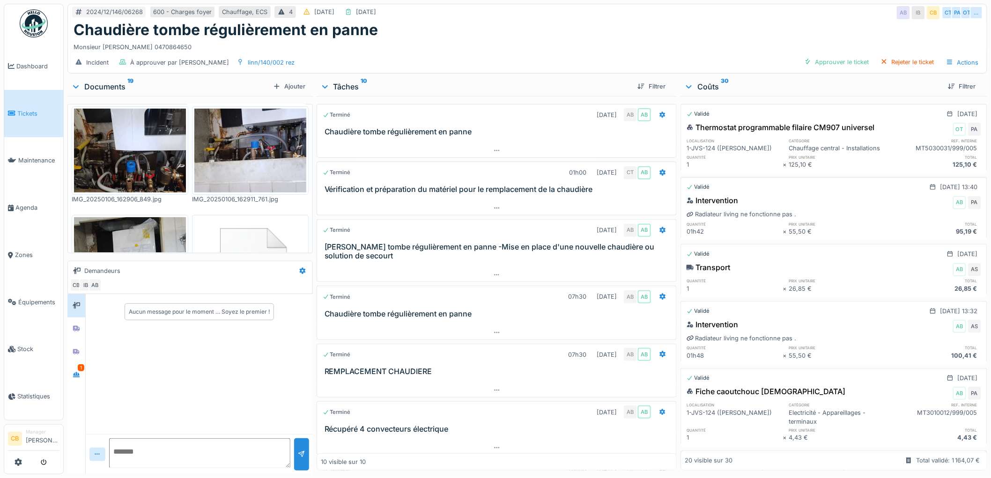
scroll to position [52, 0]
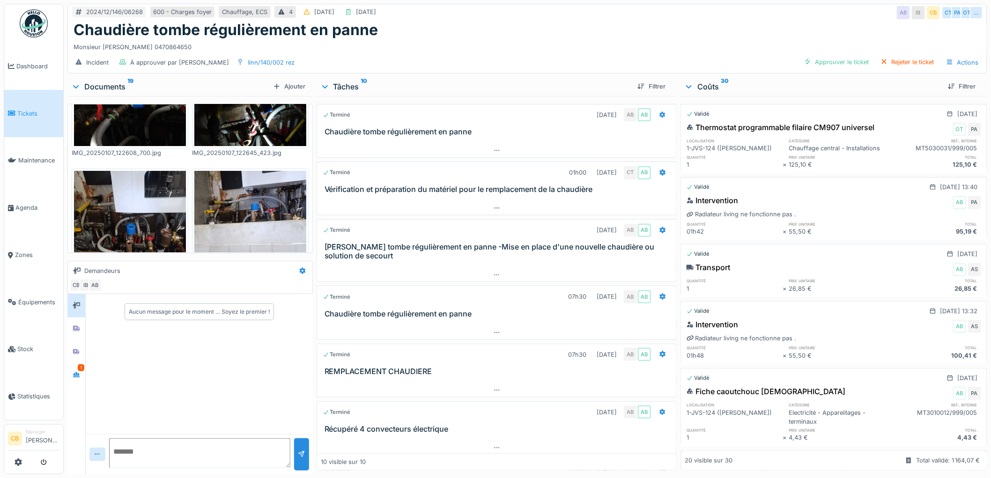
click at [157, 192] on img at bounding box center [130, 213] width 112 height 84
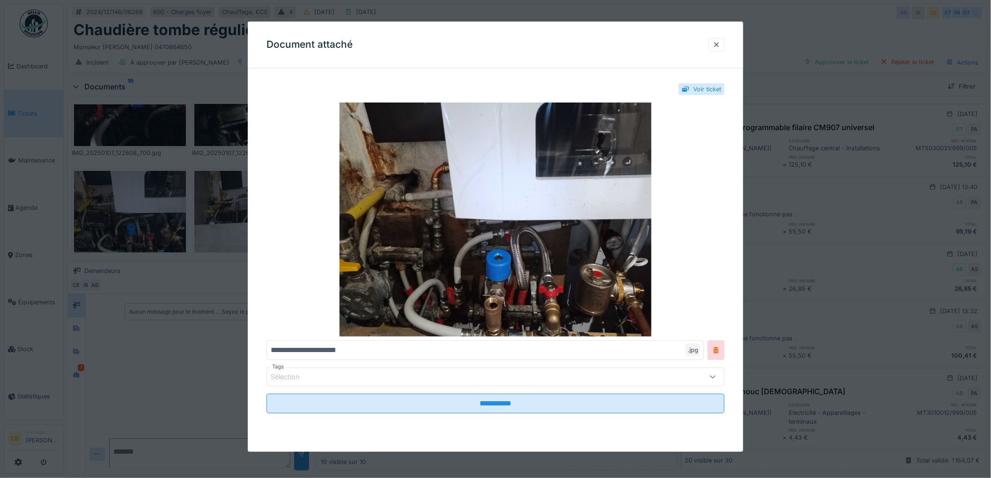
click at [156, 192] on div at bounding box center [495, 239] width 991 height 478
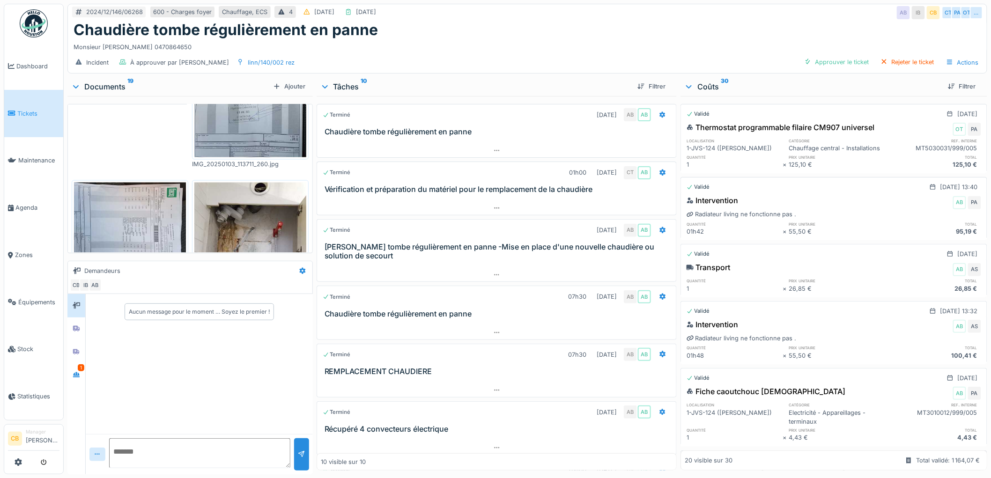
scroll to position [624, 0]
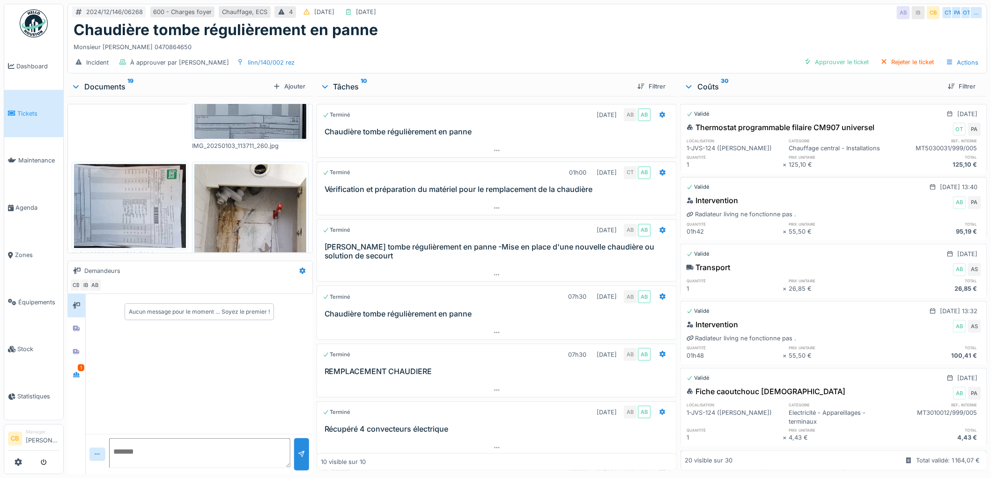
click at [160, 171] on img at bounding box center [130, 206] width 112 height 84
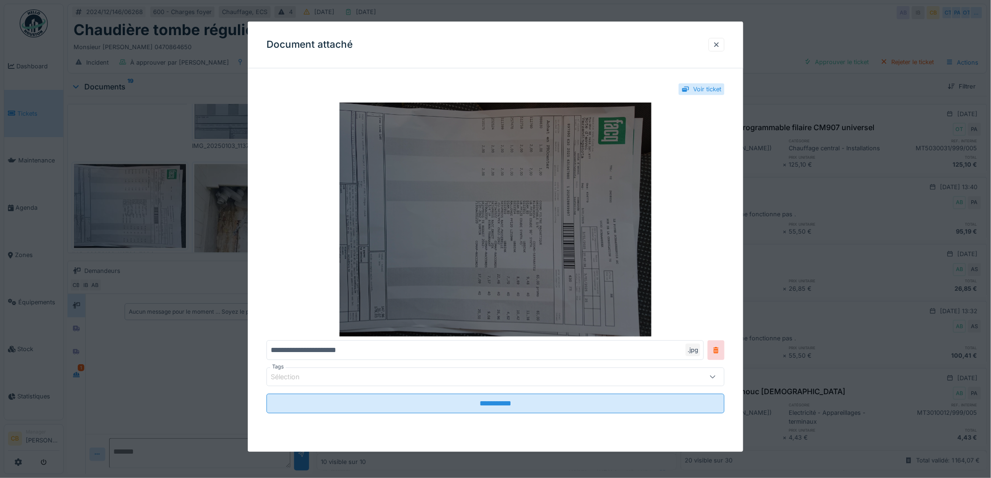
click at [525, 188] on img at bounding box center [495, 220] width 458 height 234
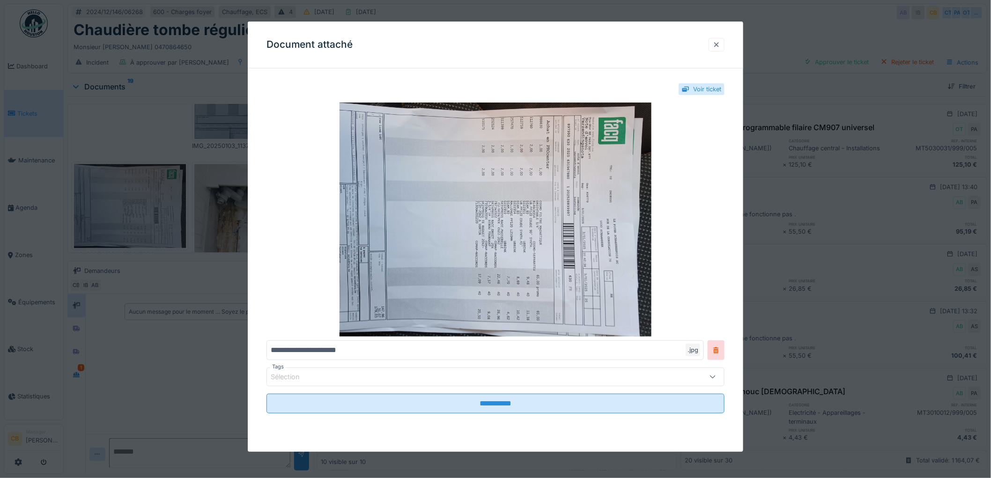
click at [718, 46] on div at bounding box center [716, 44] width 7 height 9
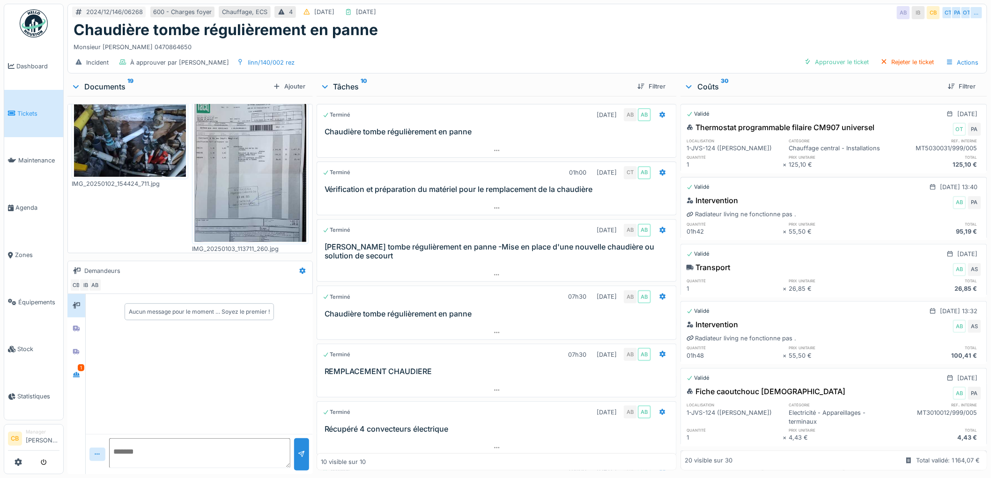
scroll to position [520, 0]
click at [241, 191] on img at bounding box center [250, 168] width 112 height 149
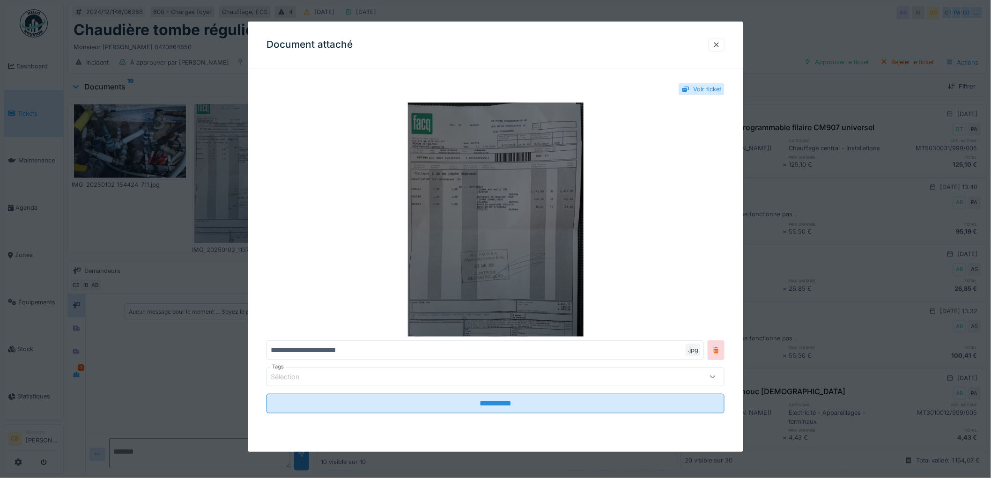
click at [484, 221] on img at bounding box center [495, 220] width 458 height 234
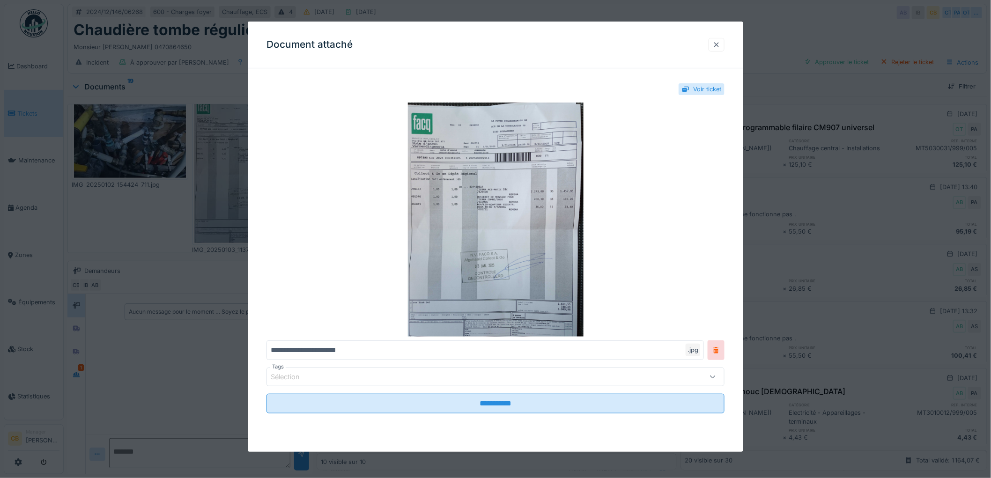
click at [720, 43] on div at bounding box center [716, 44] width 7 height 9
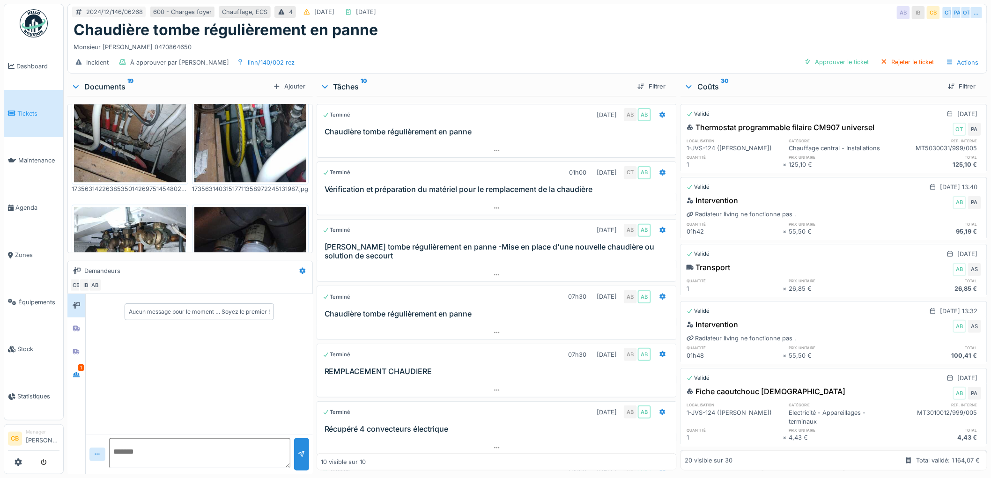
scroll to position [1144, 0]
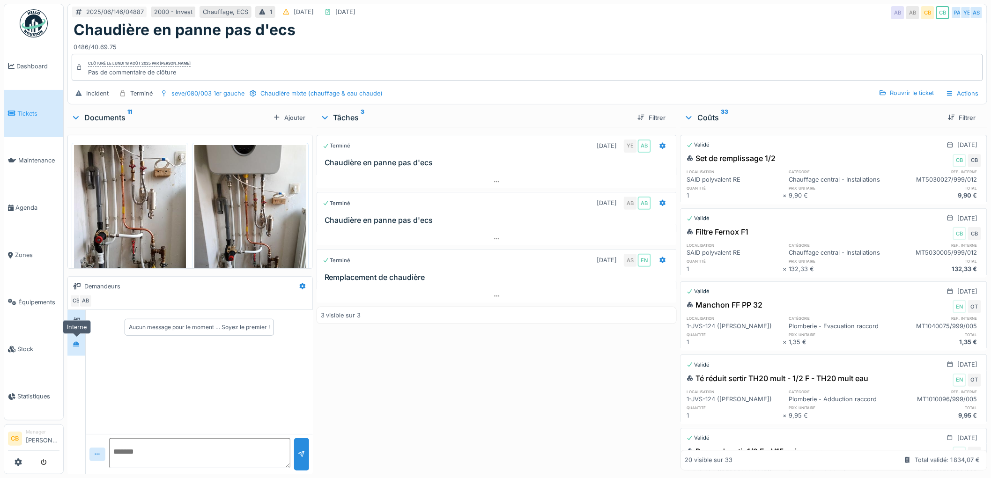
click at [76, 348] on div at bounding box center [76, 344] width 7 height 9
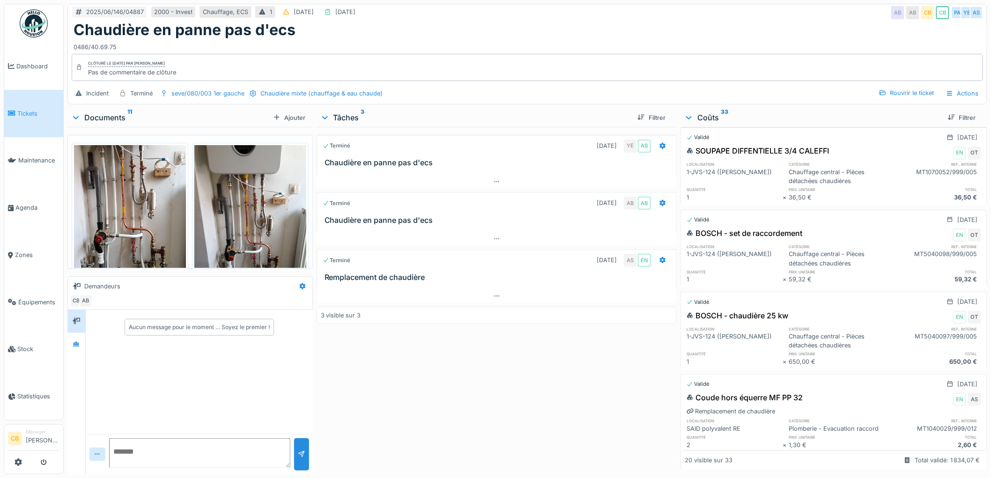
scroll to position [572, 0]
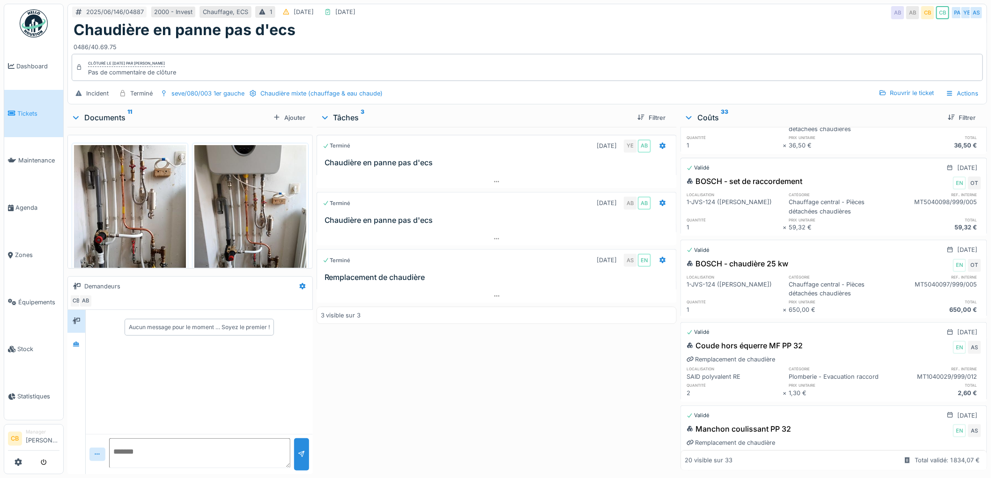
click at [240, 218] on img at bounding box center [250, 219] width 112 height 149
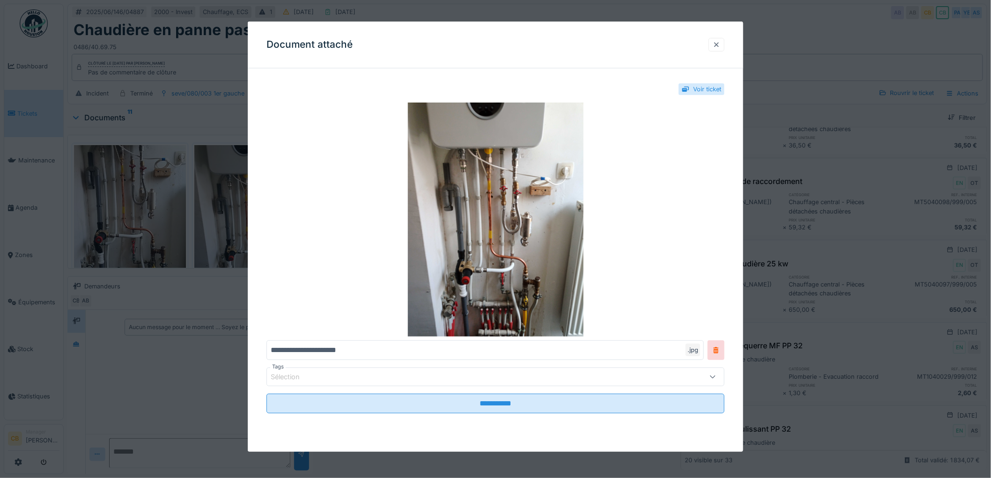
click at [720, 42] on div at bounding box center [716, 44] width 7 height 9
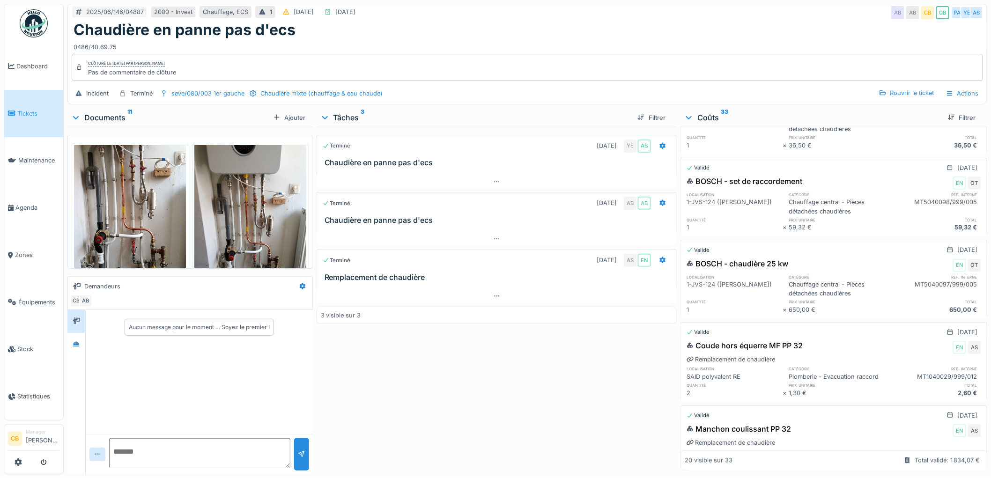
click at [267, 195] on img at bounding box center [250, 219] width 112 height 149
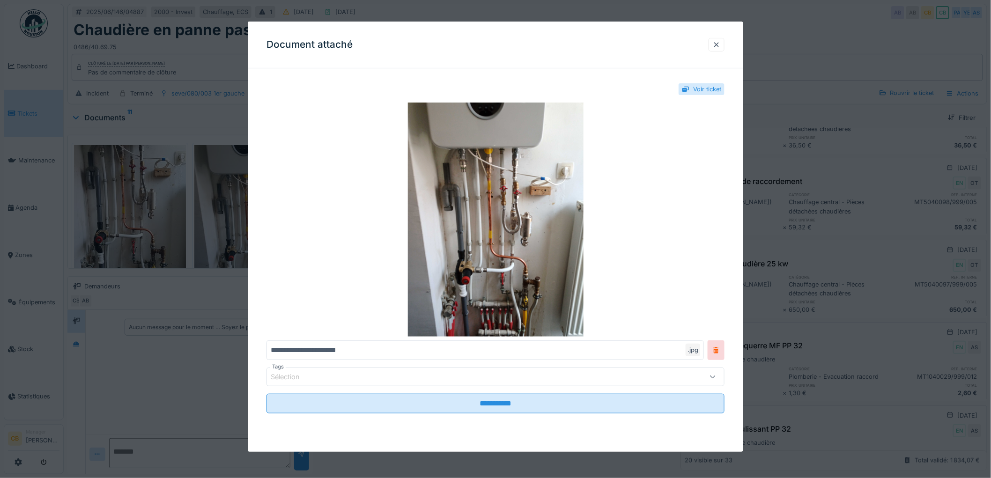
click at [264, 194] on div "**********" at bounding box center [495, 258] width 495 height 364
click at [205, 201] on div at bounding box center [495, 239] width 991 height 478
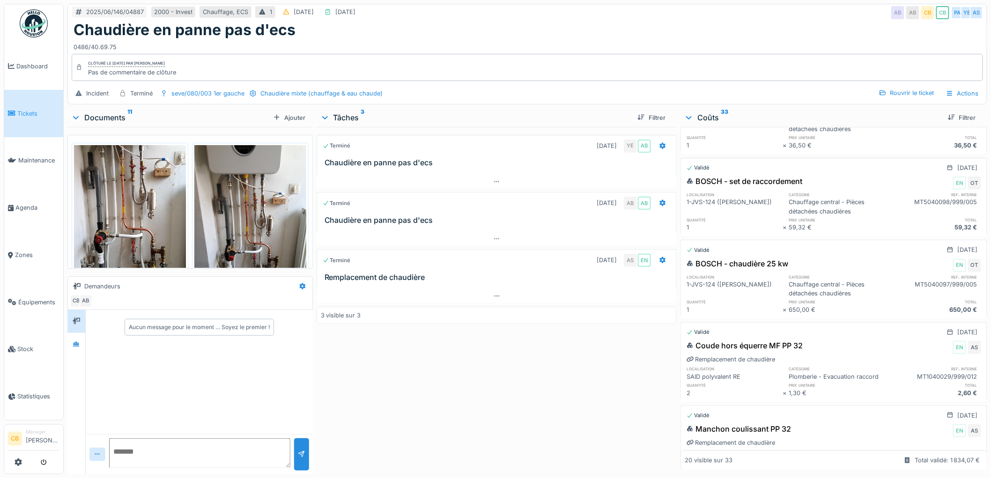
click at [147, 210] on img at bounding box center [130, 219] width 112 height 149
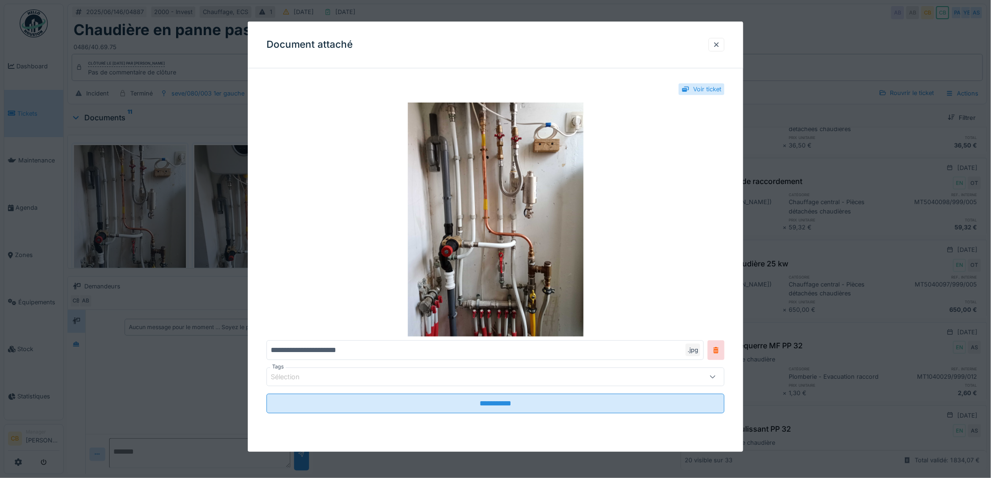
click at [147, 210] on div at bounding box center [495, 239] width 991 height 478
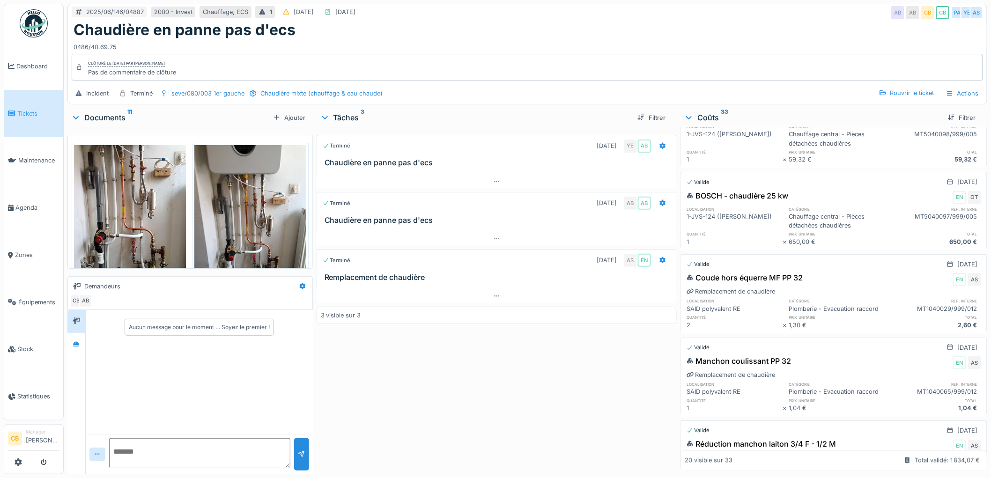
scroll to position [676, 0]
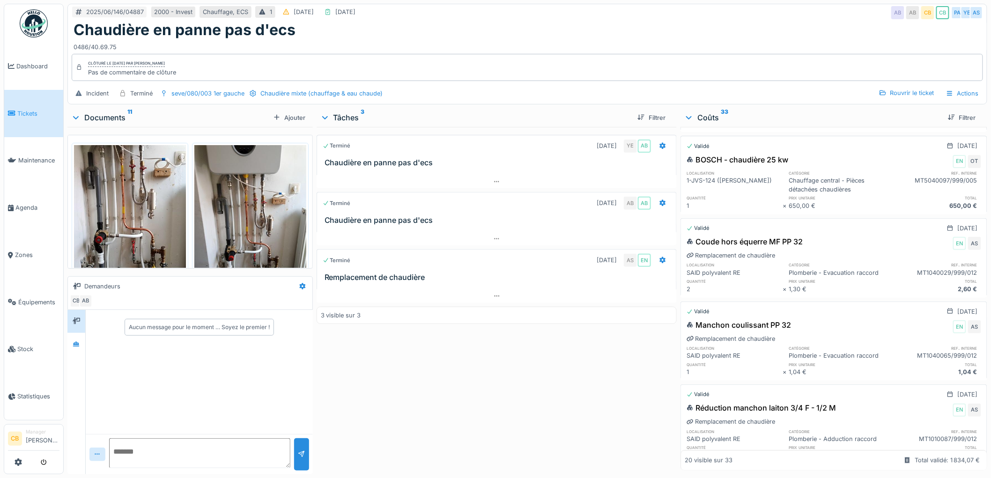
click at [222, 212] on img at bounding box center [250, 219] width 112 height 149
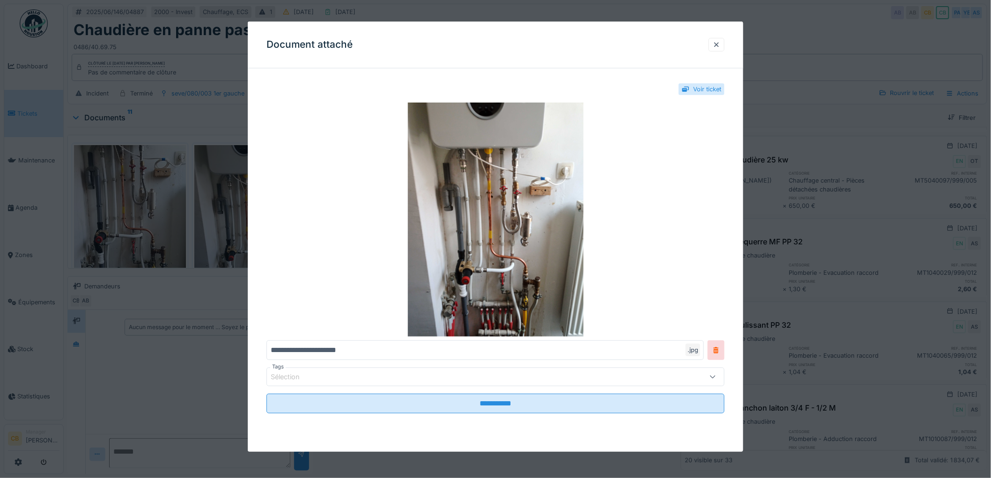
drag, startPoint x: 724, startPoint y: 44, endPoint x: 727, endPoint y: 52, distance: 8.6
click at [720, 45] on div at bounding box center [716, 44] width 7 height 9
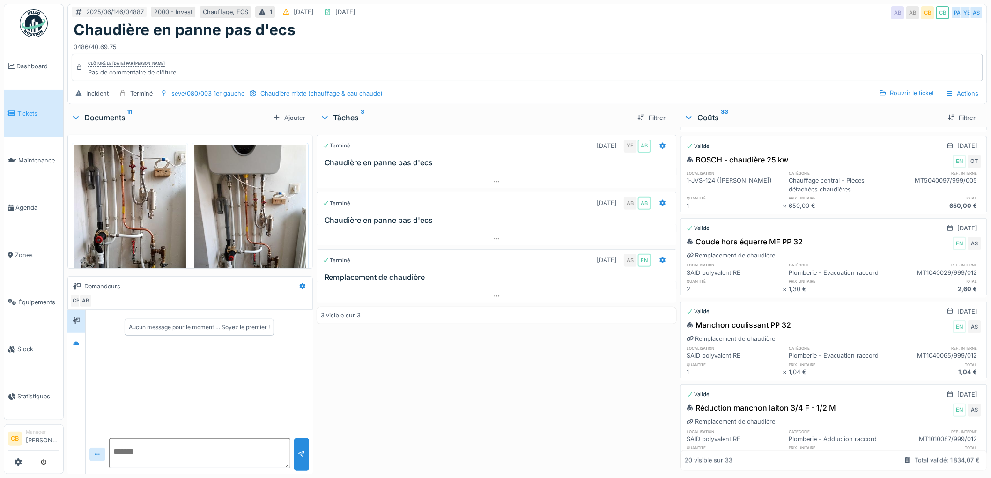
click at [273, 202] on img at bounding box center [250, 219] width 112 height 149
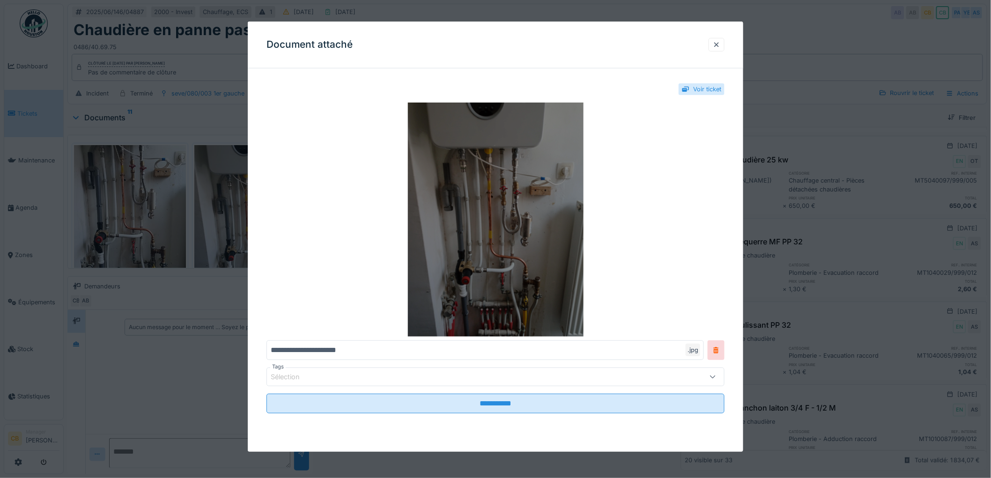
click at [573, 242] on img at bounding box center [495, 220] width 458 height 234
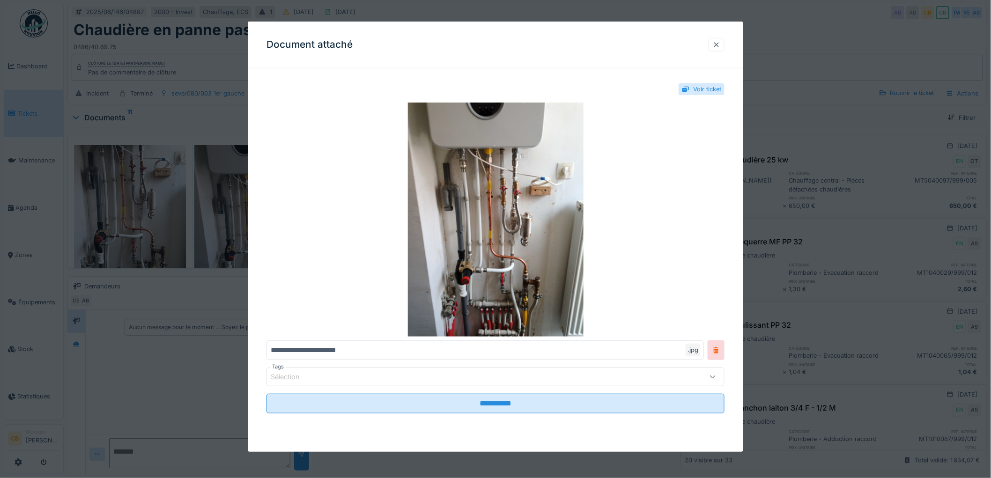
click at [720, 43] on div at bounding box center [716, 44] width 7 height 9
